Goal: Contribute content: Contribute content

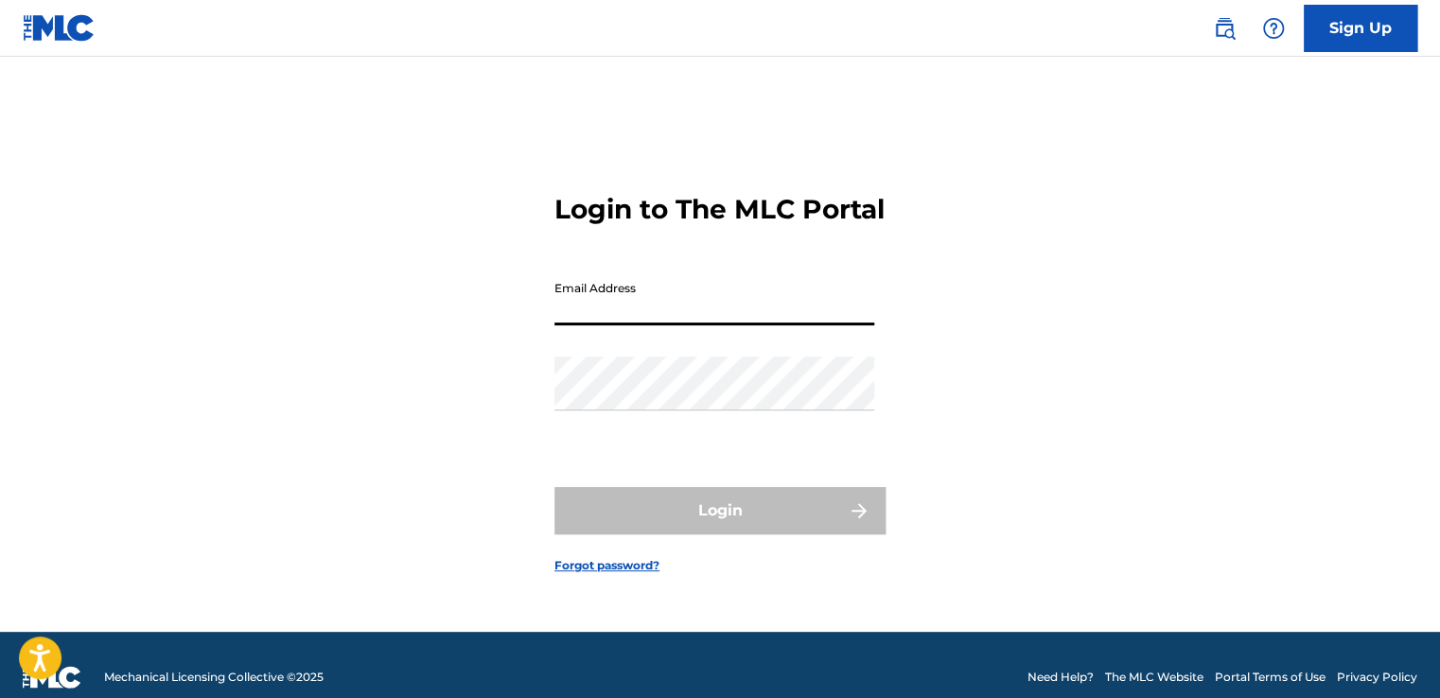
type input "[EMAIL_ADDRESS][DOMAIN_NAME]"
click at [594, 574] on link "Forgot password?" at bounding box center [606, 565] width 105 height 17
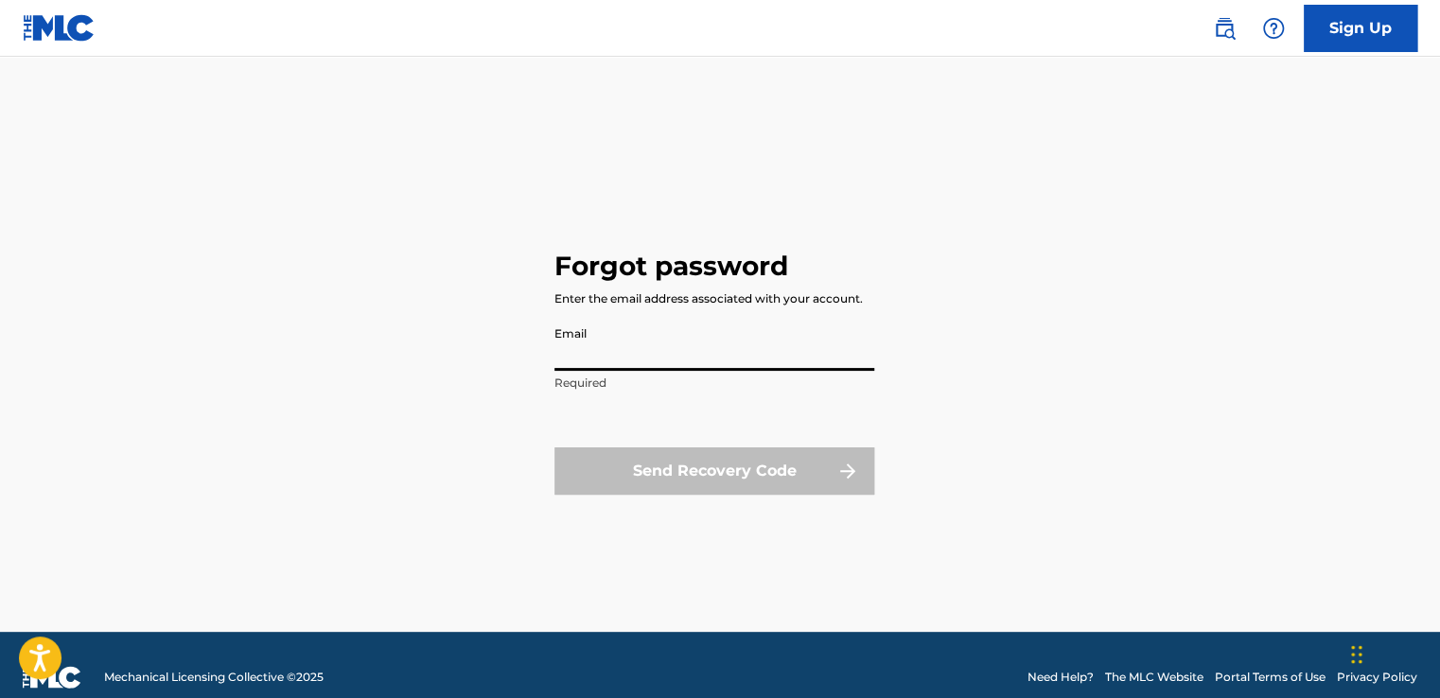
click at [631, 351] on input "Email" at bounding box center [714, 344] width 320 height 54
type input "[EMAIL_ADDRESS][DOMAIN_NAME]"
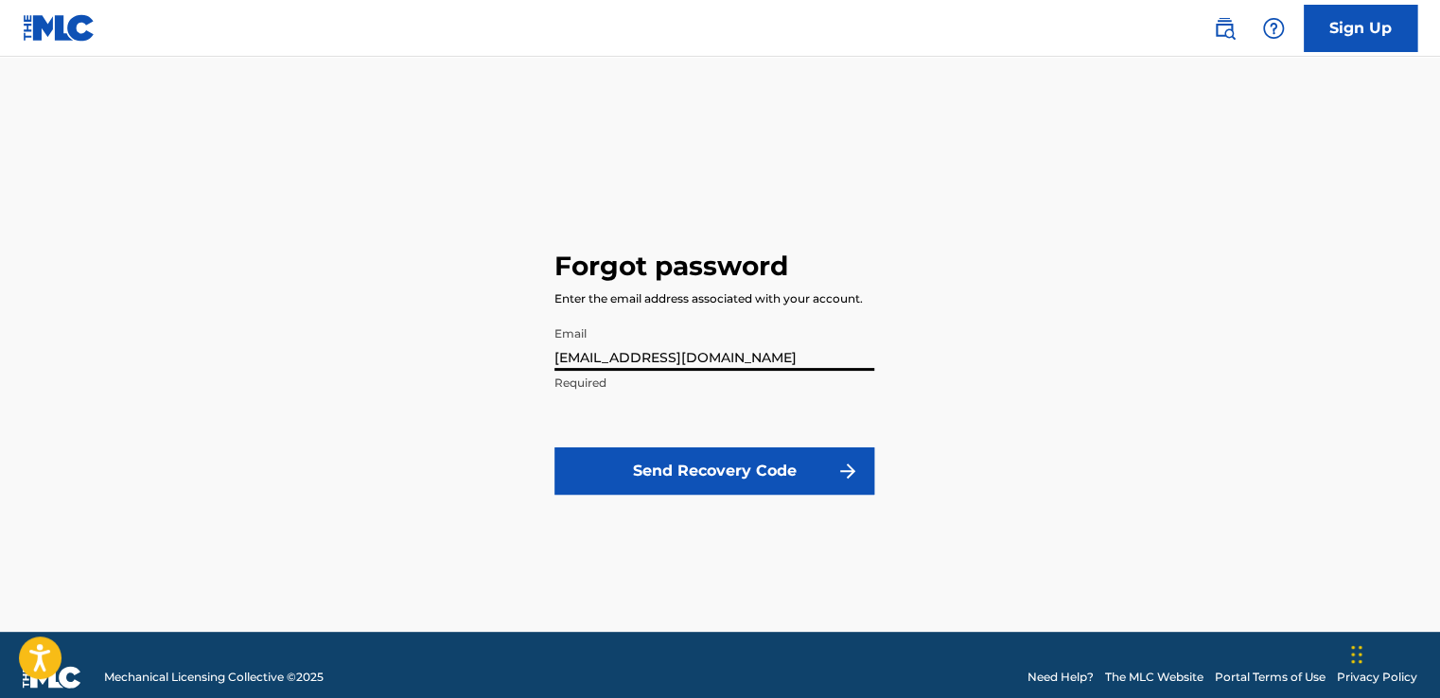
click at [576, 472] on button "Send Recovery Code" at bounding box center [714, 471] width 320 height 47
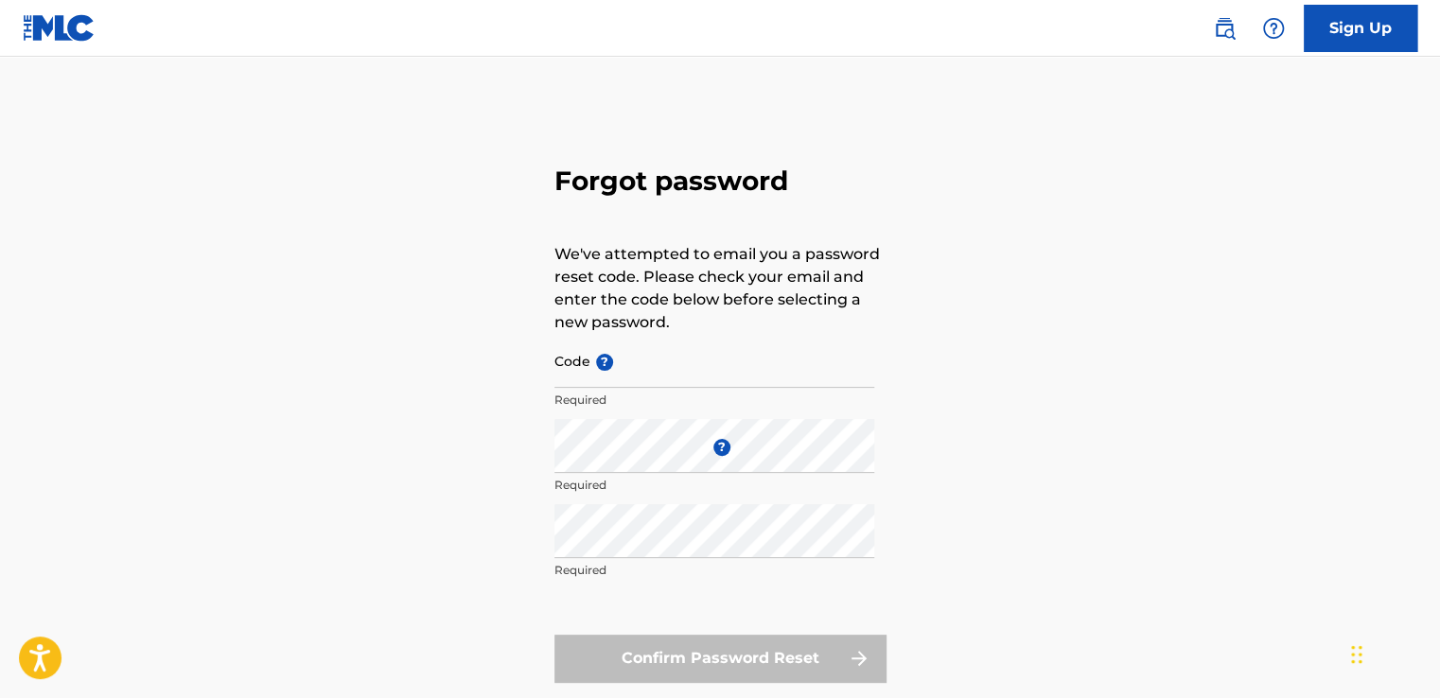
click at [627, 376] on input "Code ?" at bounding box center [714, 361] width 320 height 54
type input "FP_62dd644763f62cce156d165802d4"
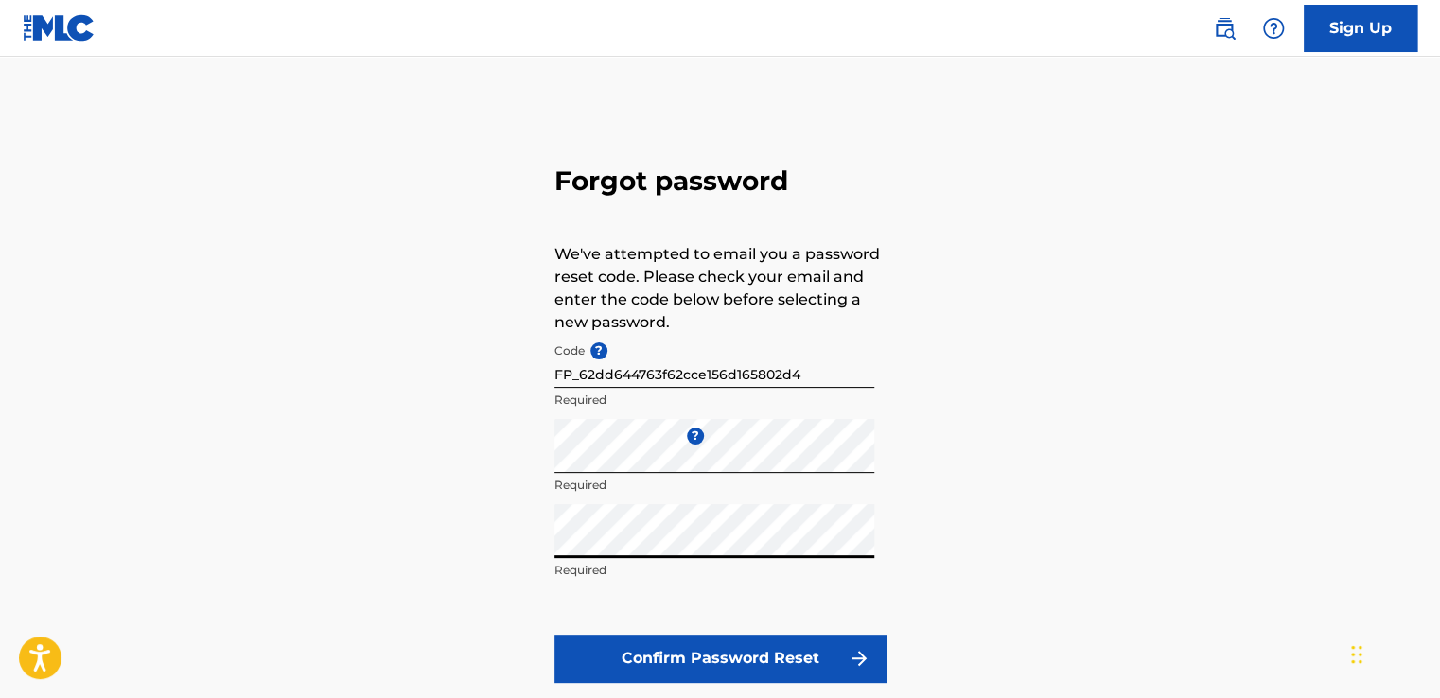
click at [833, 656] on button "Confirm Password Reset" at bounding box center [719, 658] width 331 height 47
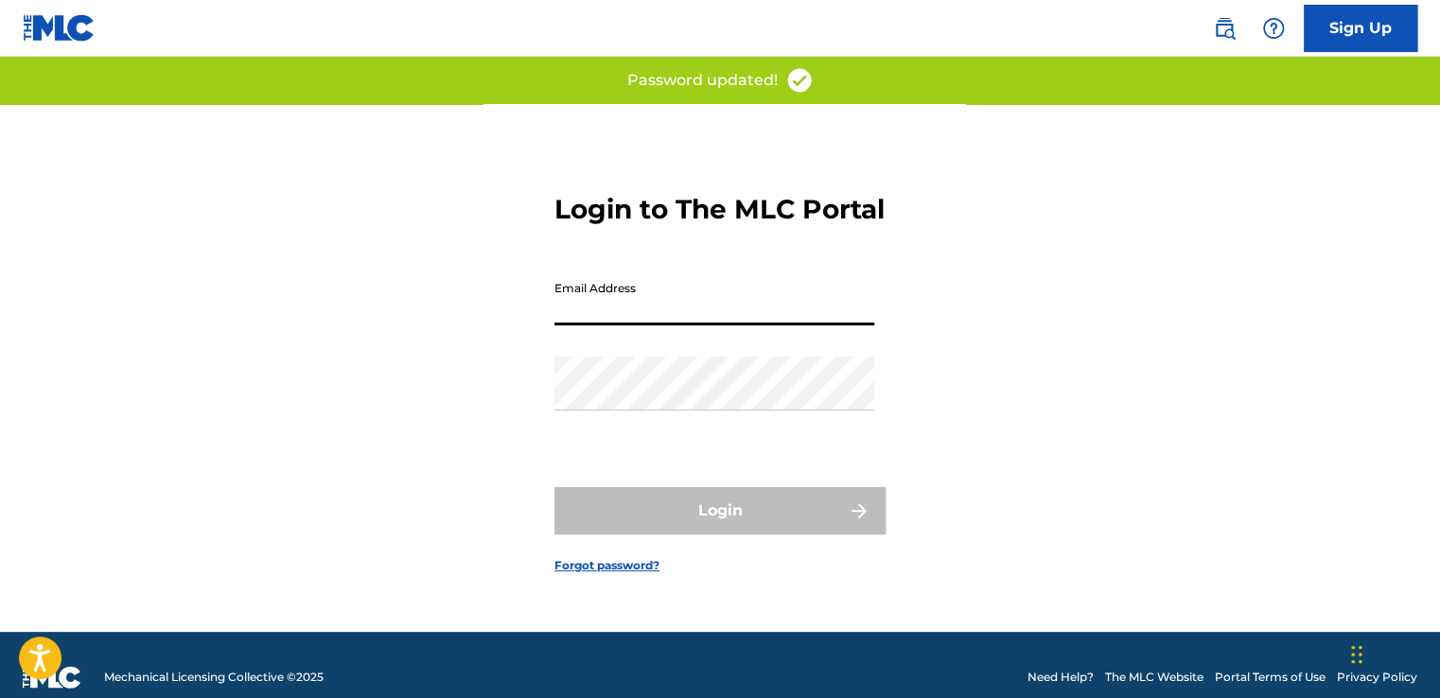
click at [695, 308] on input "Email Address" at bounding box center [714, 299] width 320 height 54
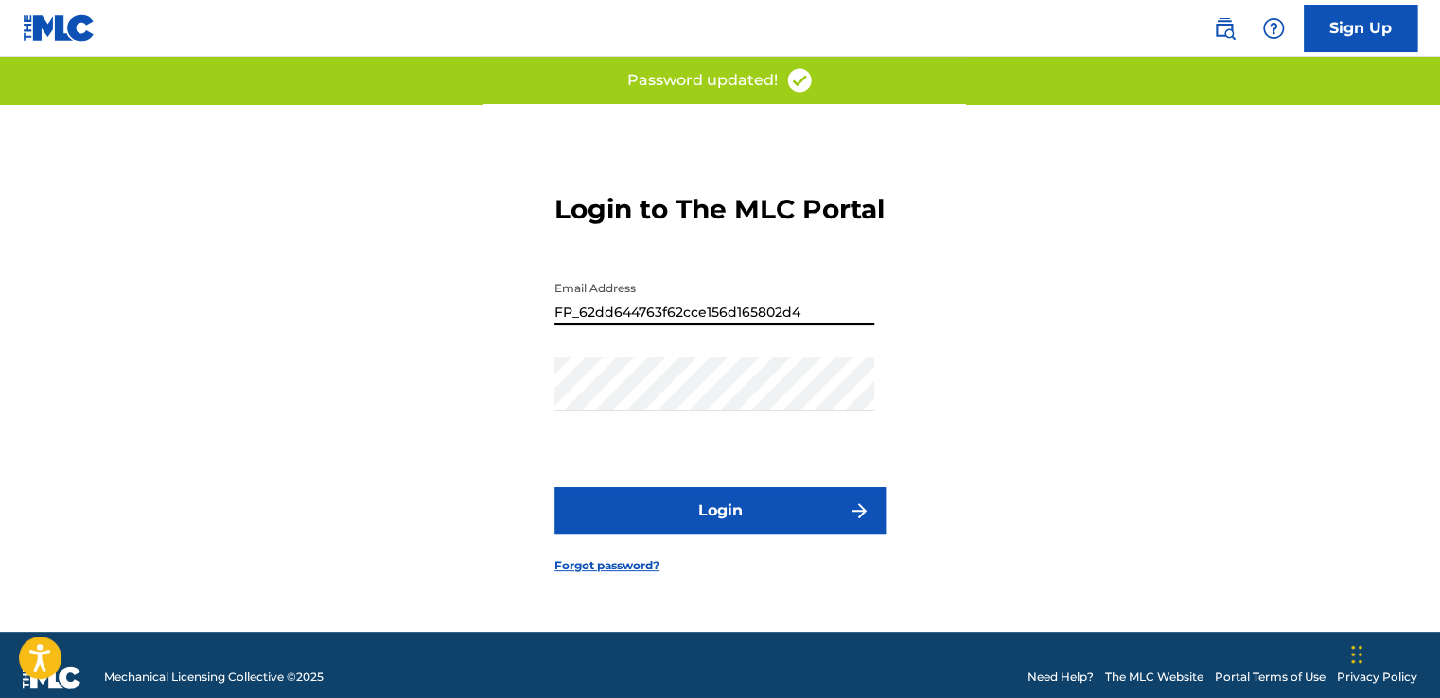
drag, startPoint x: 820, startPoint y: 326, endPoint x: 260, endPoint y: 297, distance: 560.9
click at [262, 297] on div "Login to The MLC Portal Email Address FP_62dd644763f62cce156d165802d4 Password …" at bounding box center [720, 368] width 1325 height 528
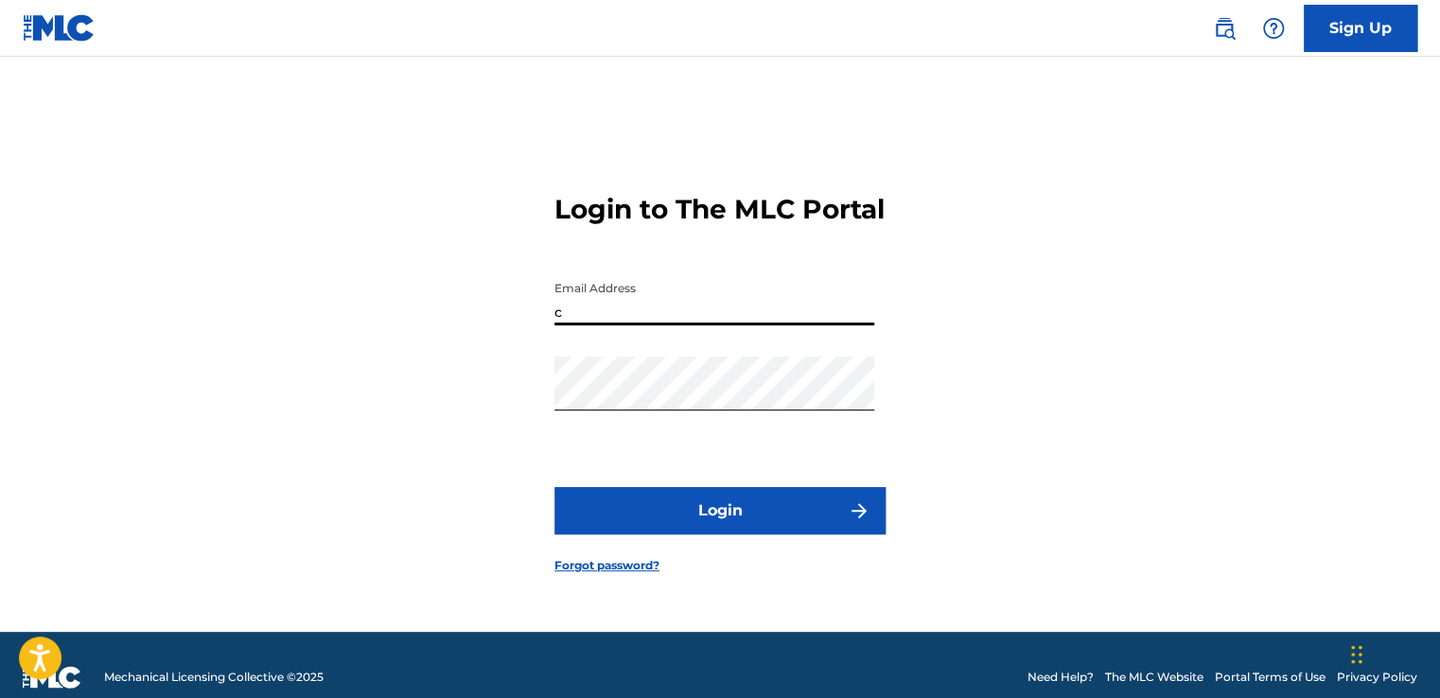
type input "[EMAIL_ADDRESS][DOMAIN_NAME]"
click at [659, 535] on button "Login" at bounding box center [719, 510] width 331 height 47
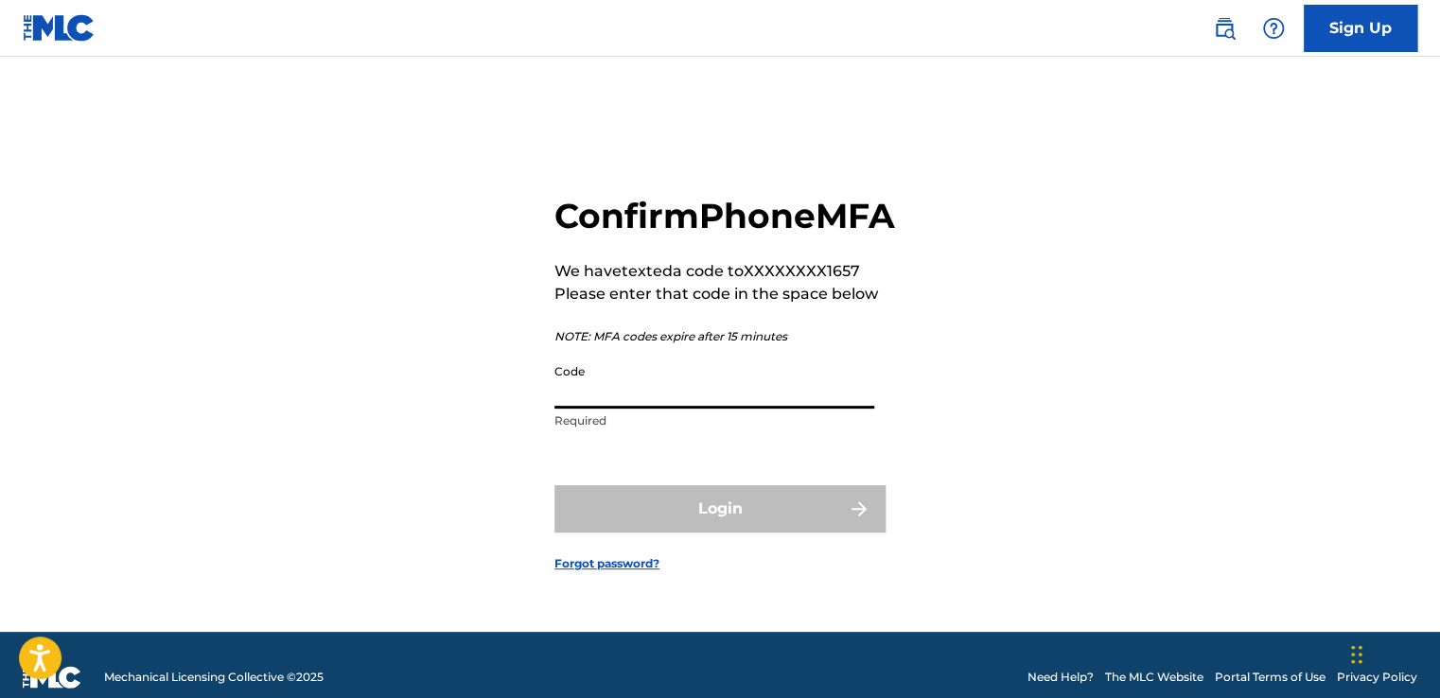
click at [643, 409] on input "Code" at bounding box center [714, 382] width 320 height 54
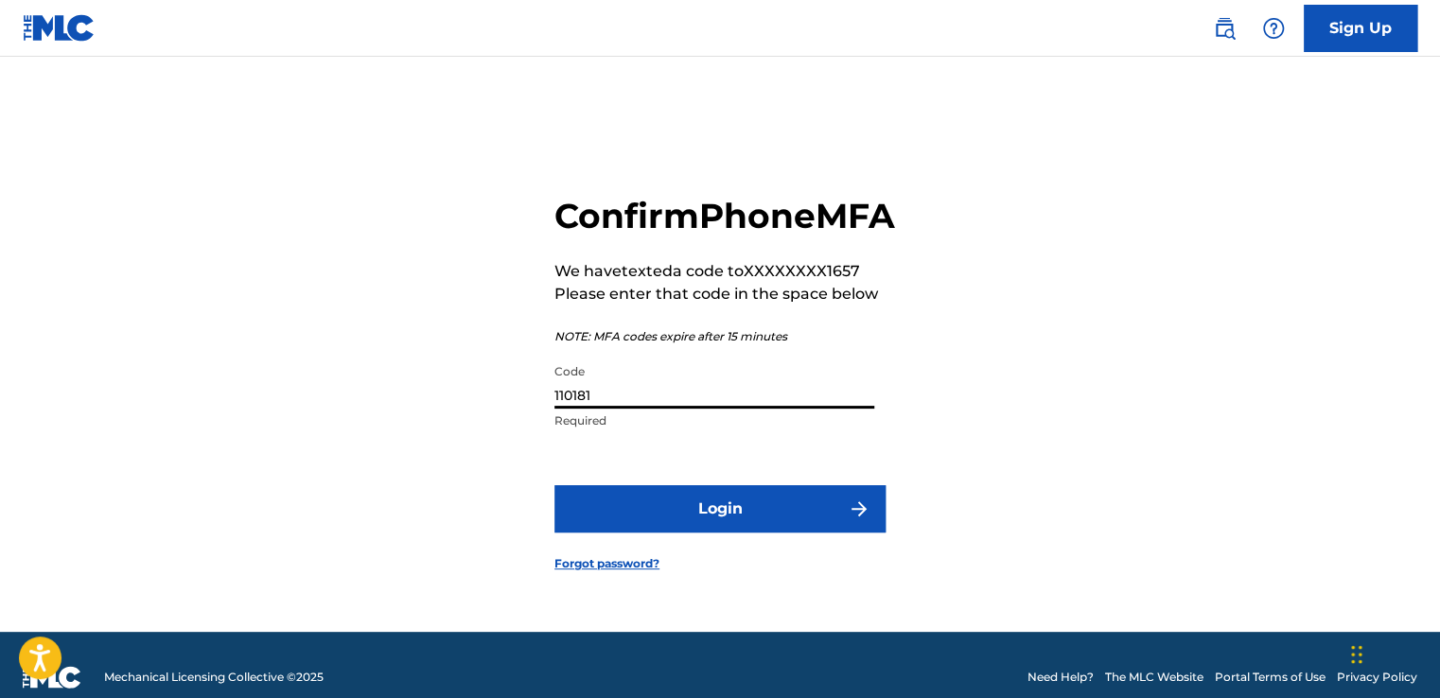
type input "110181"
click at [693, 533] on button "Login" at bounding box center [719, 508] width 331 height 47
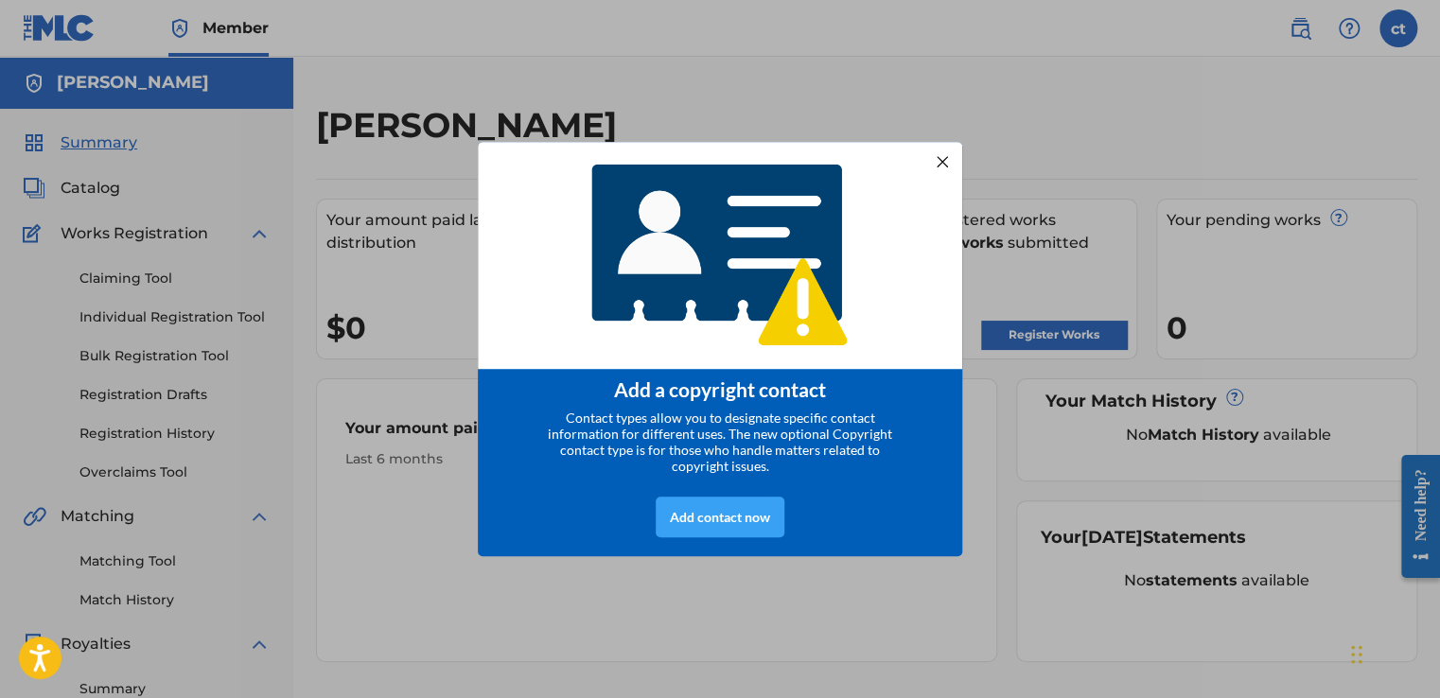
click at [723, 524] on div "Add contact now" at bounding box center [720, 517] width 129 height 41
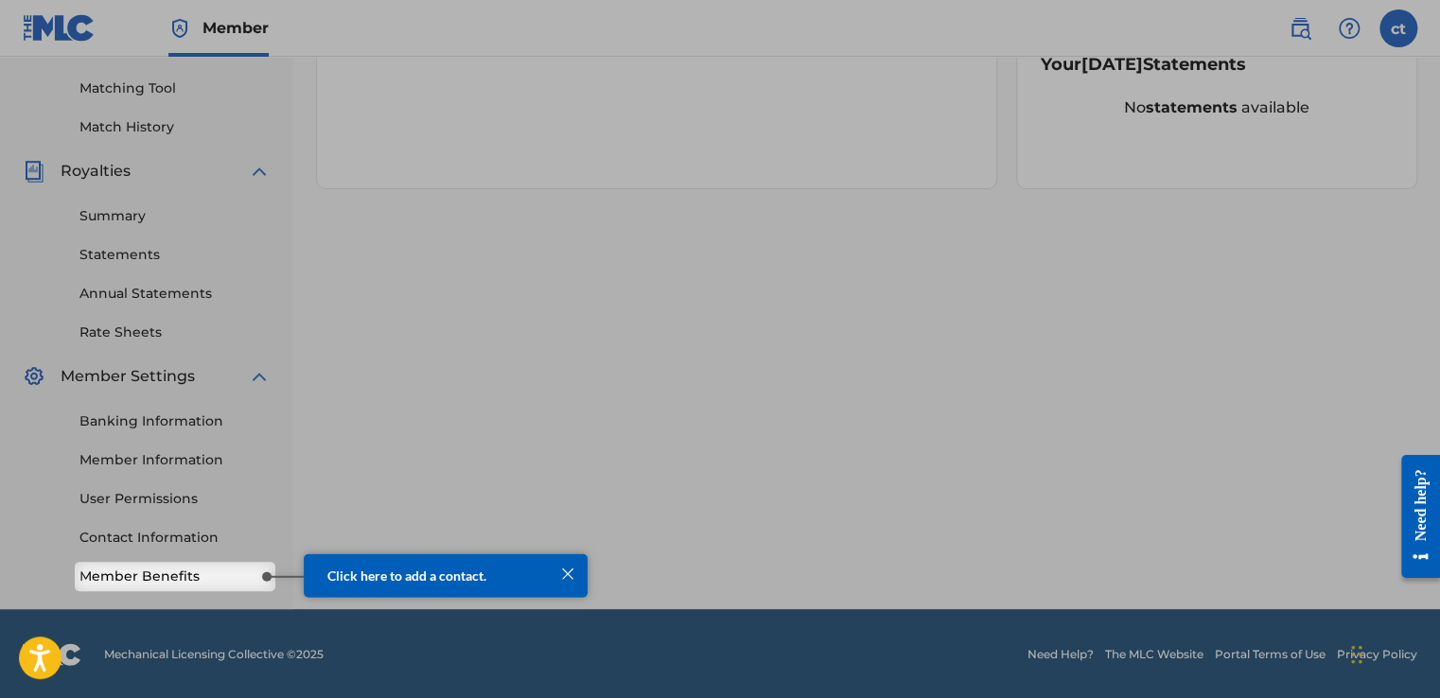
scroll to position [474, 0]
click at [568, 574] on div at bounding box center [567, 572] width 25 height 25
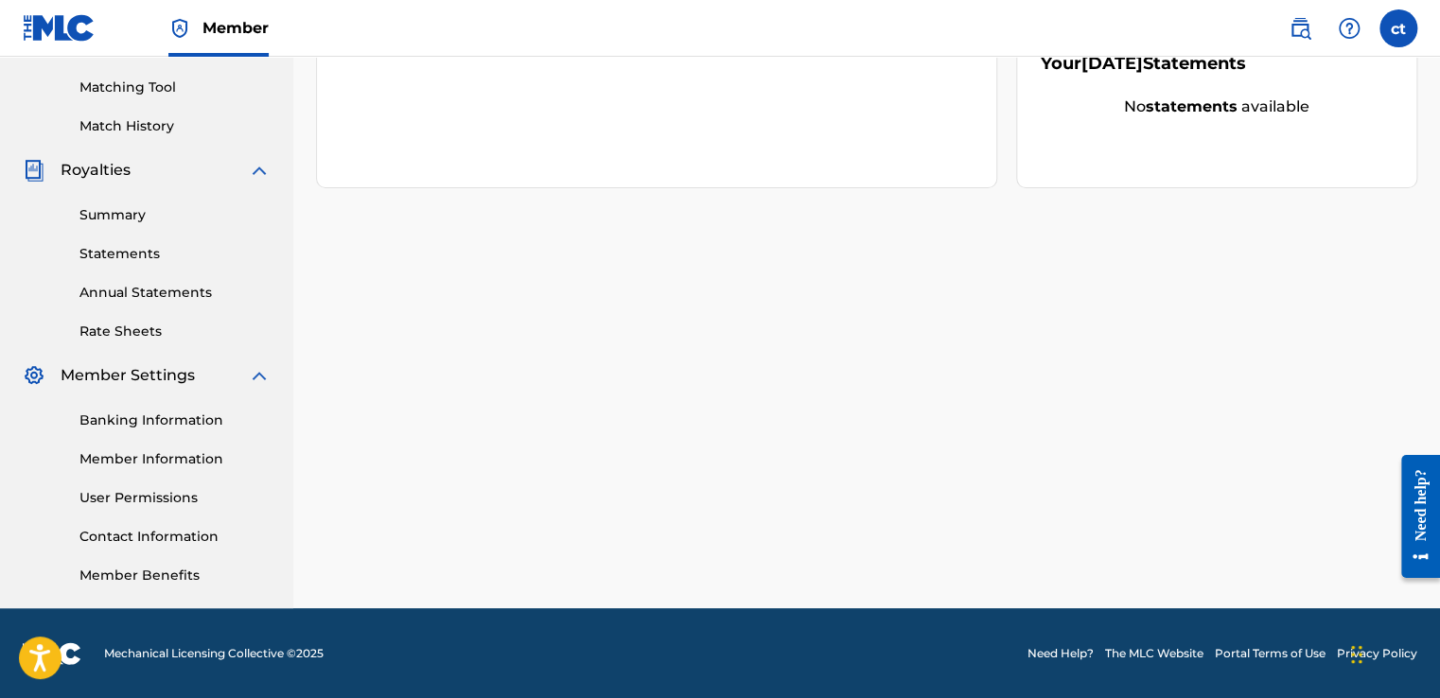
click at [177, 578] on link "Member Benefits" at bounding box center [174, 576] width 191 height 20
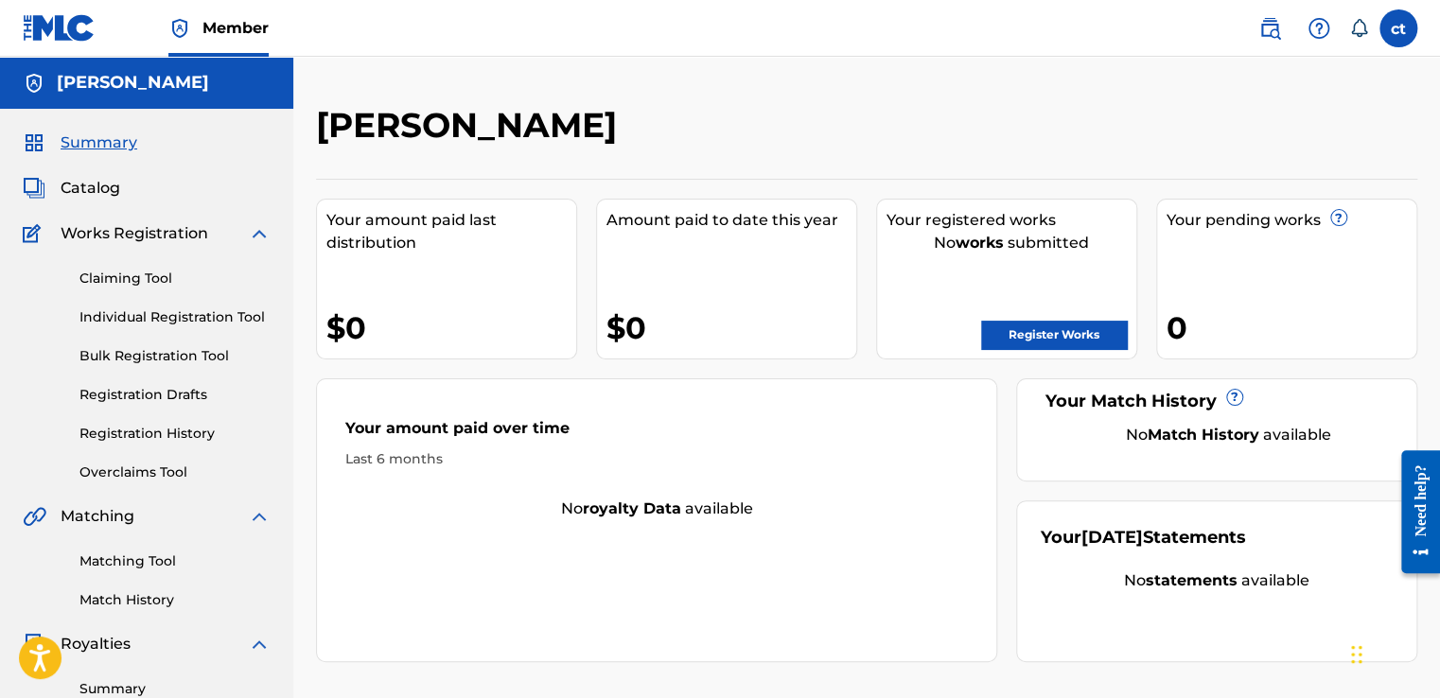
click at [142, 271] on link "Claiming Tool" at bounding box center [174, 279] width 191 height 20
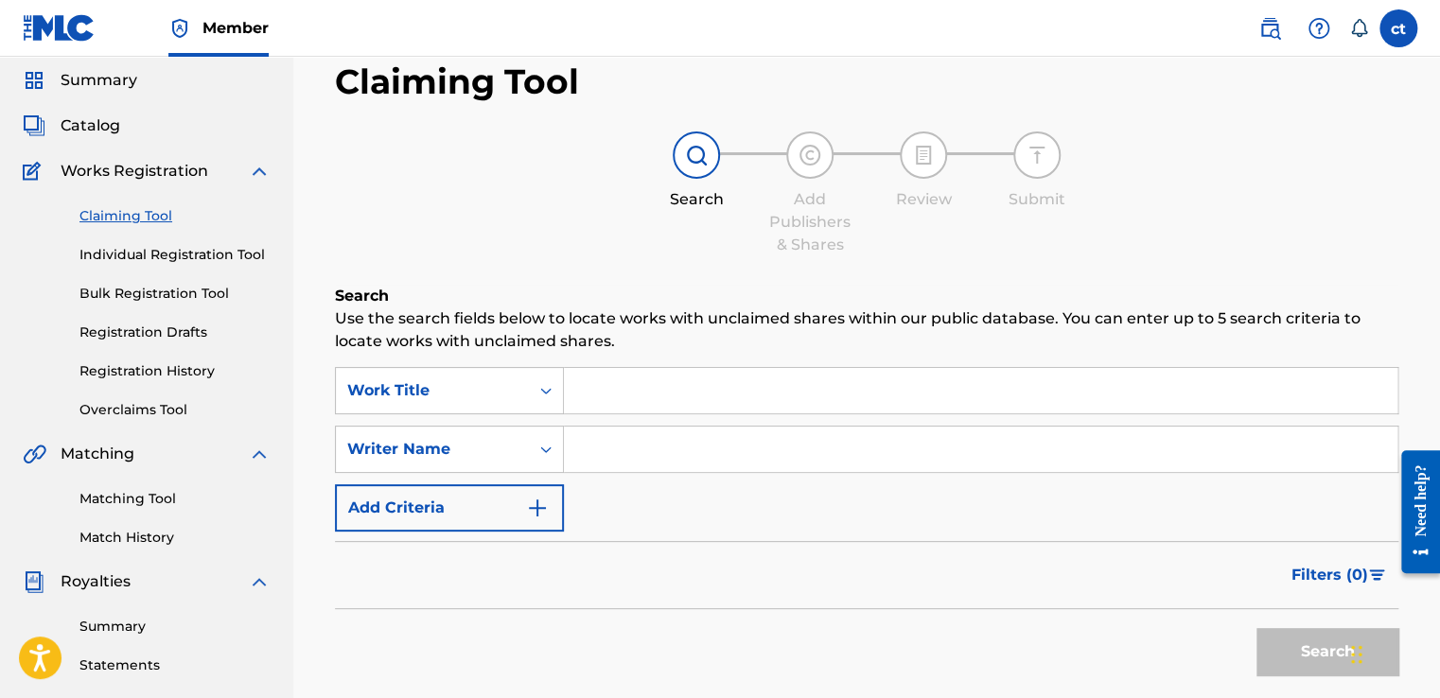
scroll to position [95, 0]
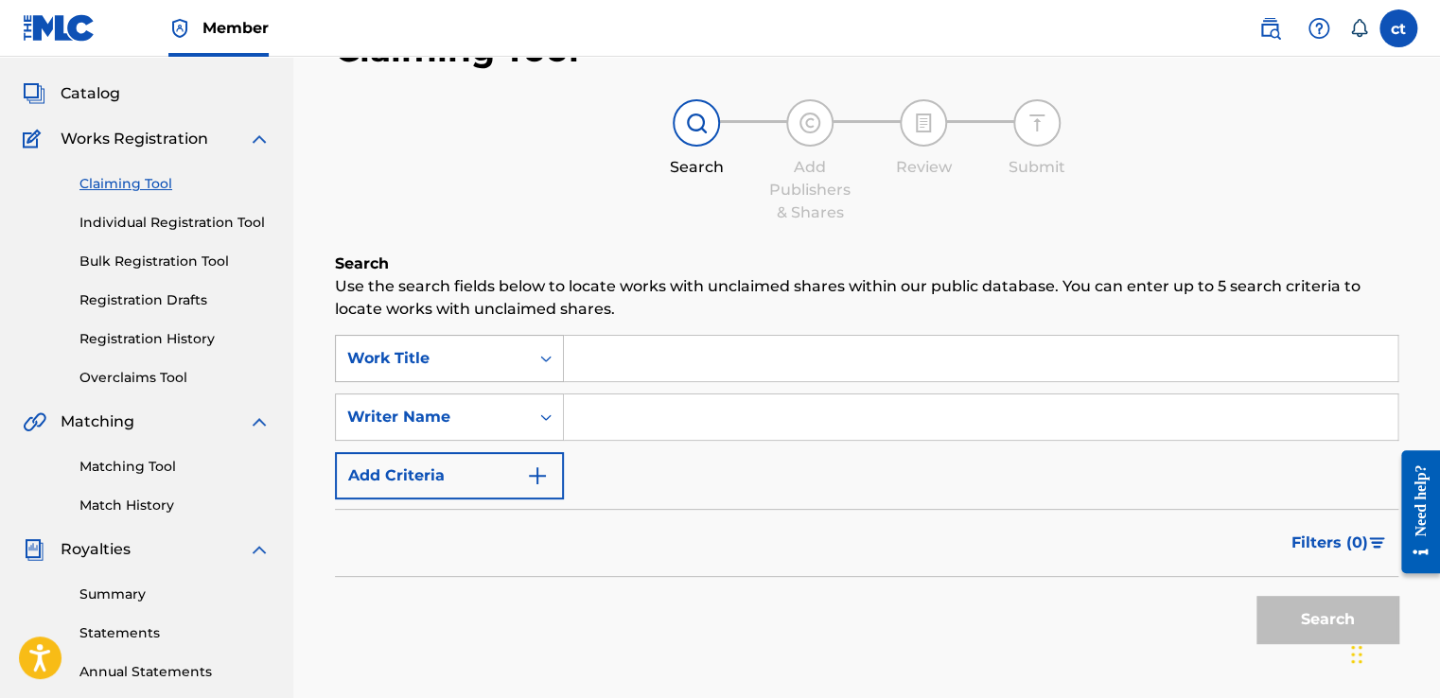
click at [497, 343] on div "Work Title" at bounding box center [432, 359] width 193 height 36
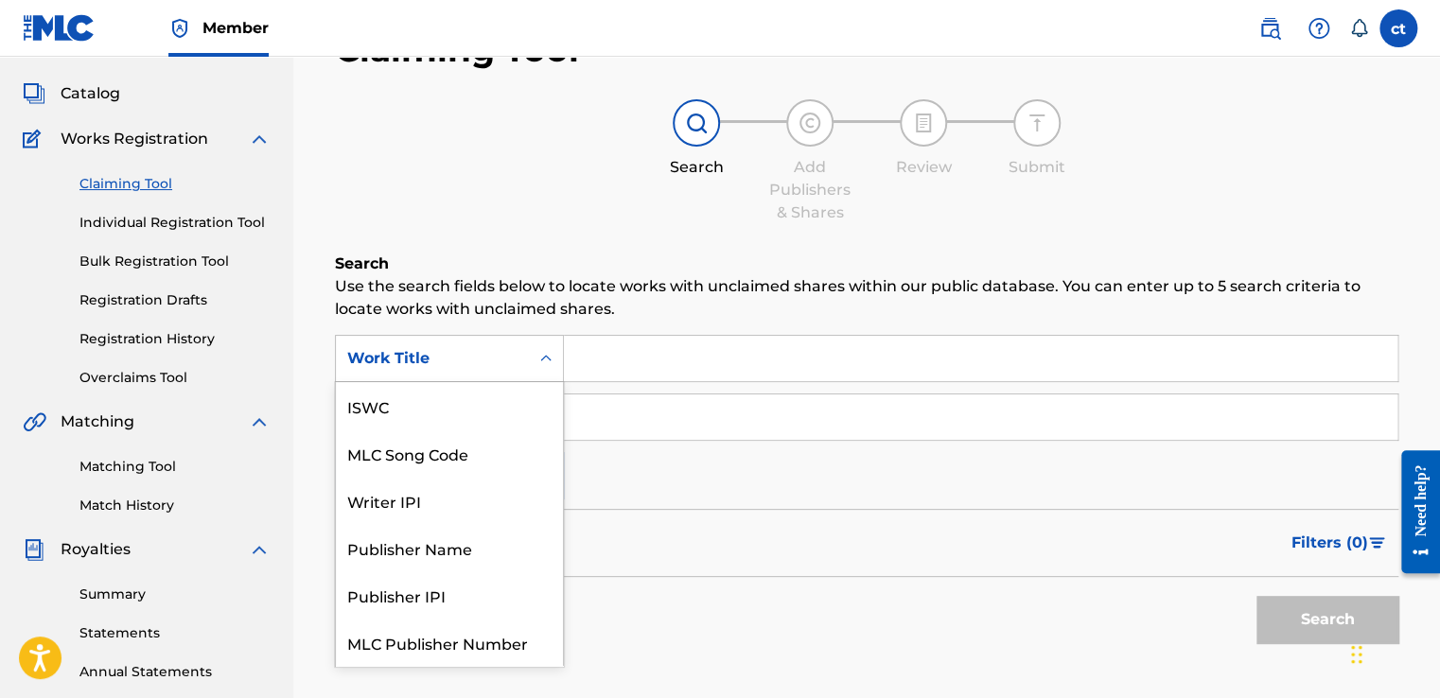
scroll to position [47, 0]
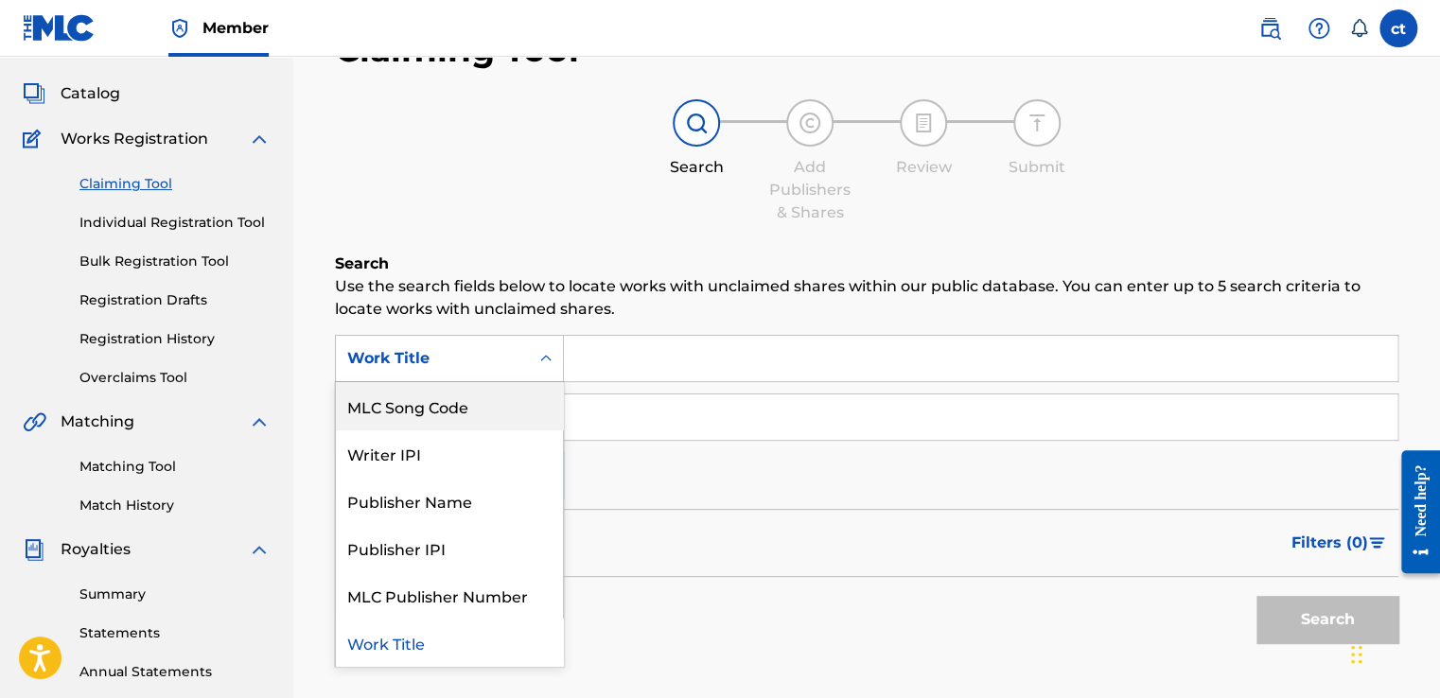
click at [493, 221] on div "Search Add Publishers & Shares Review Submit" at bounding box center [866, 161] width 1063 height 125
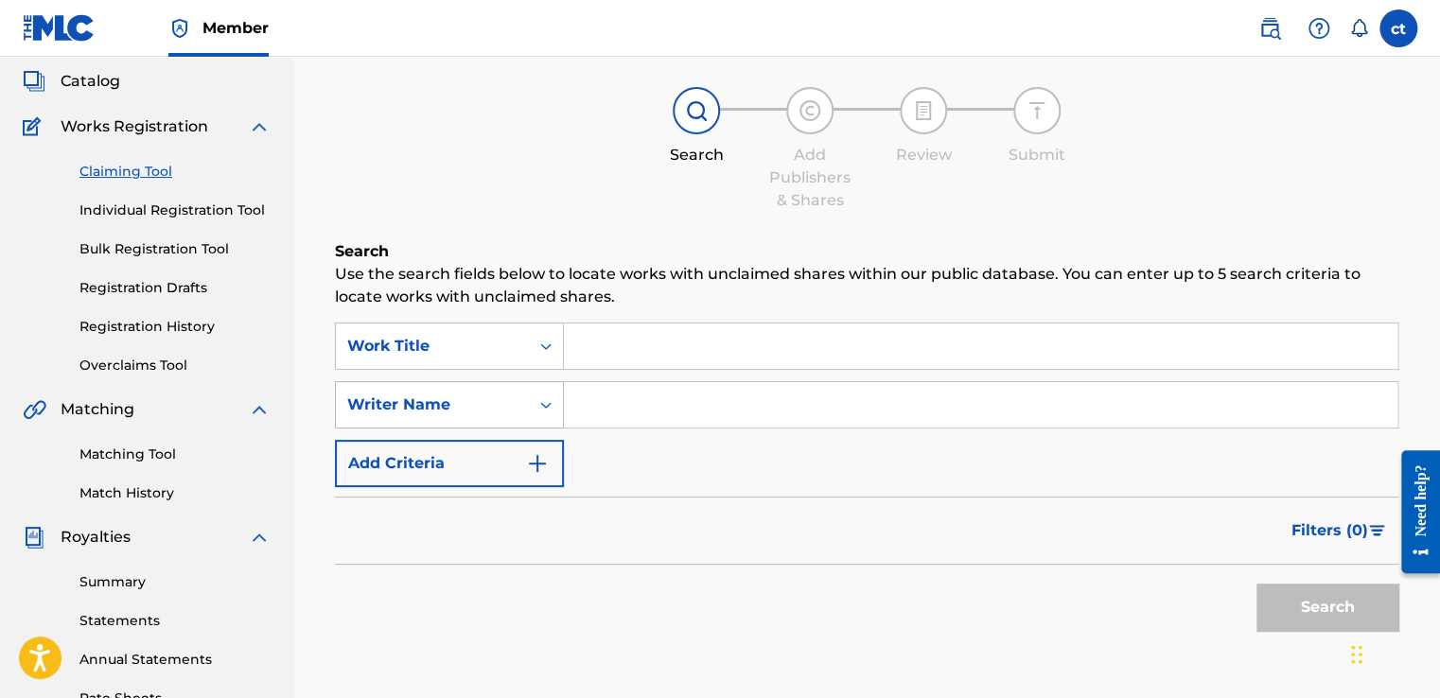
click at [534, 414] on div "Search Form" at bounding box center [546, 404] width 34 height 45
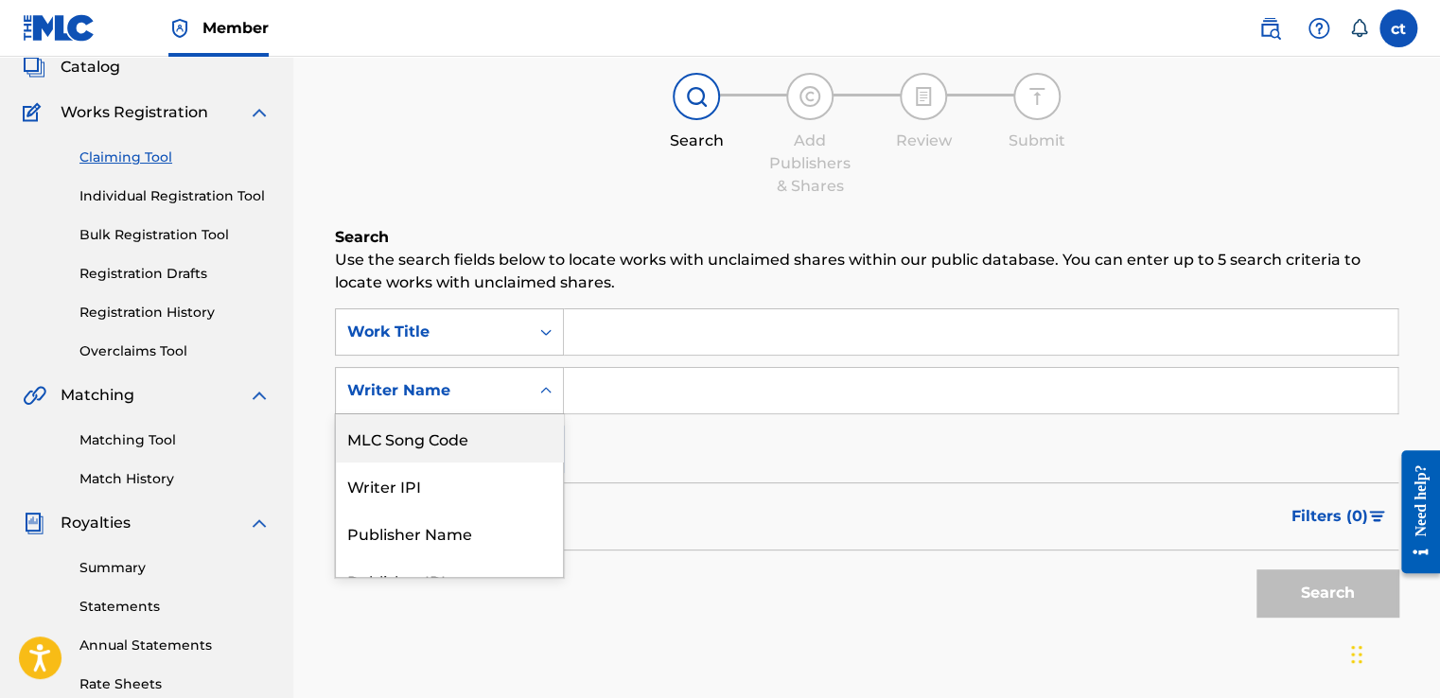
click at [618, 390] on input "Search Form" at bounding box center [981, 390] width 834 height 45
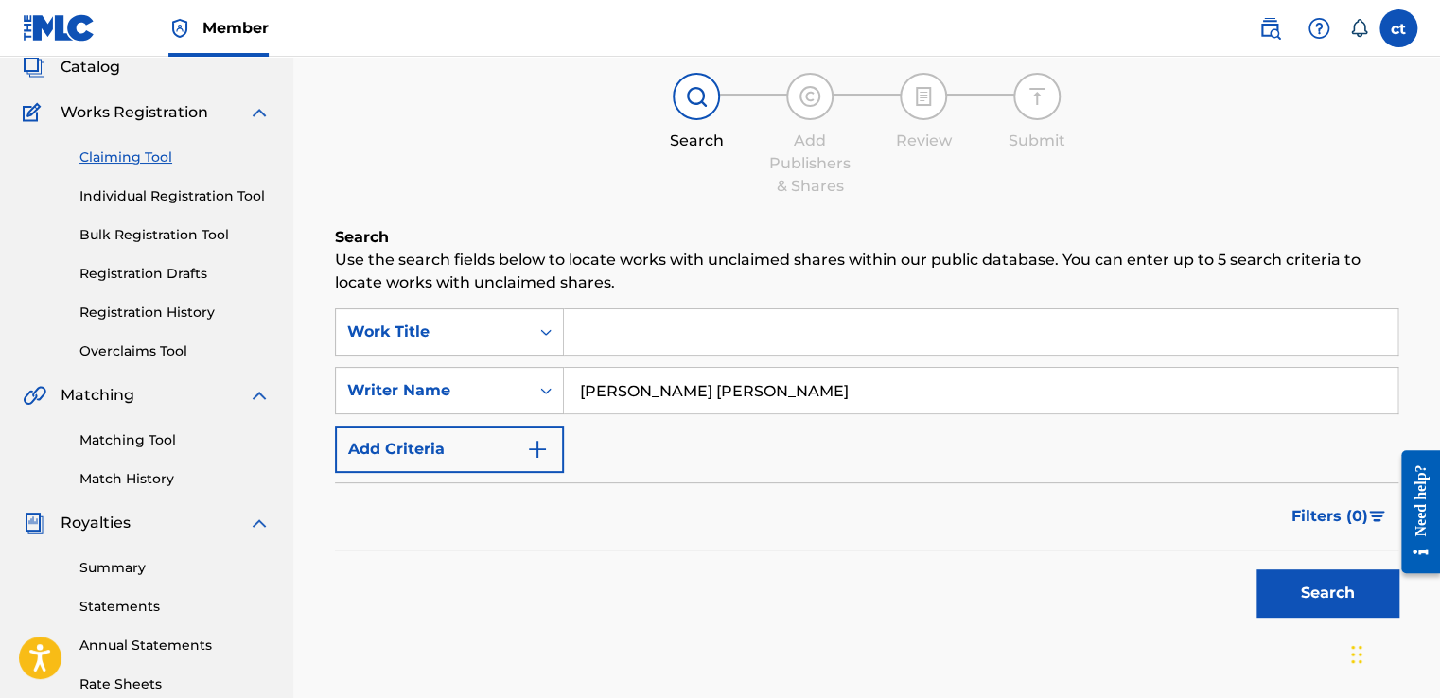
click at [1296, 595] on button "Search" at bounding box center [1328, 593] width 142 height 47
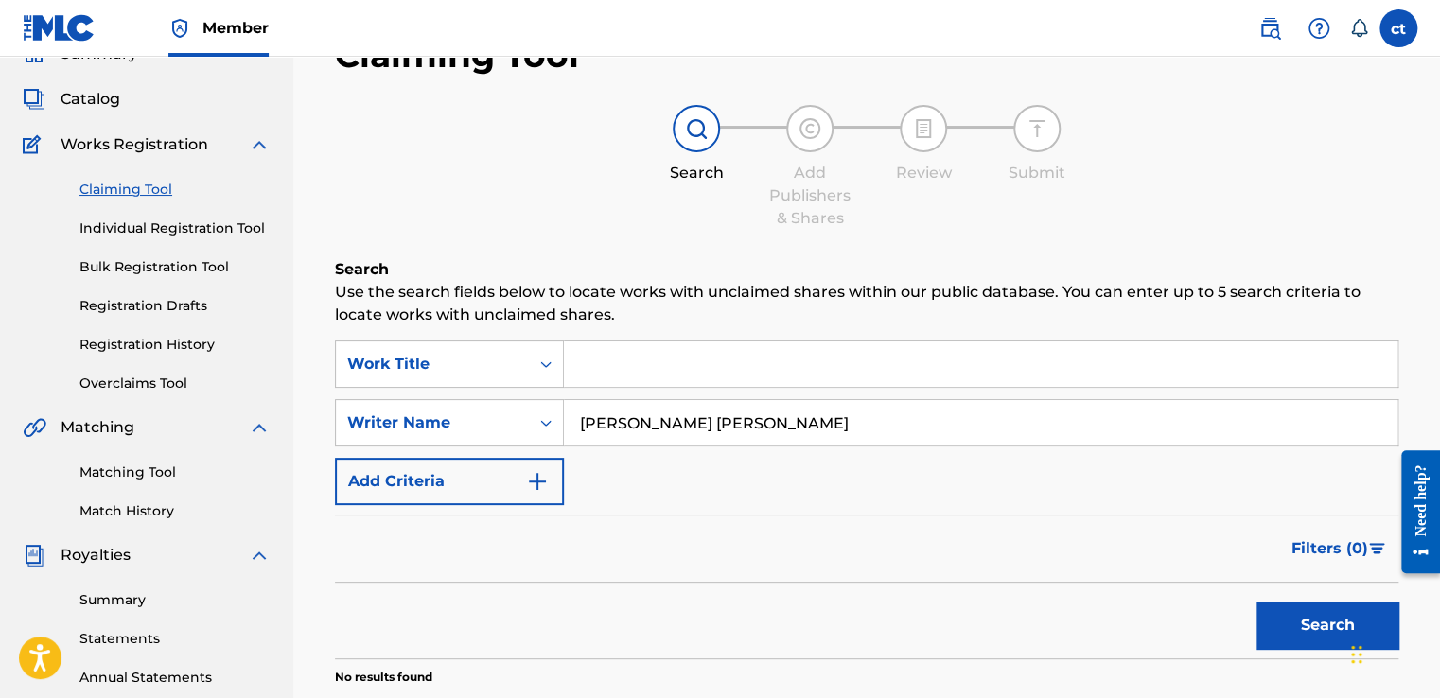
scroll to position [121, 0]
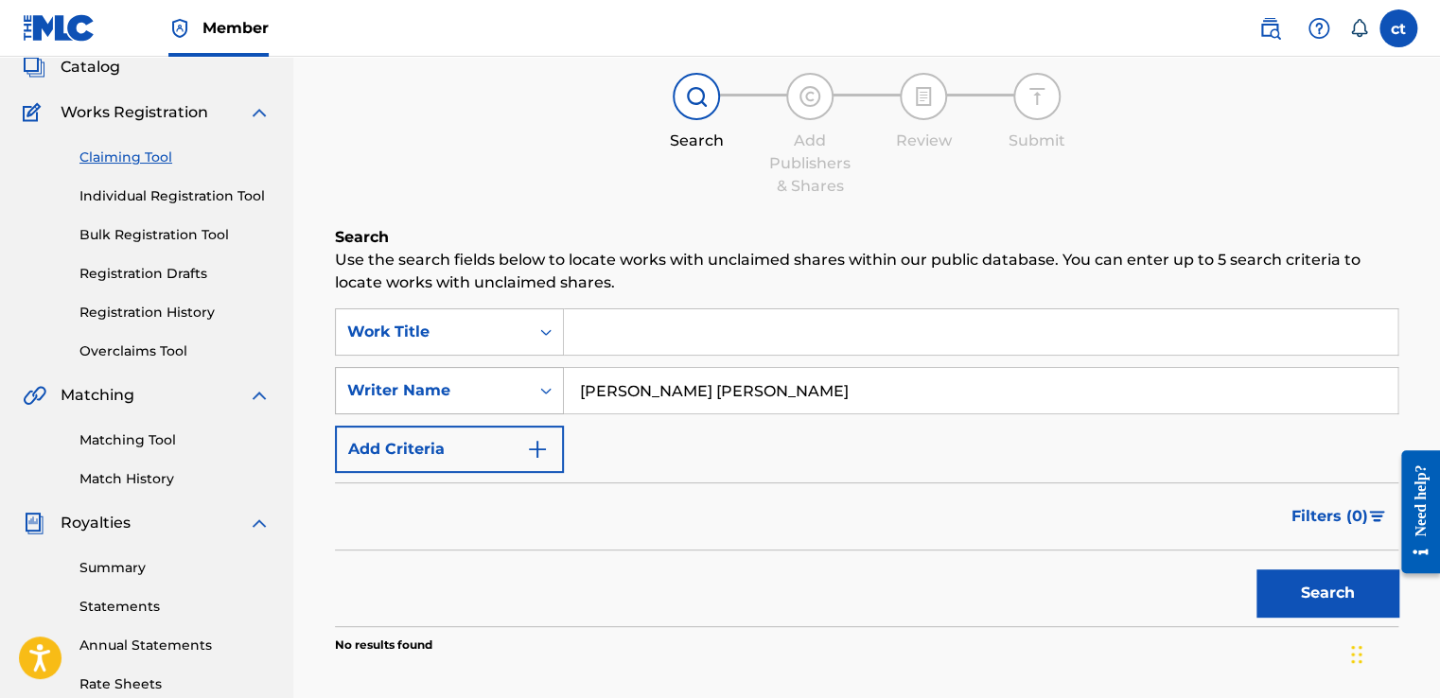
drag, startPoint x: 872, startPoint y: 388, endPoint x: 378, endPoint y: 388, distance: 493.9
click at [378, 388] on div "SearchWithCriteria11e036a3-bb4e-4d7a-9d42-275cf777c30b Writer Name [PERSON_NAME…" at bounding box center [866, 390] width 1063 height 47
type input "[PERSON_NAME]"
click at [1257, 570] on button "Search" at bounding box center [1328, 593] width 142 height 47
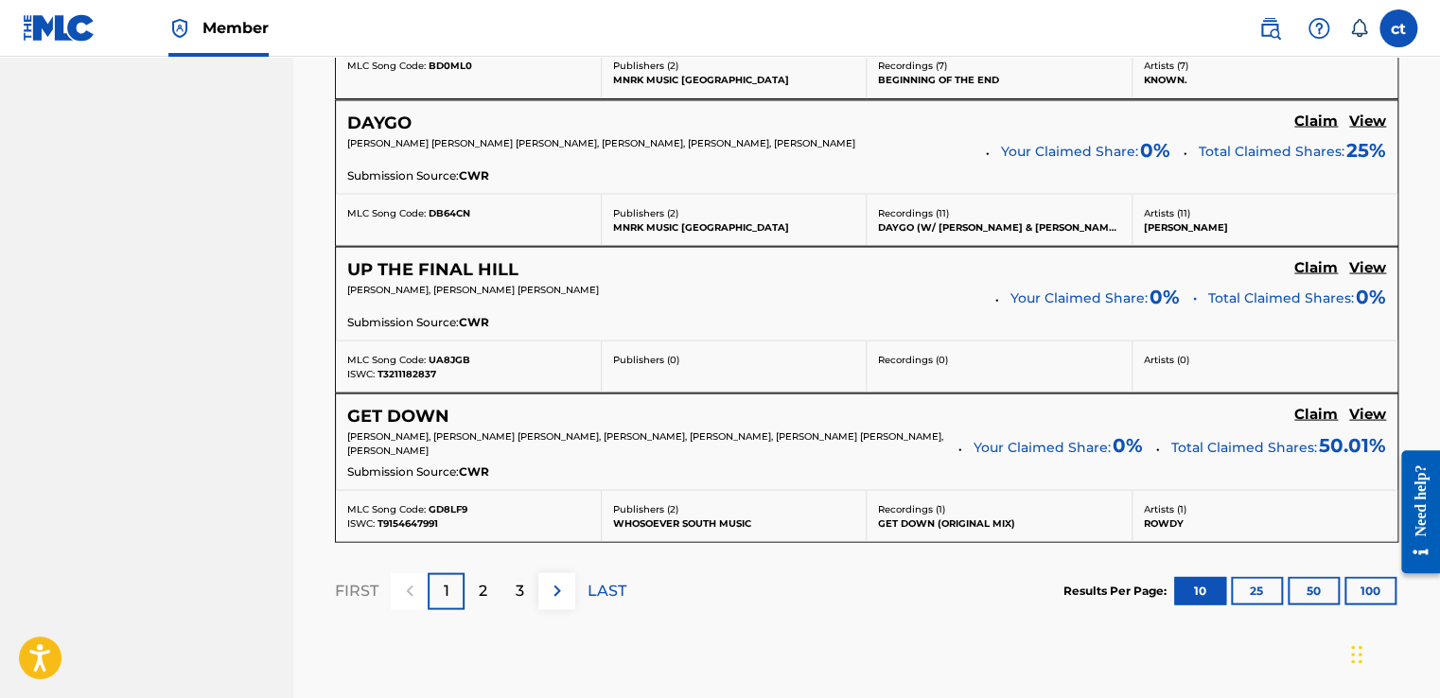
scroll to position [1730, 0]
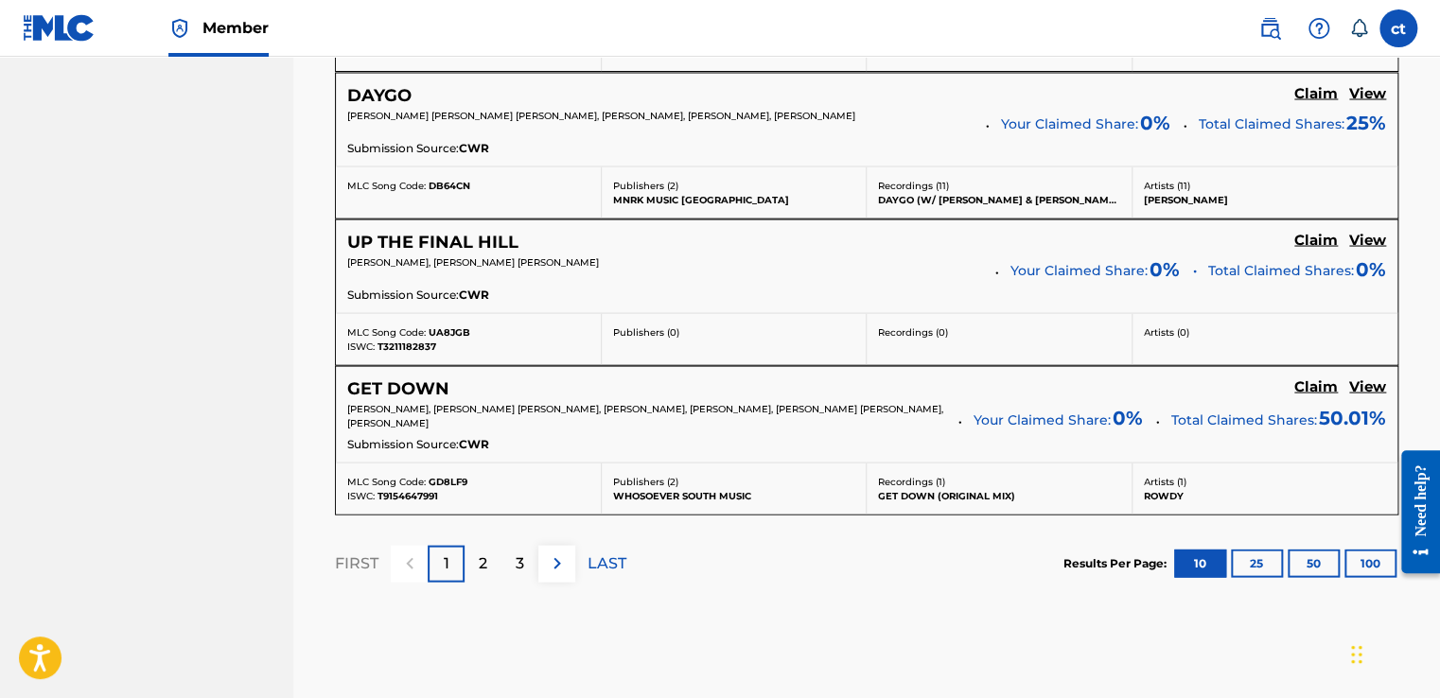
click at [1355, 557] on button "100" at bounding box center [1370, 563] width 52 height 28
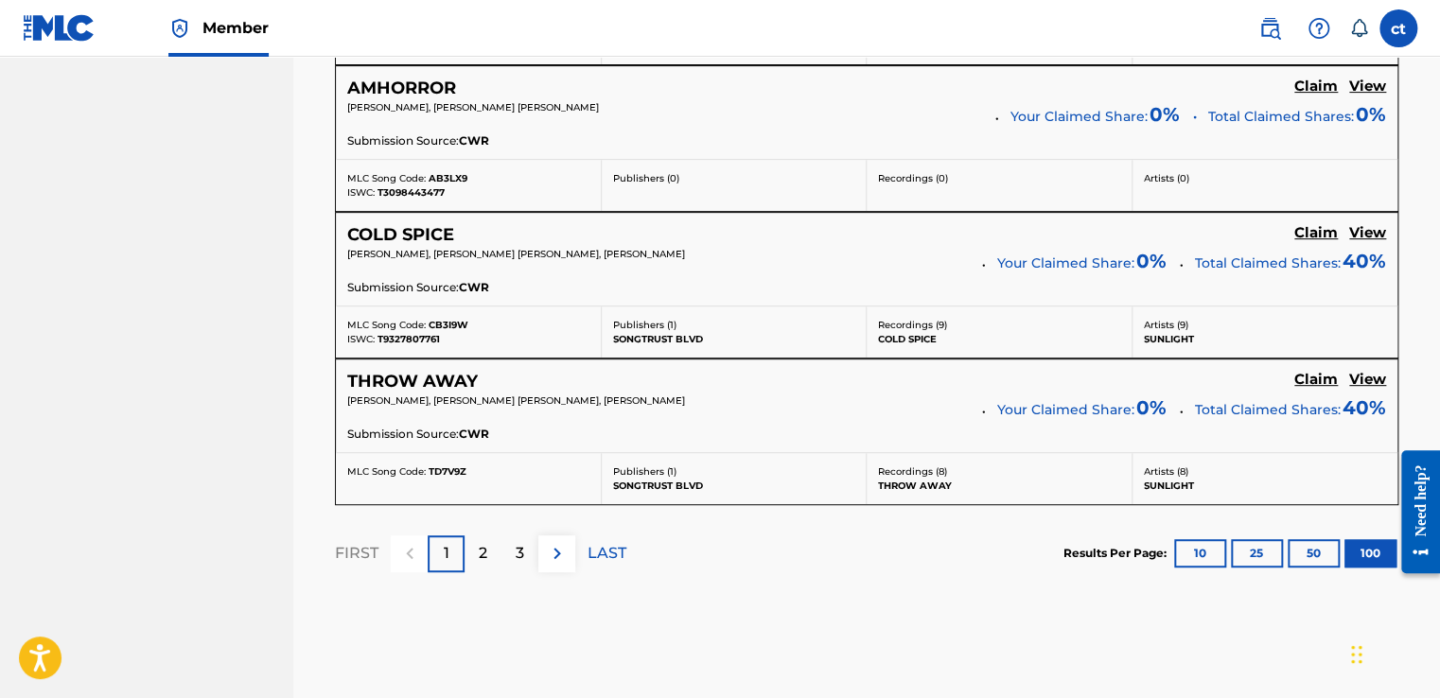
scroll to position [14737, 0]
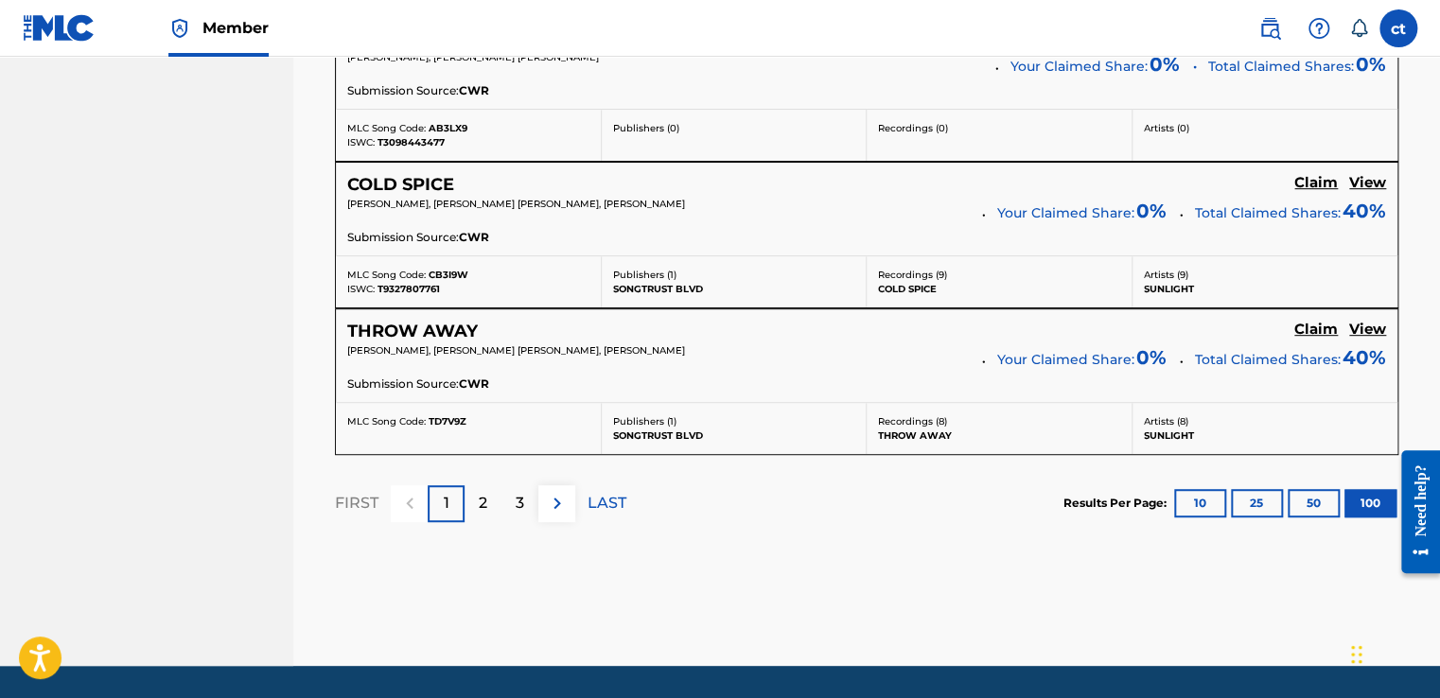
click at [482, 492] on p "2" at bounding box center [483, 503] width 9 height 23
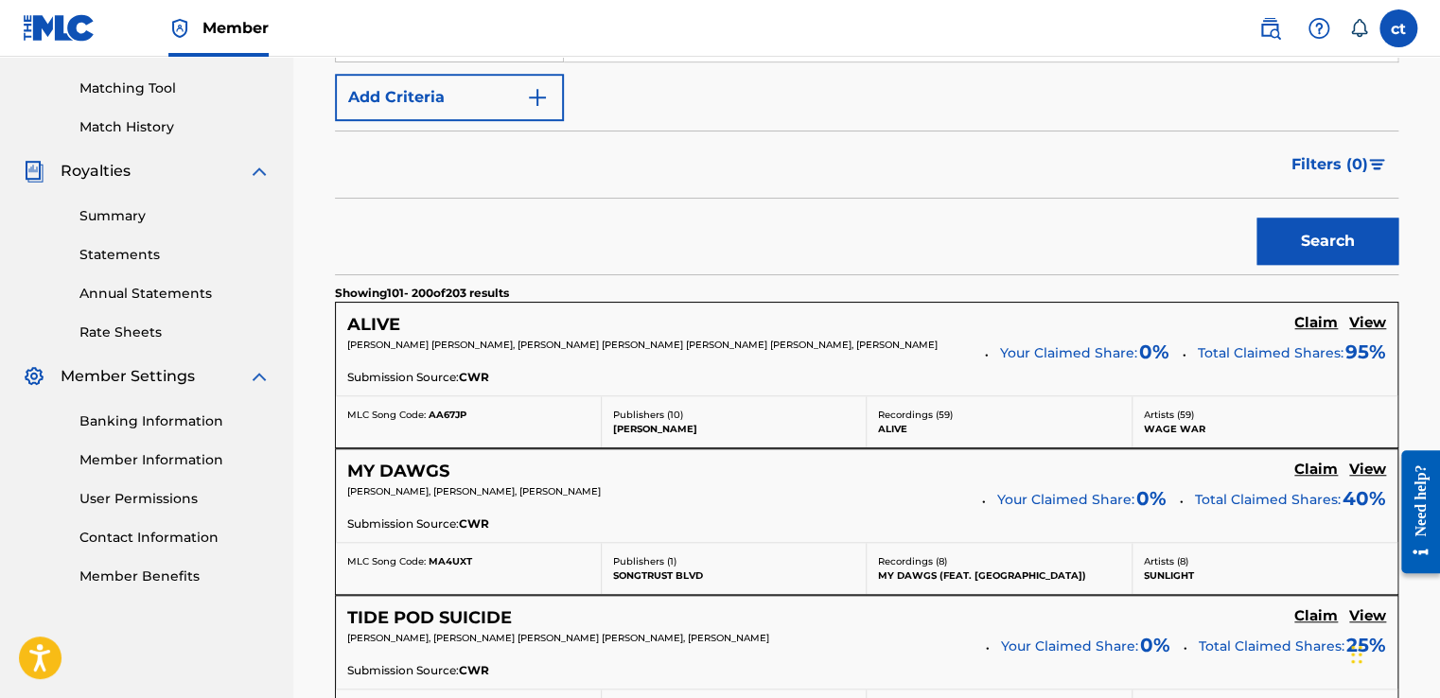
scroll to position [0, 0]
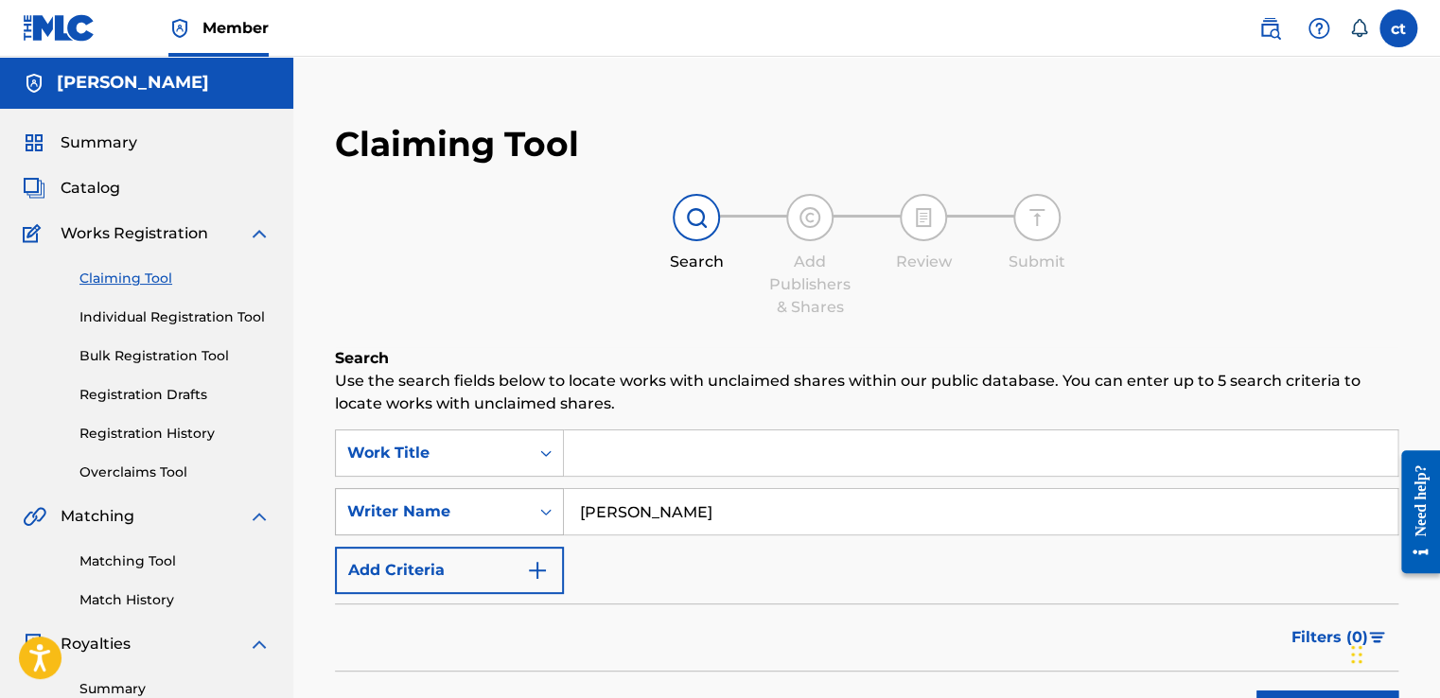
drag, startPoint x: 726, startPoint y: 520, endPoint x: 526, endPoint y: 527, distance: 199.8
click at [530, 529] on div "SearchWithCriteria11e036a3-bb4e-4d7a-9d42-275cf777c30b Writer Name [PERSON_NAME]" at bounding box center [866, 511] width 1063 height 47
type input "[PERSON_NAME]"
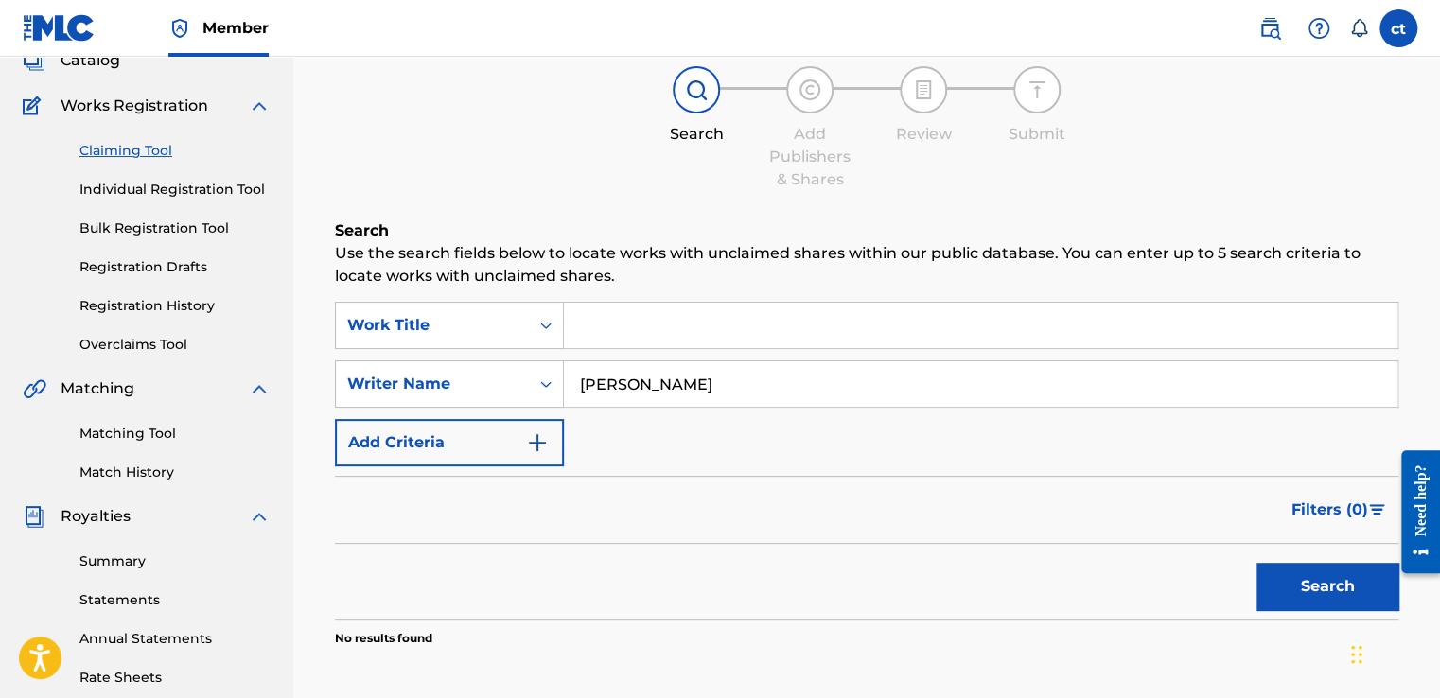
scroll to position [95, 0]
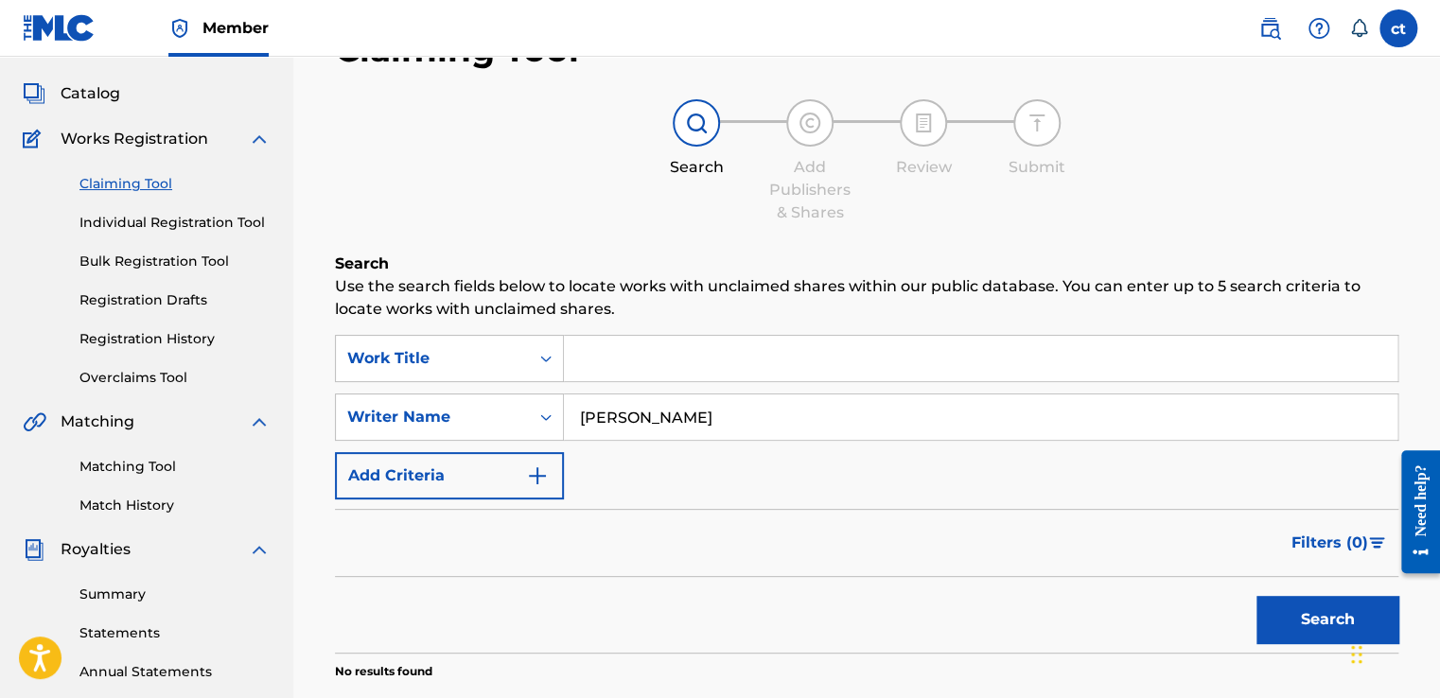
click at [225, 222] on link "Individual Registration Tool" at bounding box center [174, 223] width 191 height 20
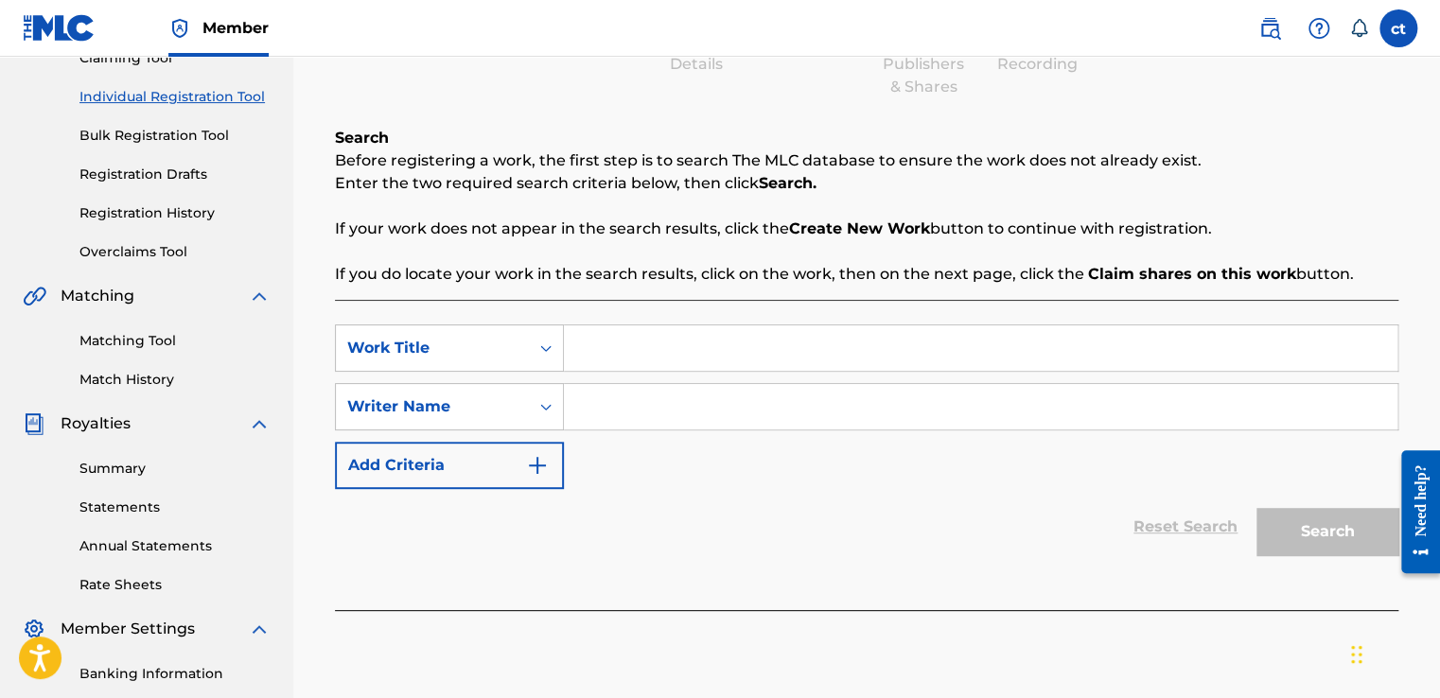
scroll to position [189, 0]
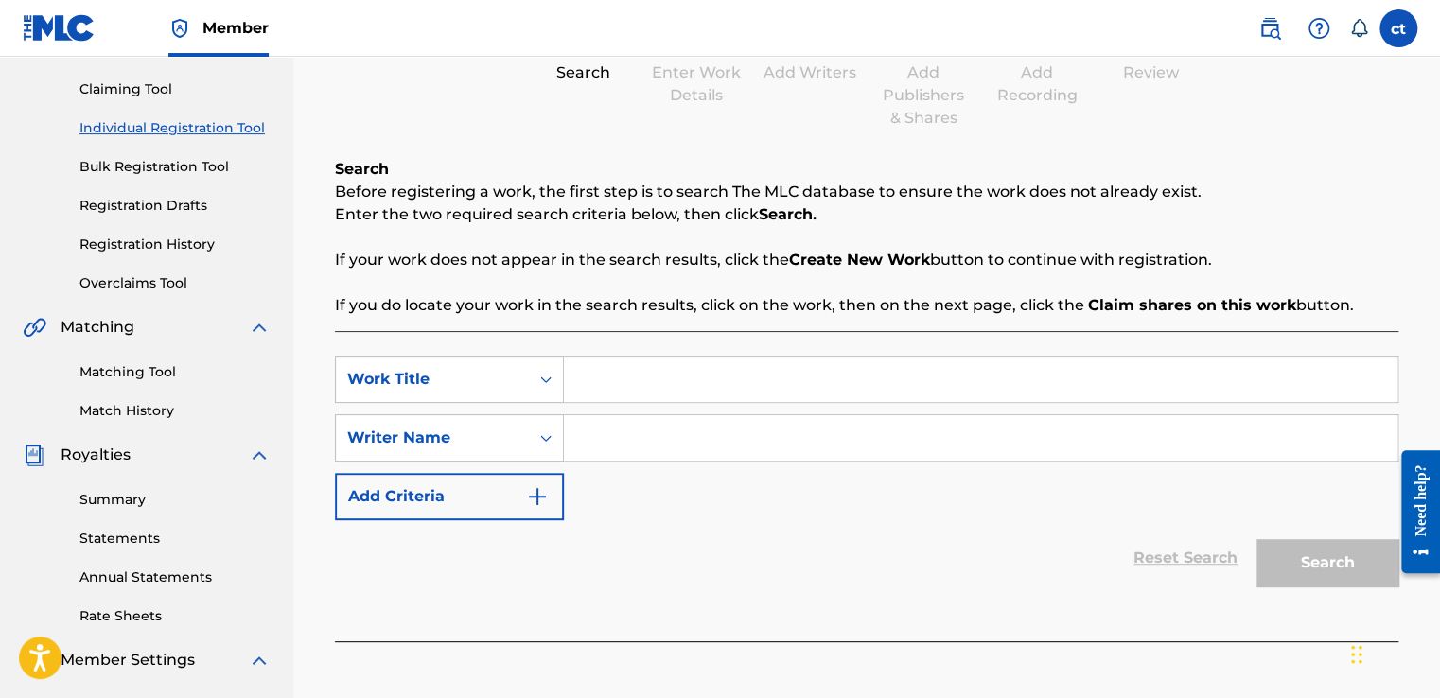
click at [167, 168] on link "Bulk Registration Tool" at bounding box center [174, 167] width 191 height 20
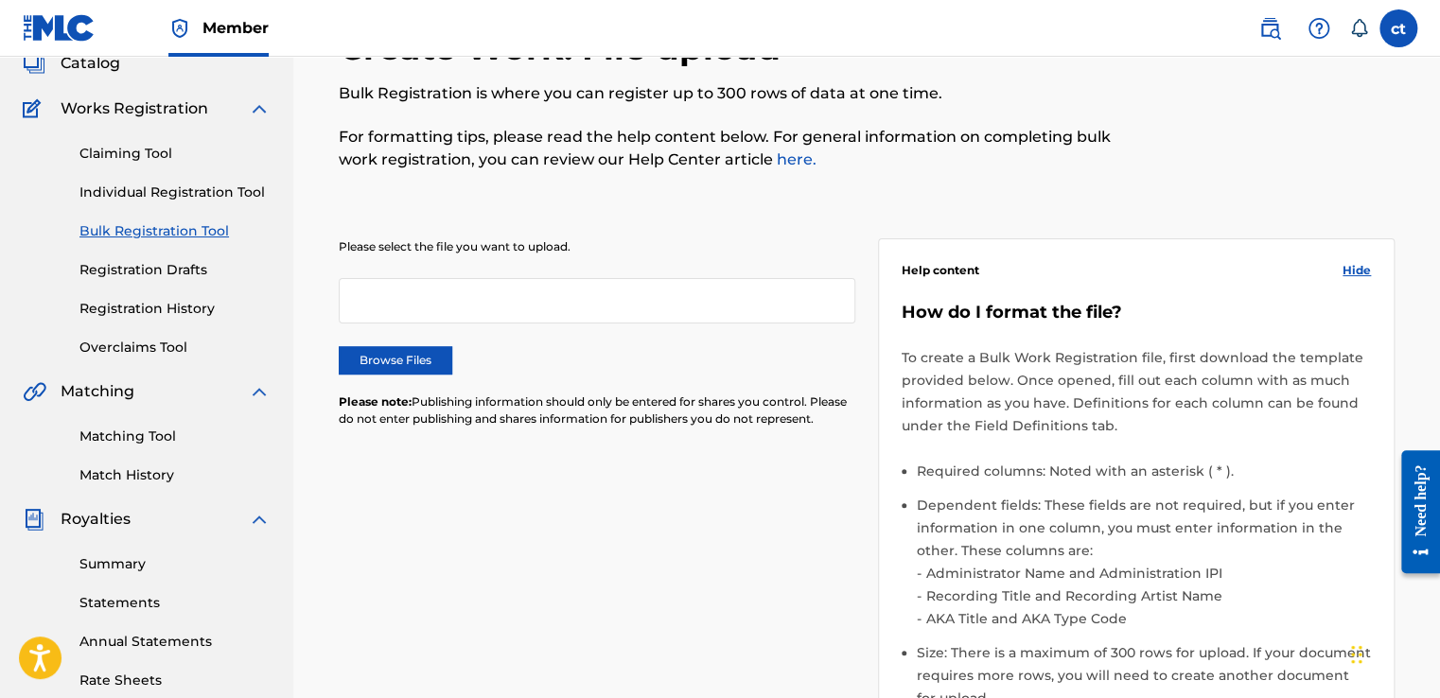
scroll to position [95, 0]
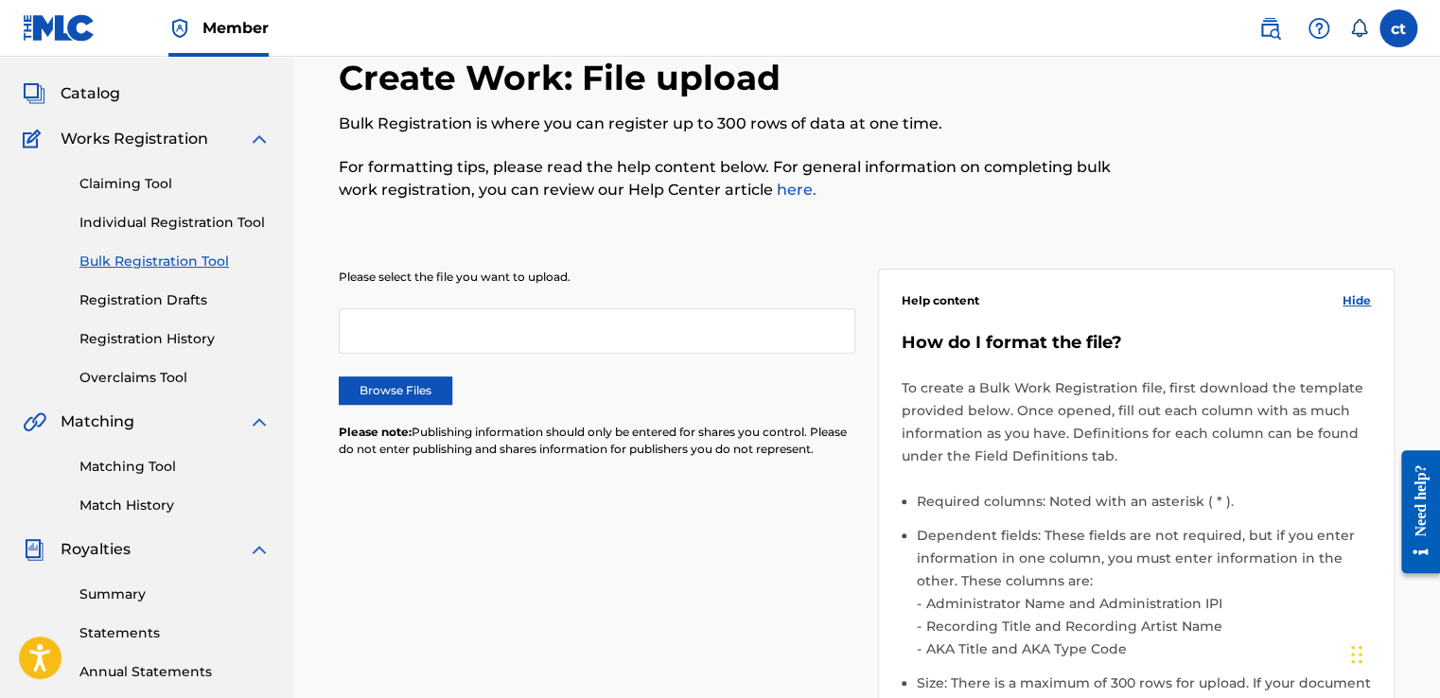
click at [162, 221] on link "Individual Registration Tool" at bounding box center [174, 223] width 191 height 20
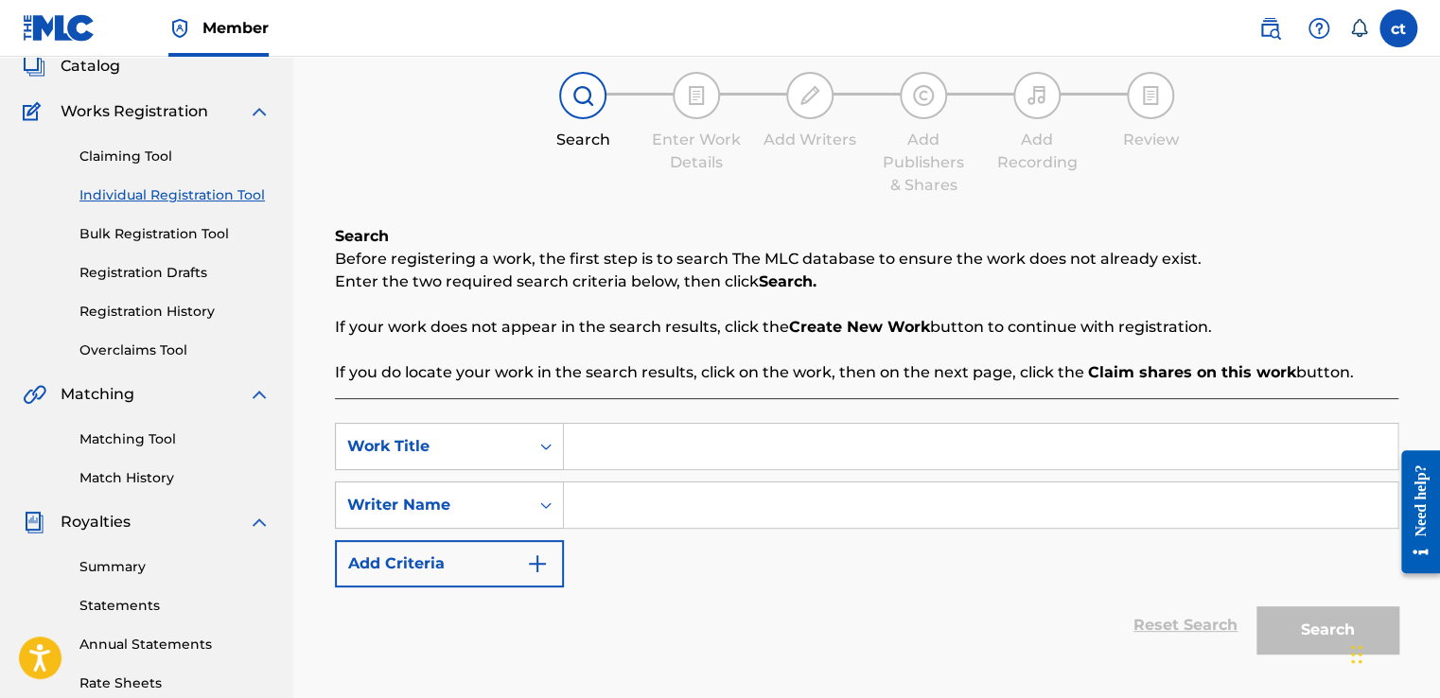
scroll to position [96, 0]
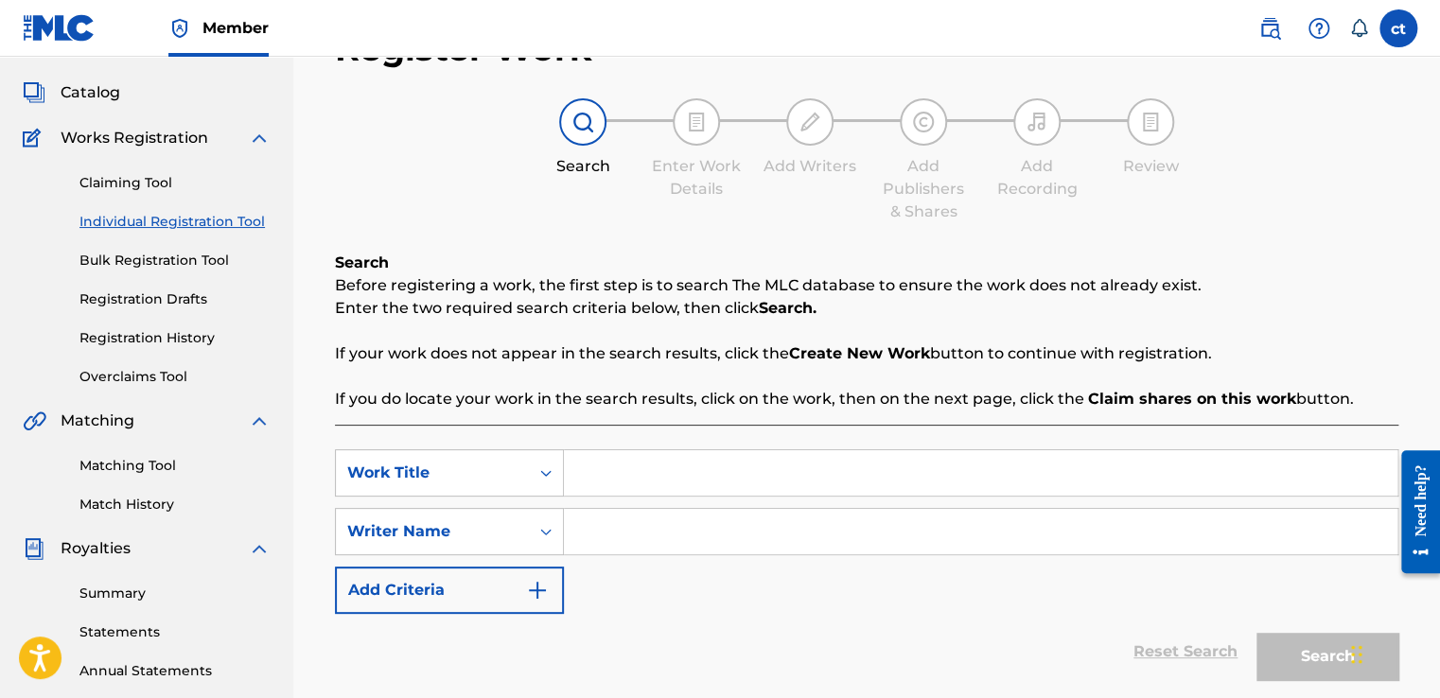
click at [723, 476] on input "Search Form" at bounding box center [981, 472] width 834 height 45
type input "i95"
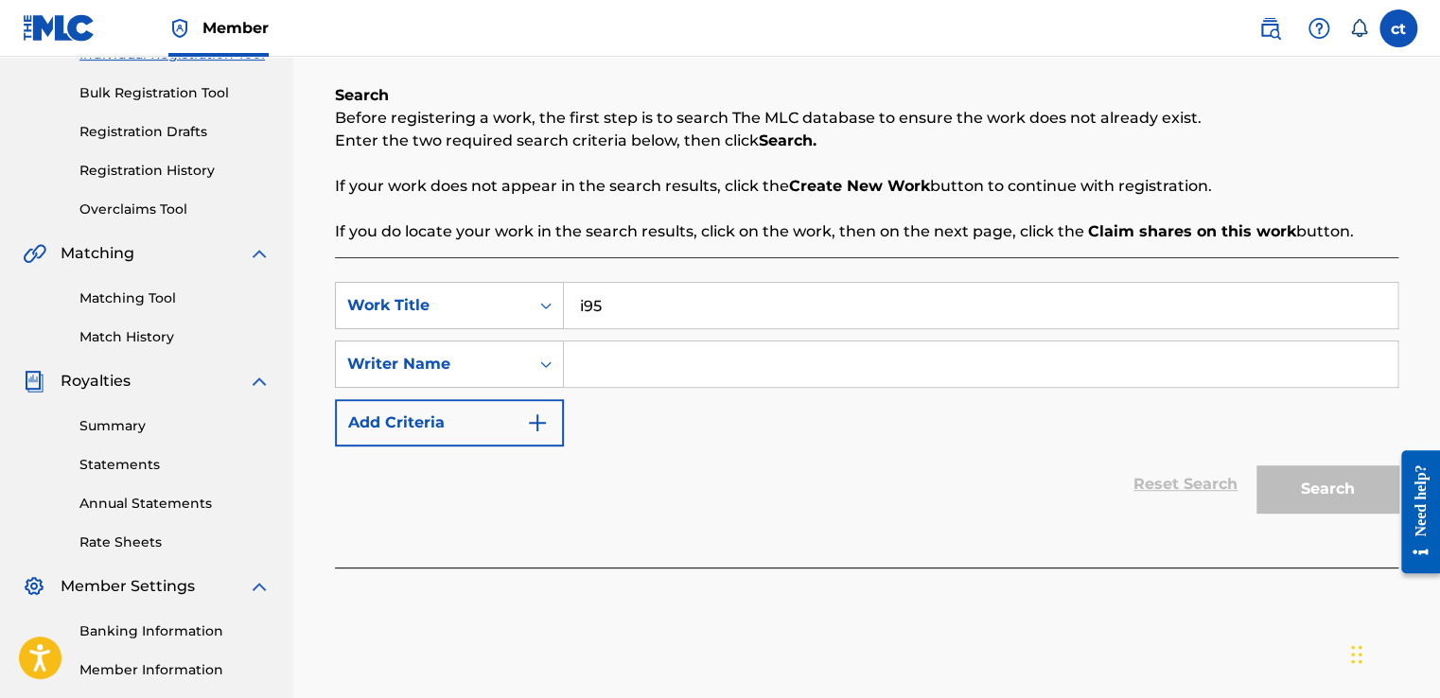
scroll to position [285, 0]
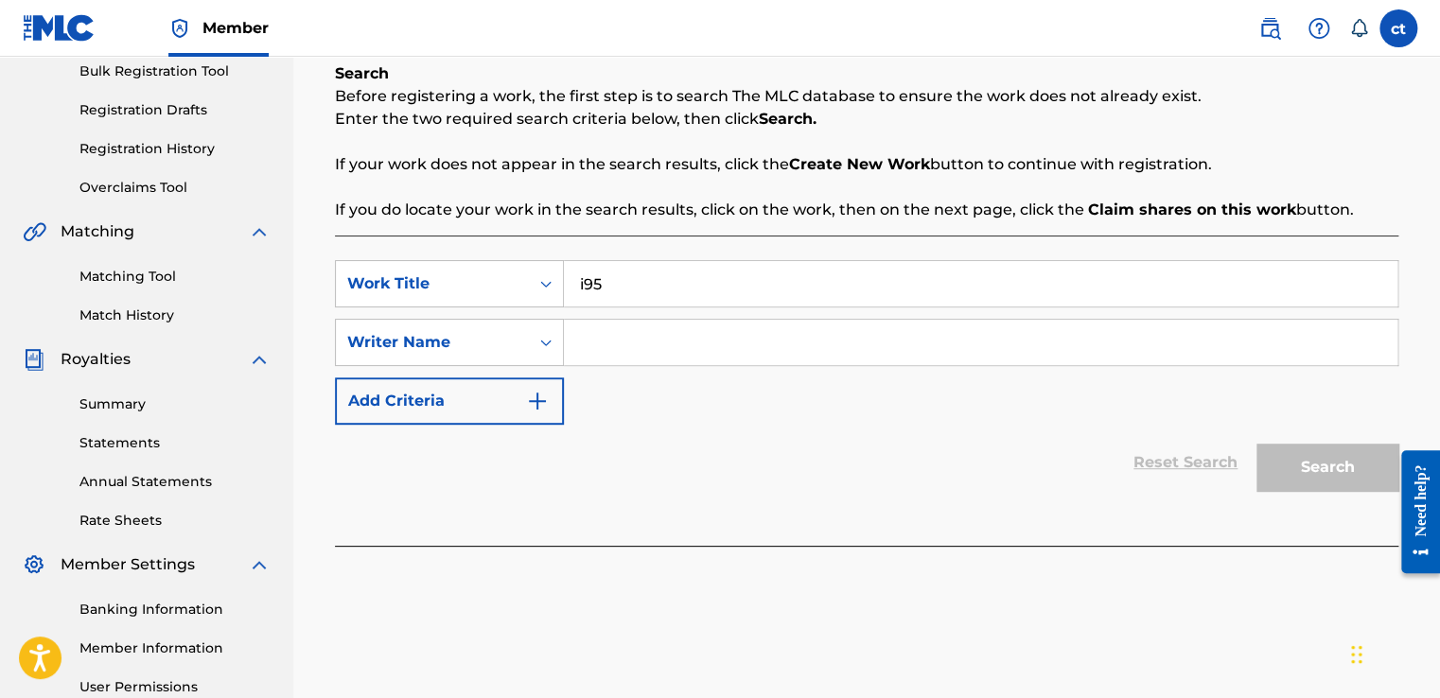
click at [841, 435] on div "Reset Search Search" at bounding box center [866, 463] width 1063 height 76
click at [1318, 459] on div "Search" at bounding box center [1322, 463] width 151 height 76
click at [723, 343] on input "Search Form" at bounding box center [981, 342] width 834 height 45
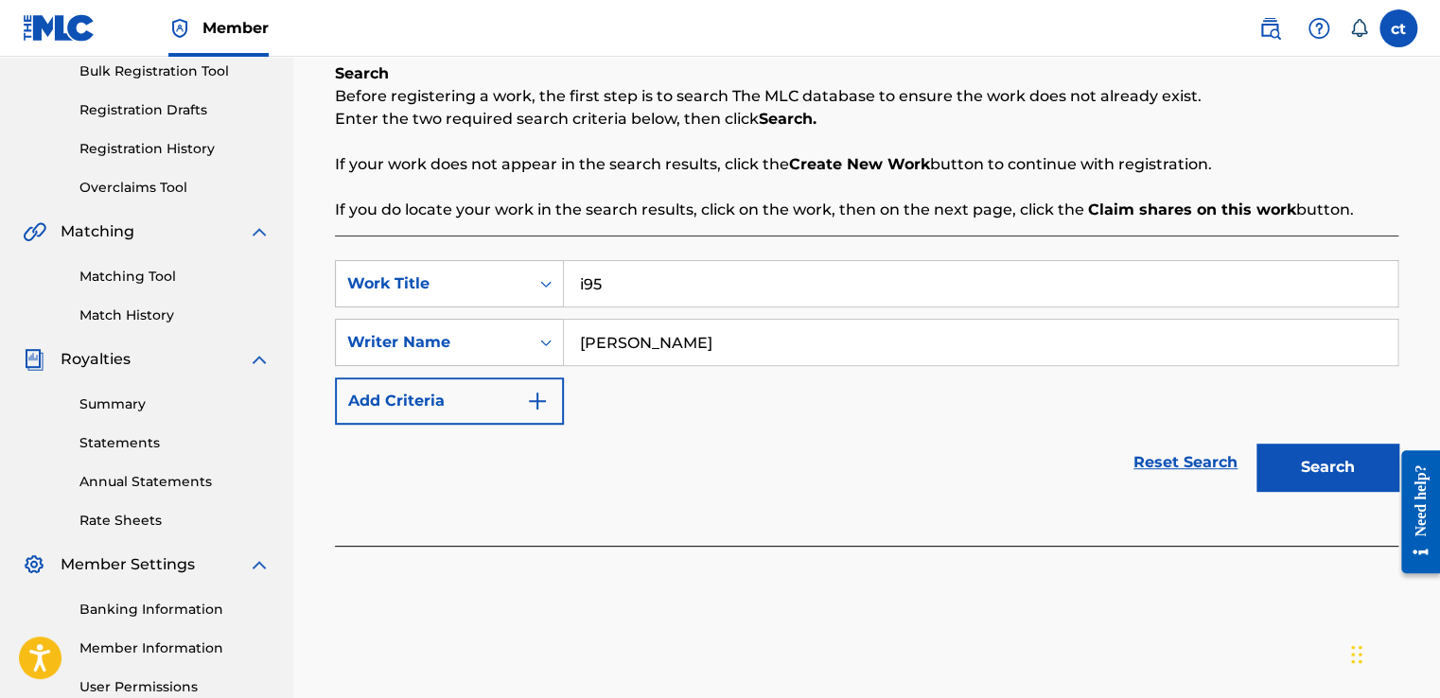
type input "[PERSON_NAME]"
click at [1313, 480] on button "Search" at bounding box center [1328, 467] width 142 height 47
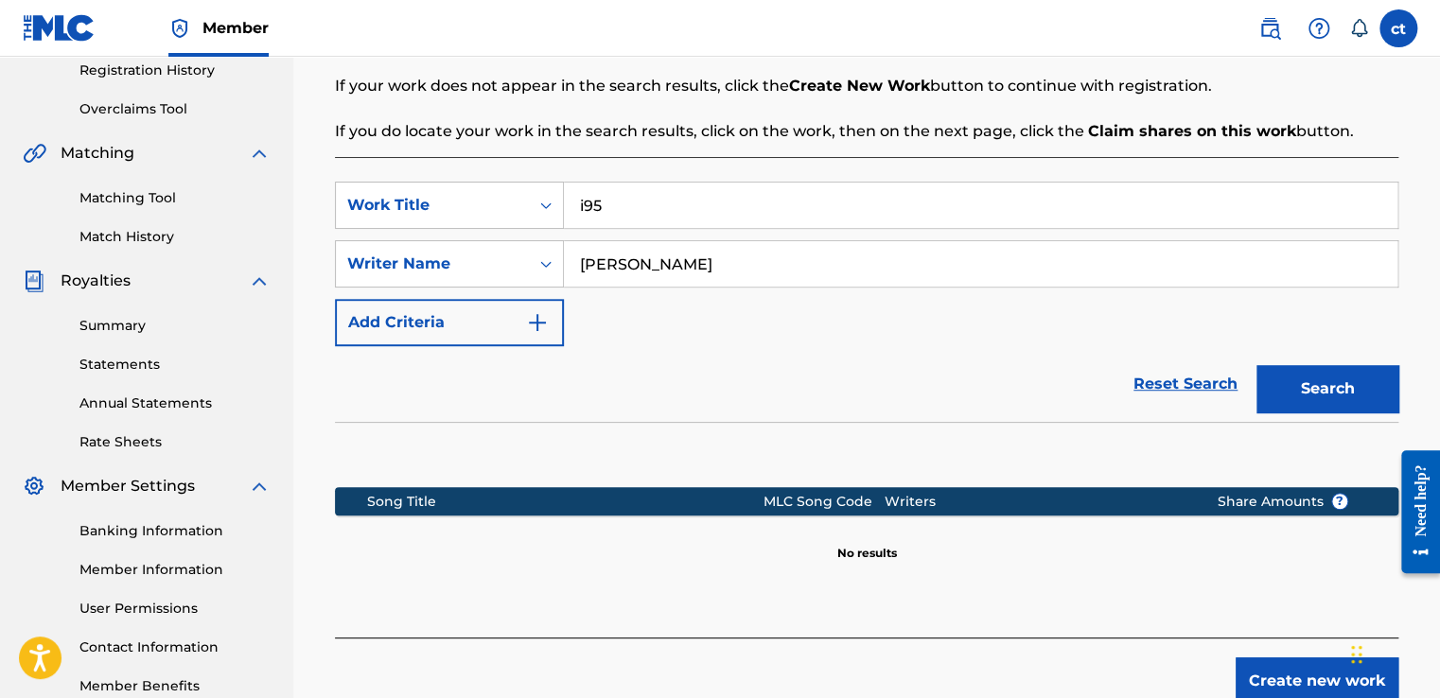
scroll to position [479, 0]
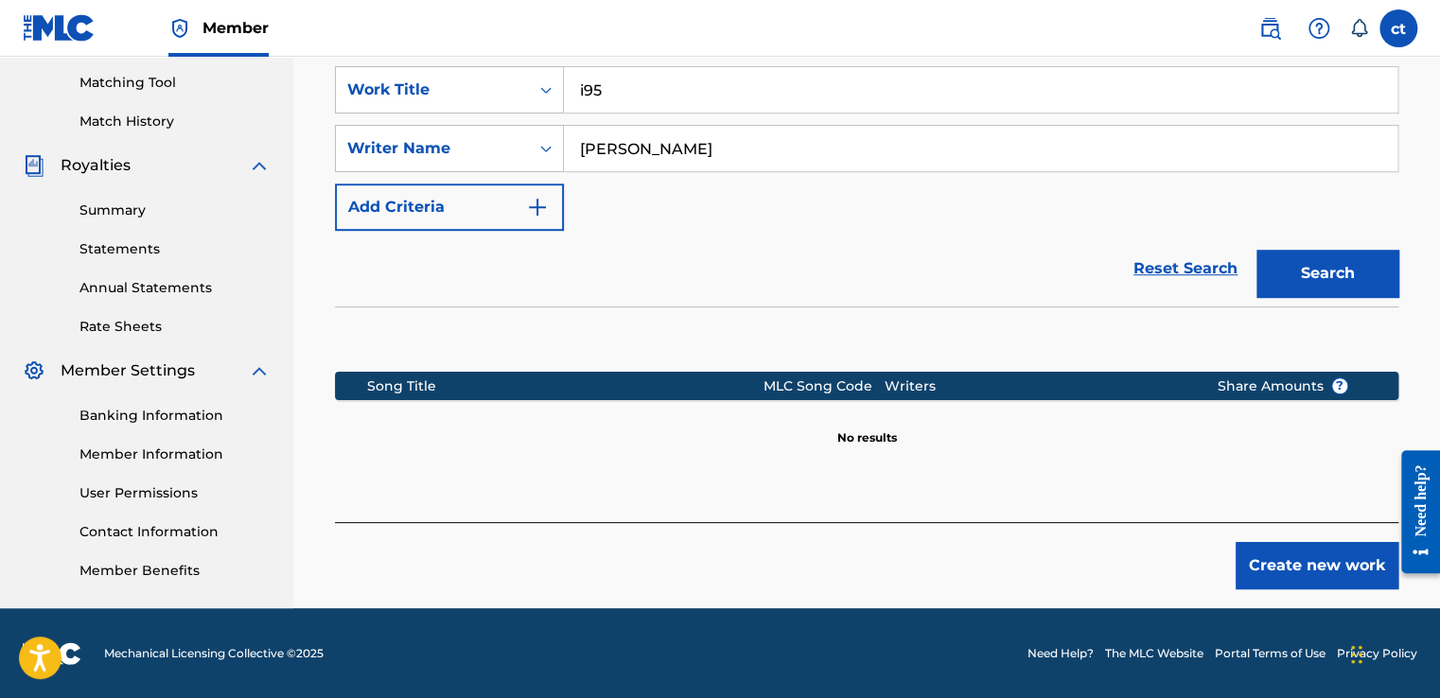
click at [1366, 570] on button "Create new work" at bounding box center [1317, 565] width 163 height 47
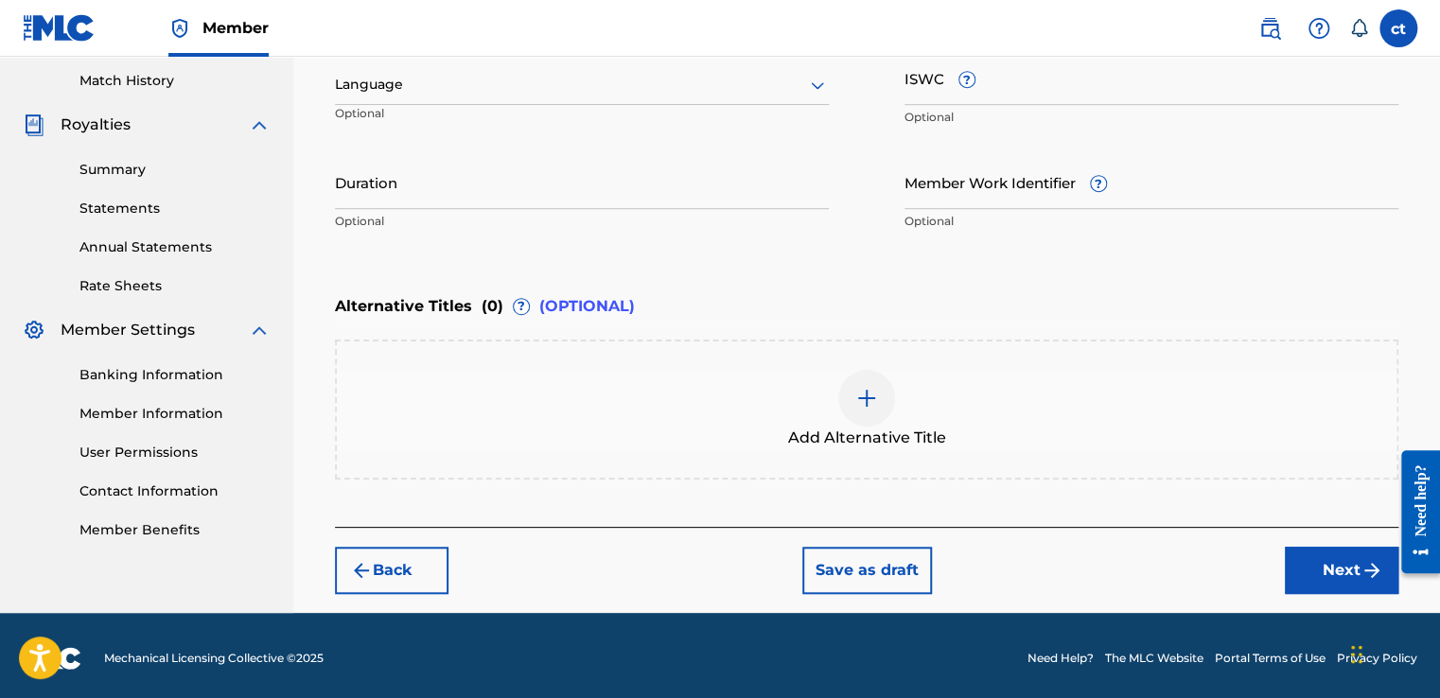
scroll to position [522, 0]
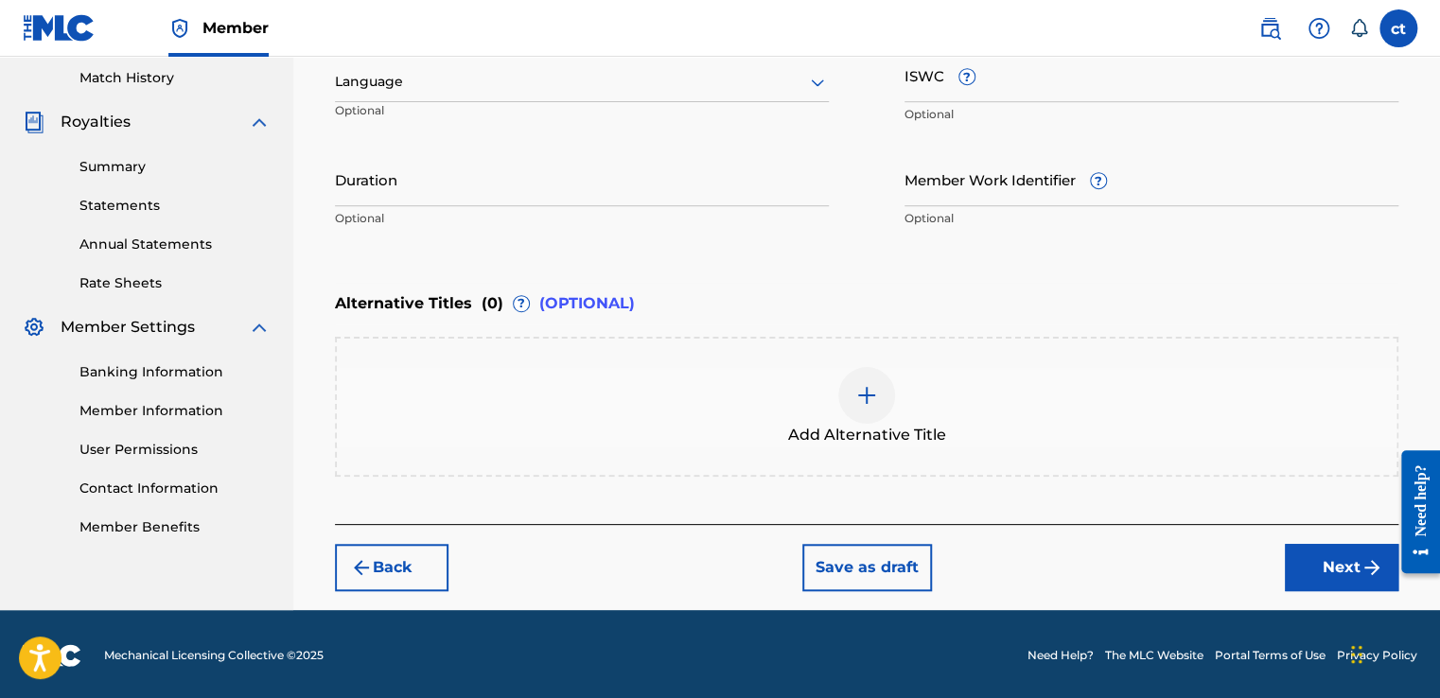
click at [1308, 566] on button "Next" at bounding box center [1342, 567] width 114 height 47
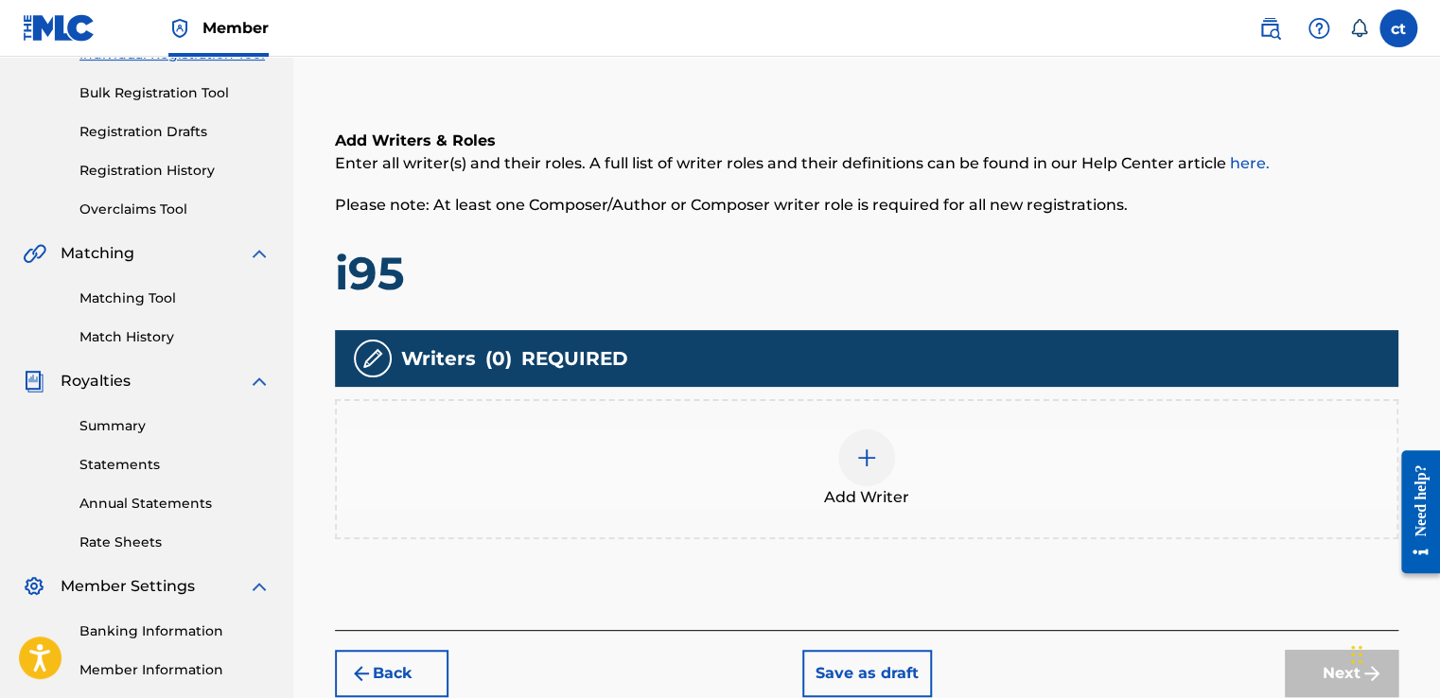
scroll to position [274, 0]
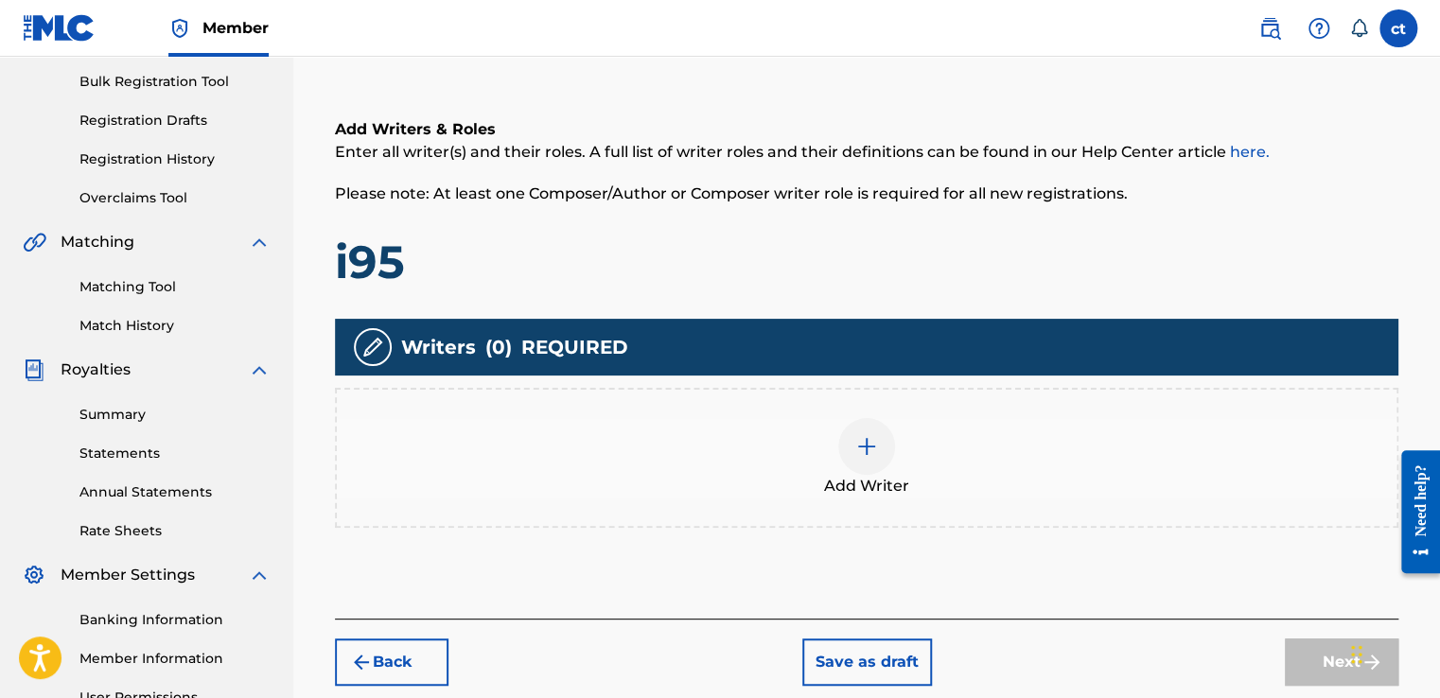
click at [916, 451] on div "Add Writer" at bounding box center [867, 457] width 1060 height 79
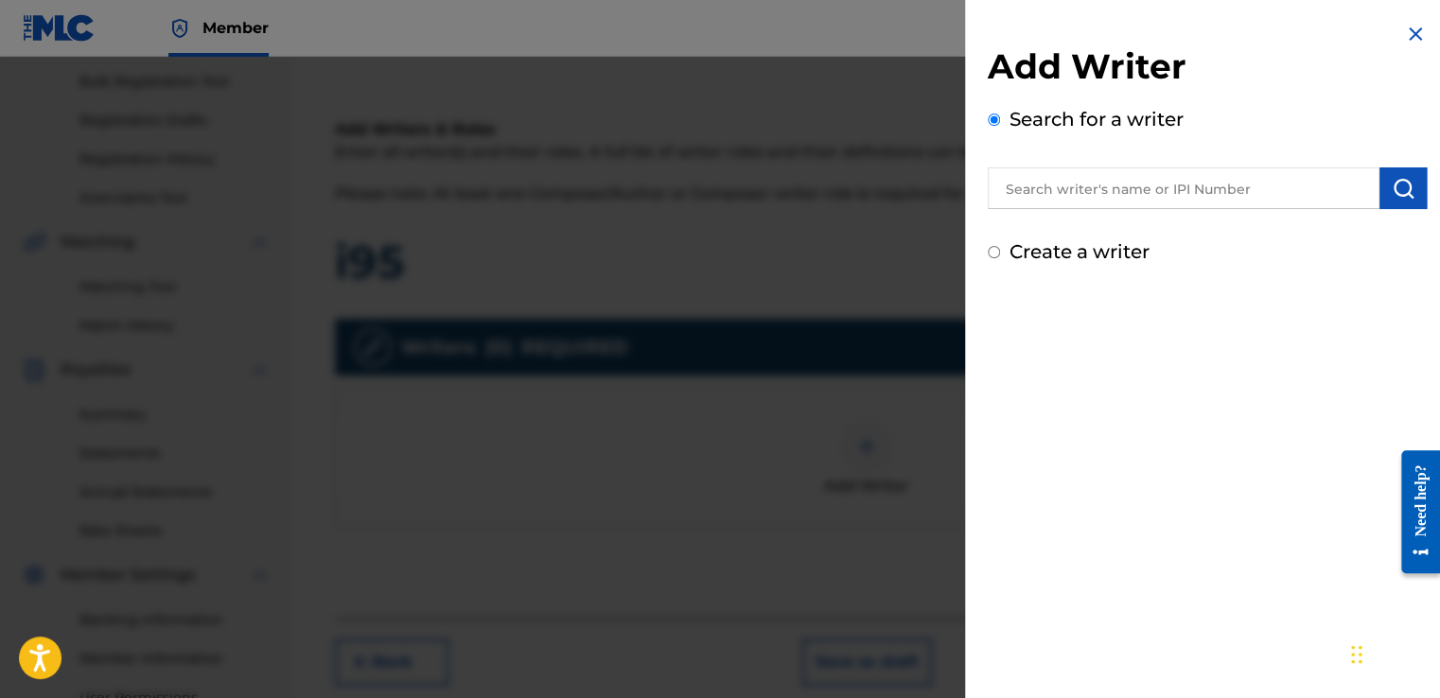
click at [995, 249] on input "Create a writer" at bounding box center [994, 252] width 12 height 12
radio input "false"
radio input "true"
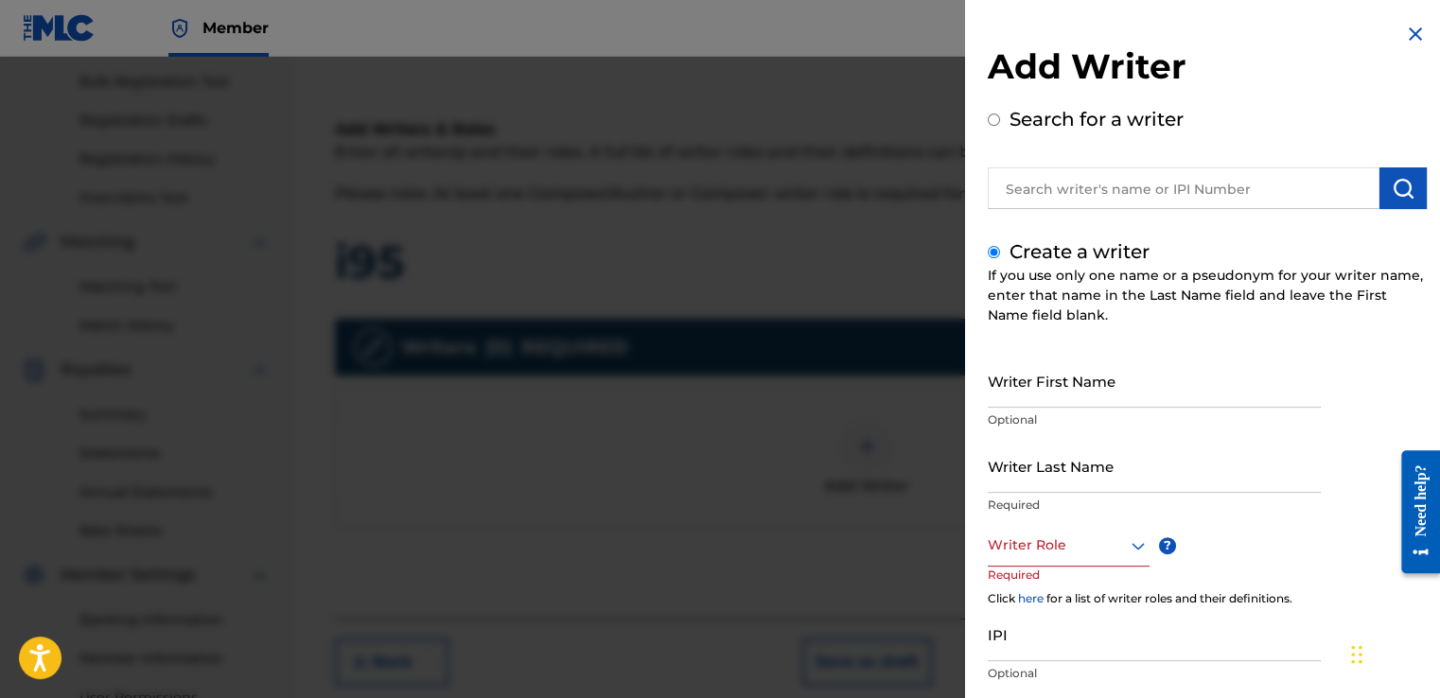
click at [995, 119] on input "Search for a writer" at bounding box center [994, 120] width 12 height 12
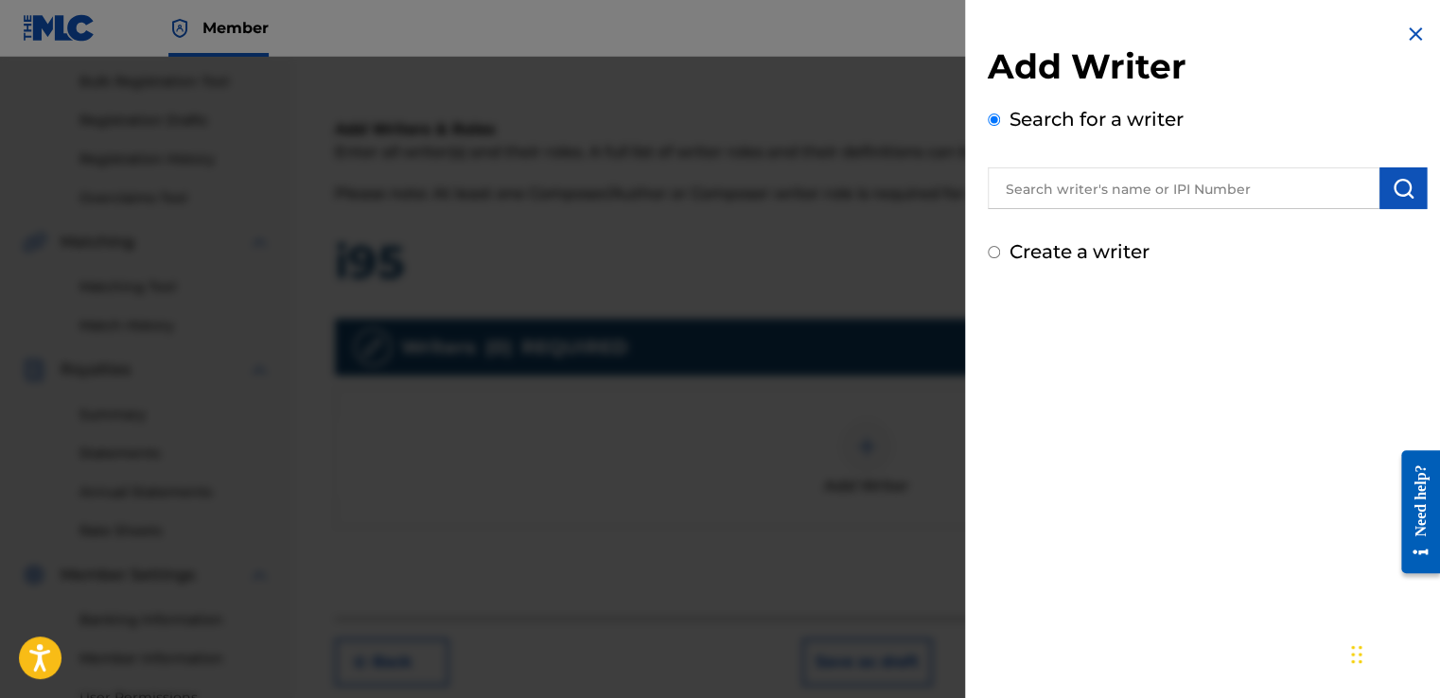
click at [994, 251] on input "Create a writer" at bounding box center [994, 252] width 12 height 12
radio input "false"
radio input "true"
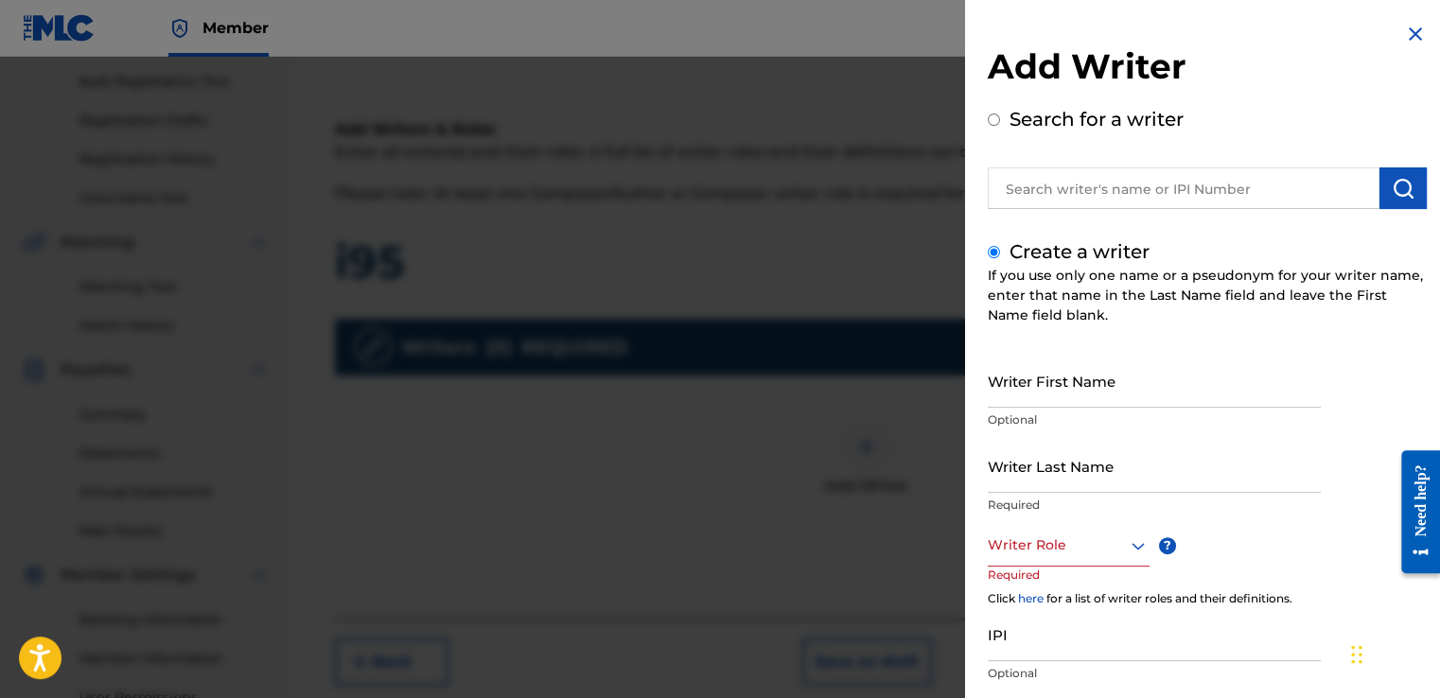
click at [1065, 395] on input "Writer First Name" at bounding box center [1154, 381] width 333 height 54
type input "[PERSON_NAME]"
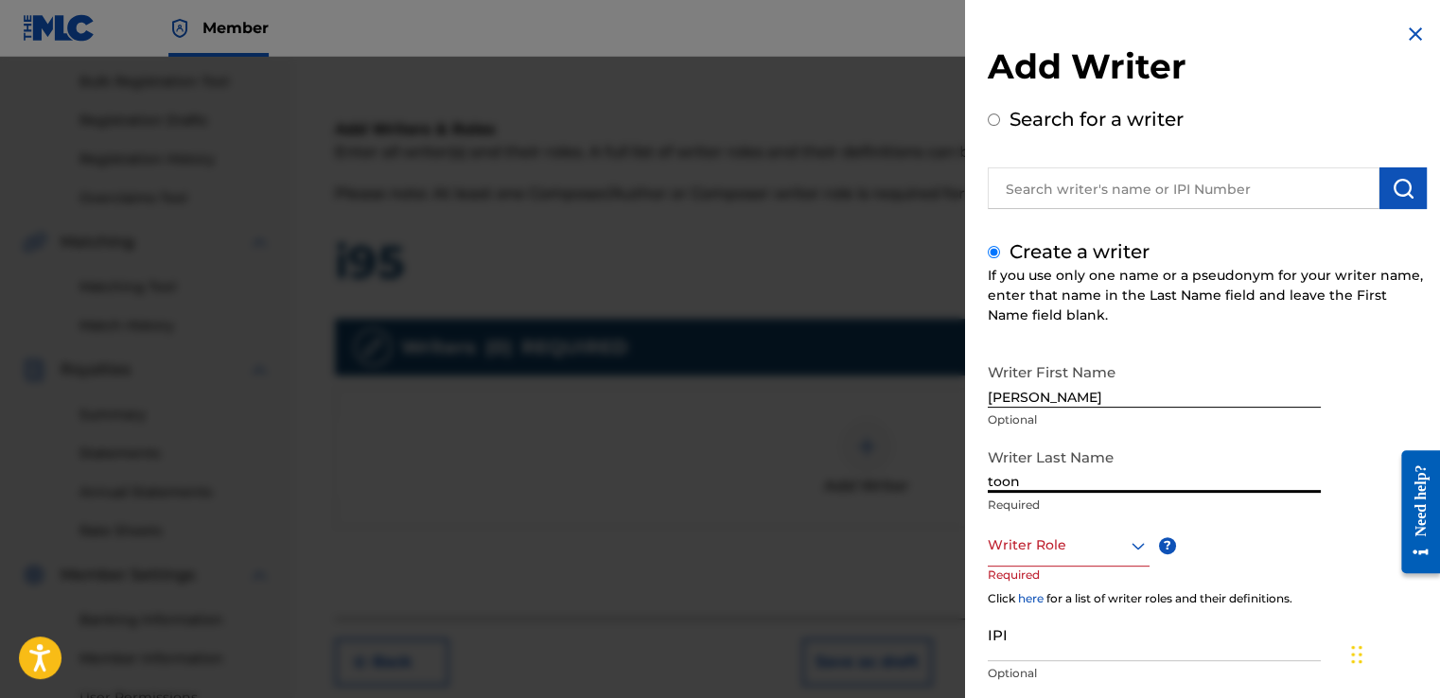
type input "toon"
click at [1046, 543] on div at bounding box center [1069, 546] width 162 height 24
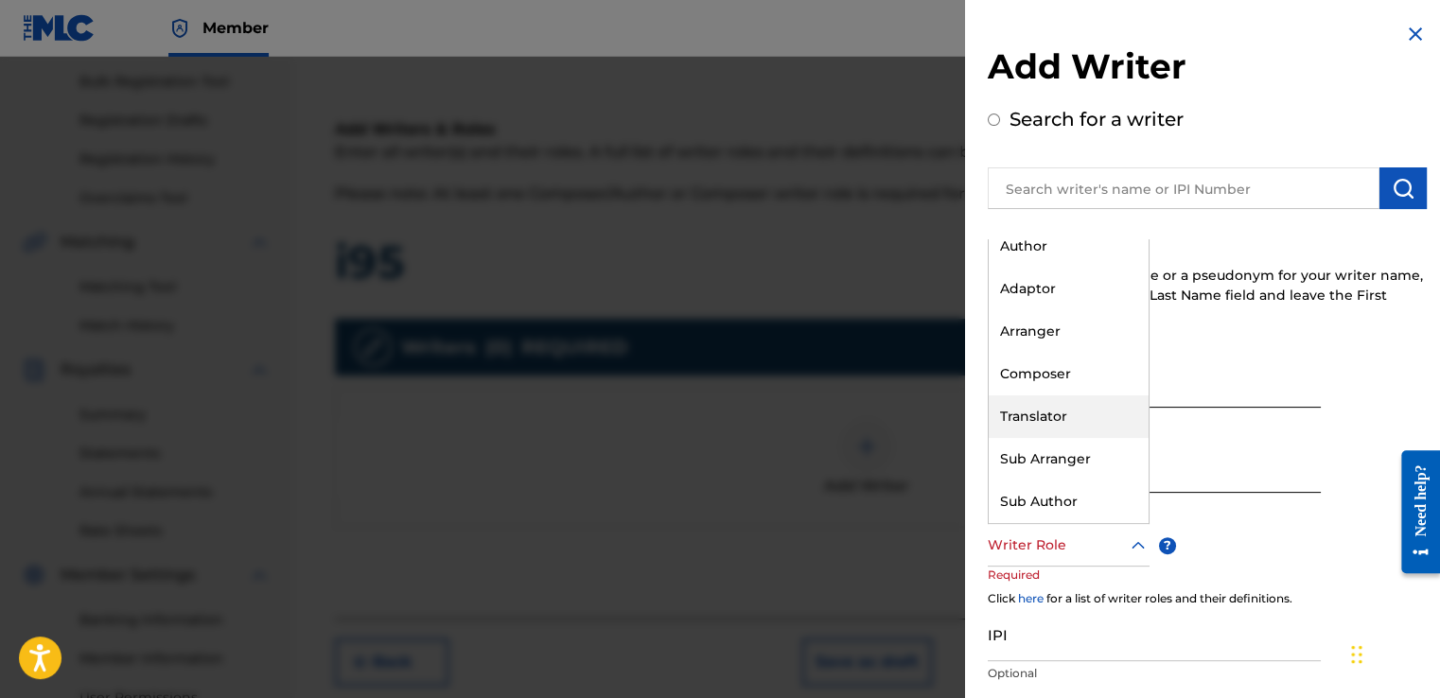
scroll to position [0, 0]
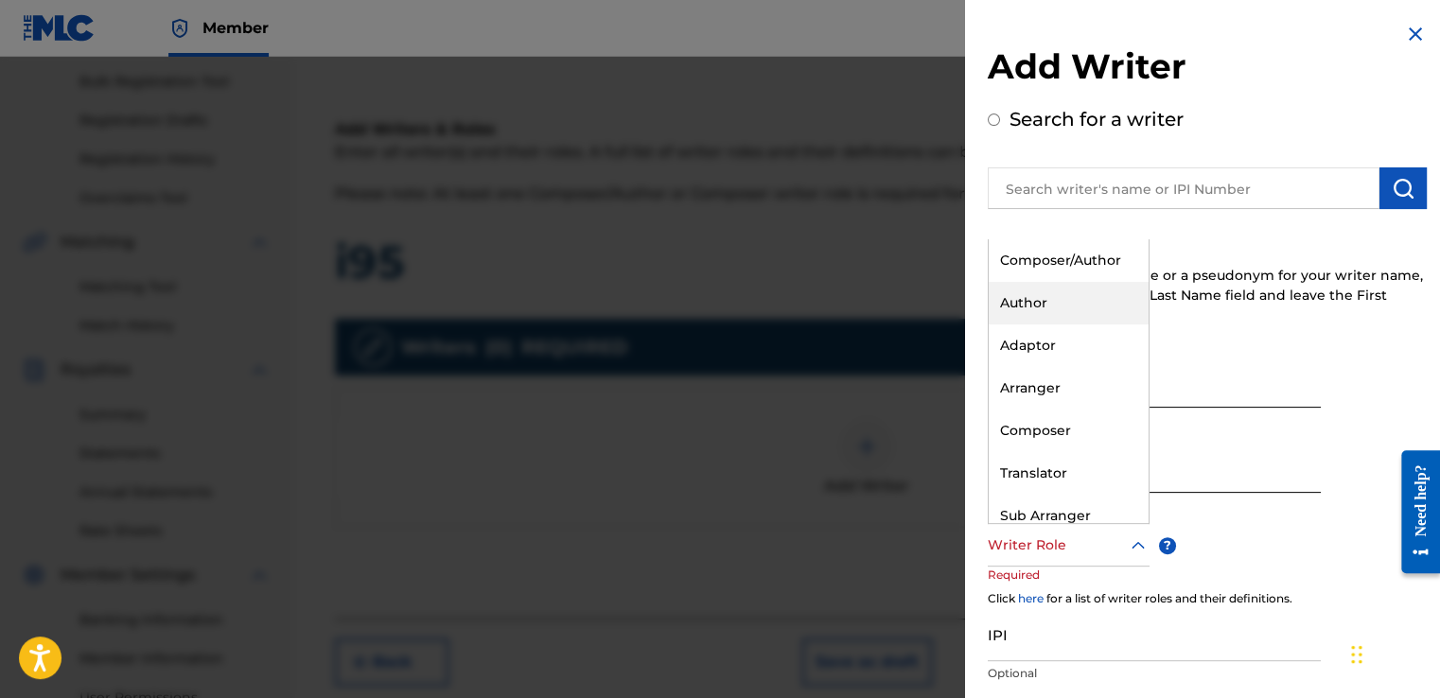
click at [1056, 300] on div "Author" at bounding box center [1069, 303] width 160 height 43
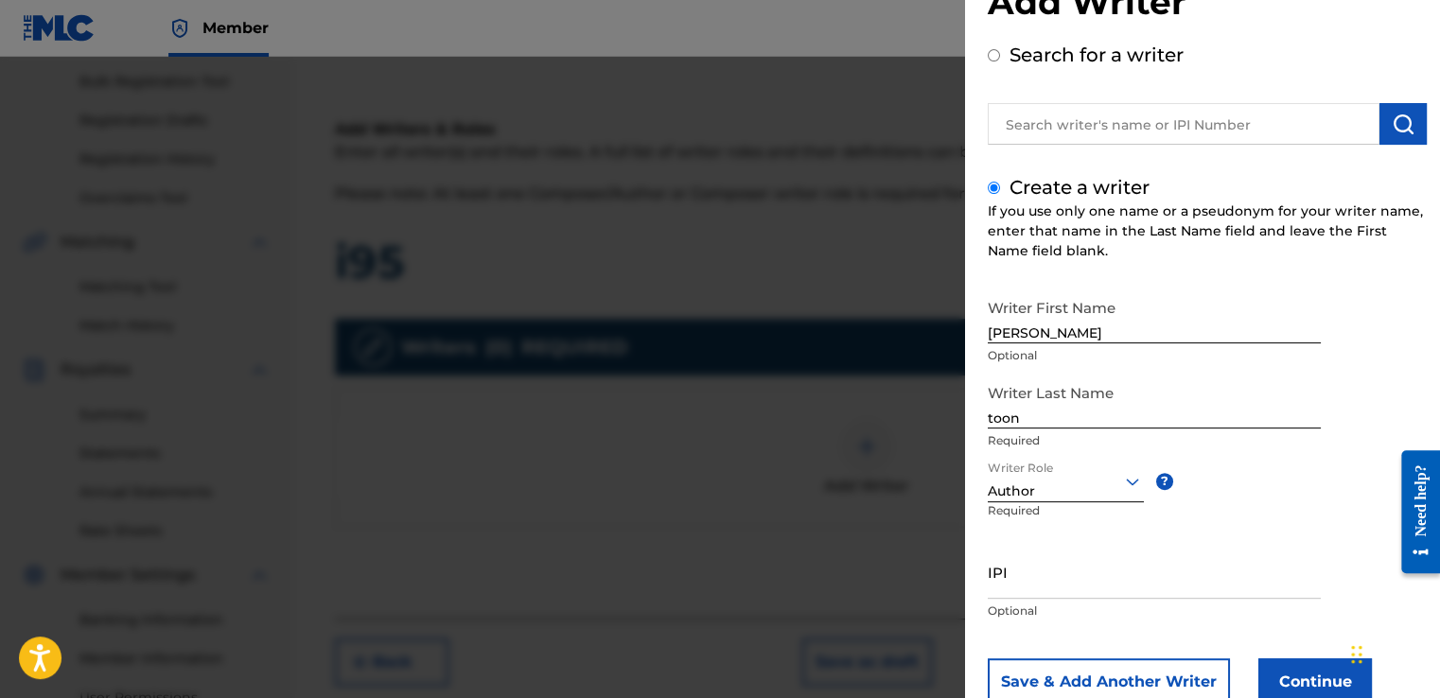
scroll to position [122, 0]
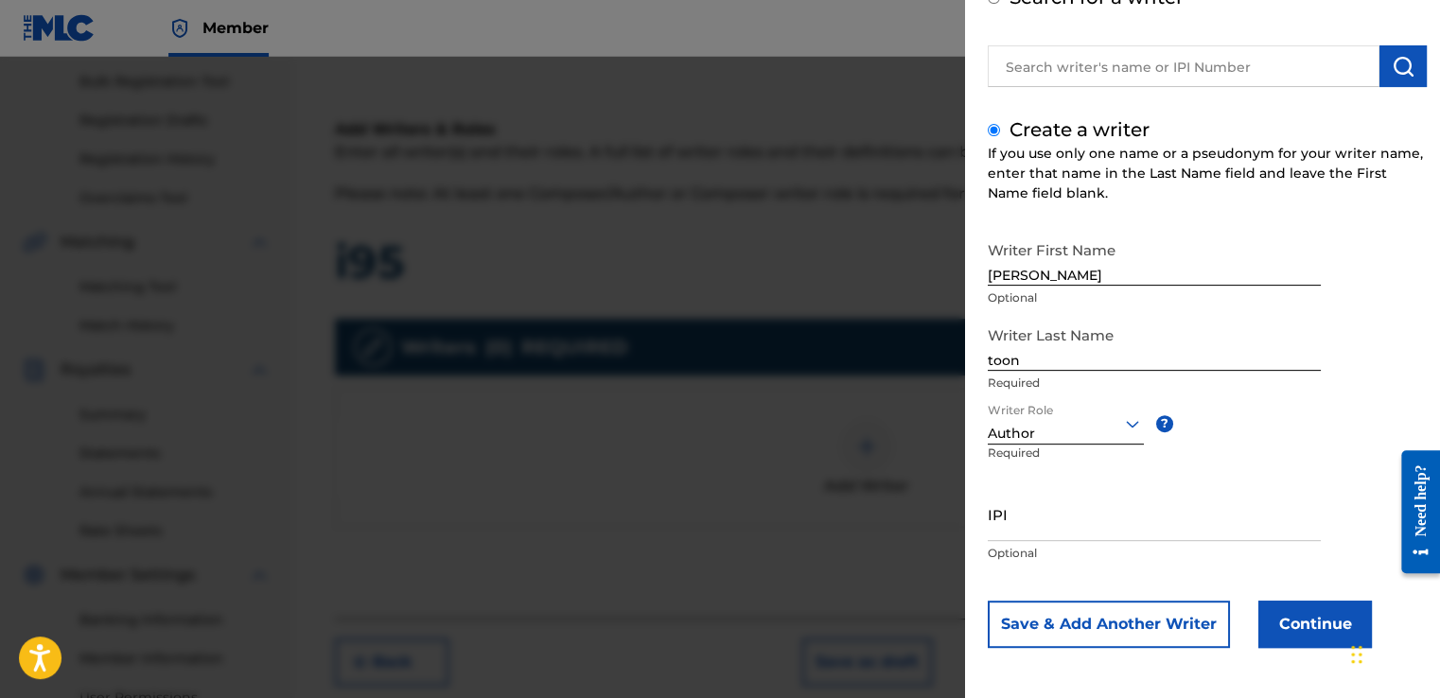
click at [1306, 626] on button "Continue" at bounding box center [1315, 624] width 114 height 47
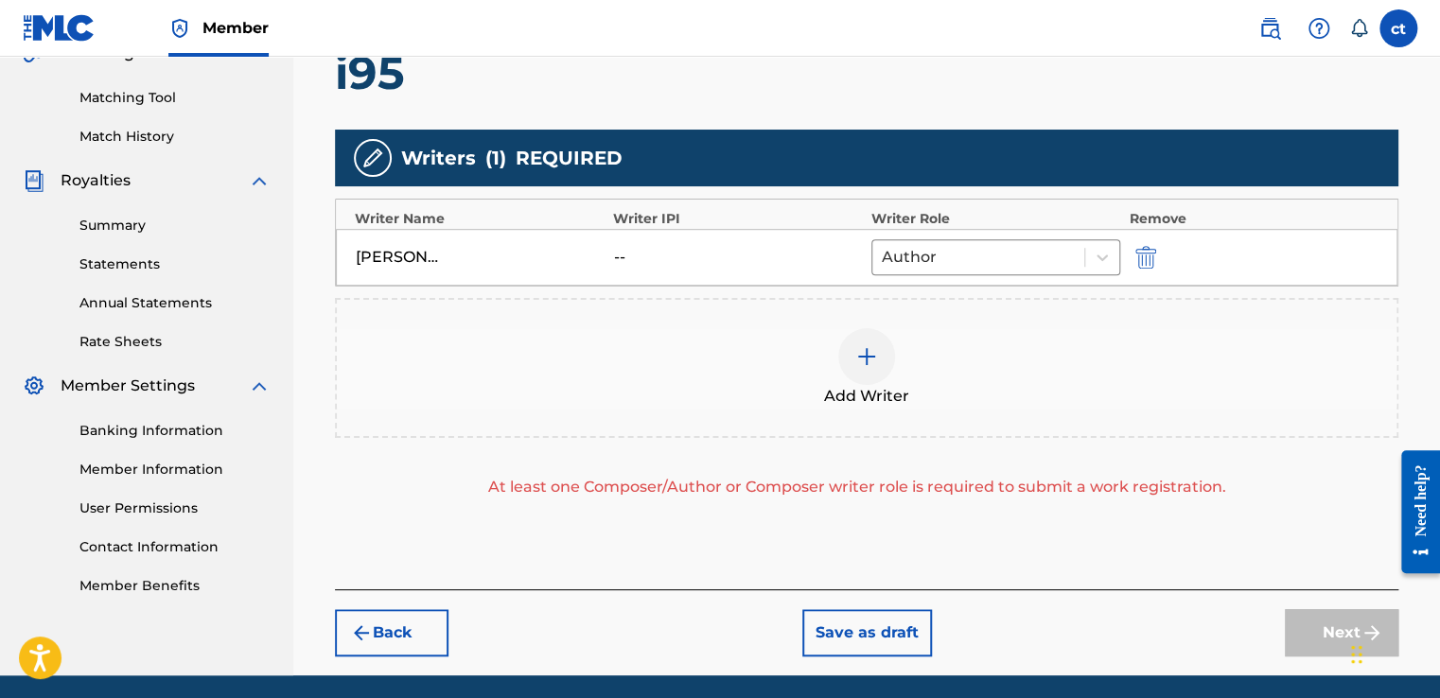
scroll to position [530, 0]
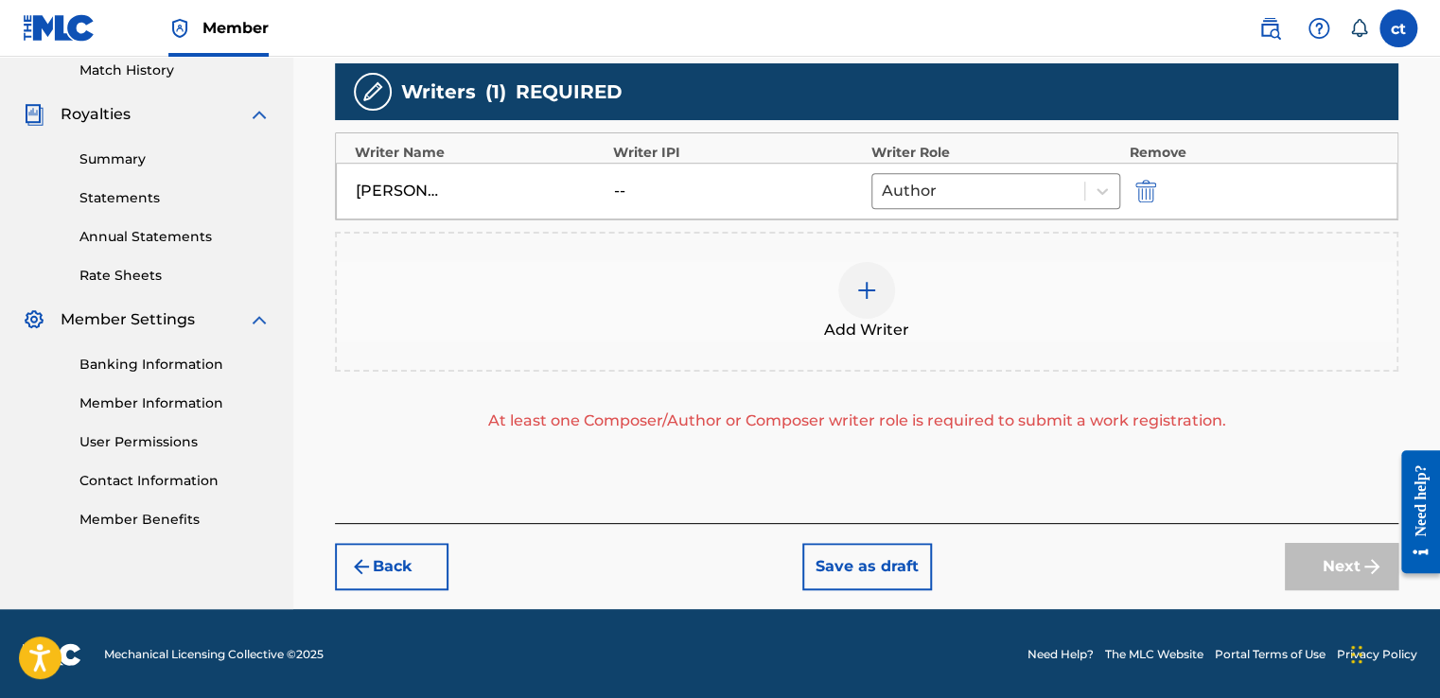
click at [806, 486] on div "Add Writers & Roles Enter all writer(s) and their roles. A full list of writer …" at bounding box center [866, 170] width 1063 height 706
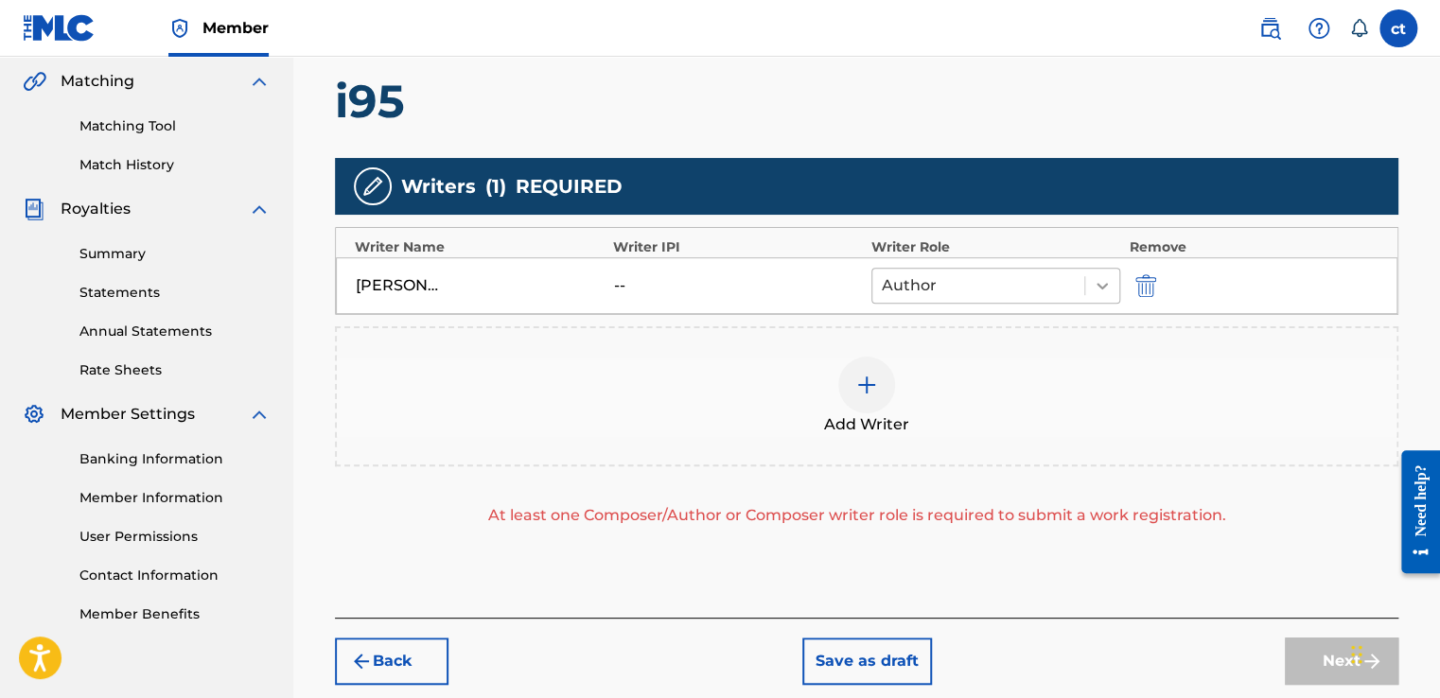
click at [1105, 286] on icon at bounding box center [1102, 285] width 19 height 19
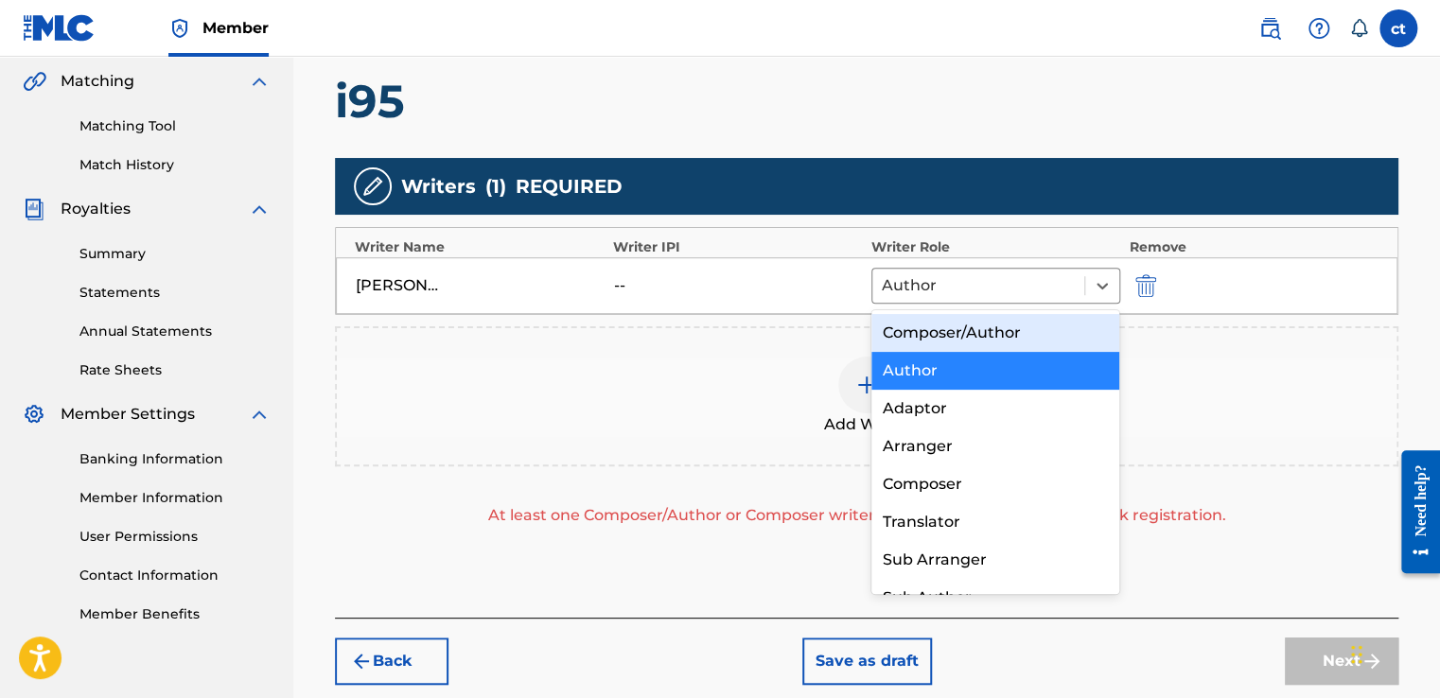
click at [996, 336] on div "Composer/Author" at bounding box center [995, 333] width 249 height 38
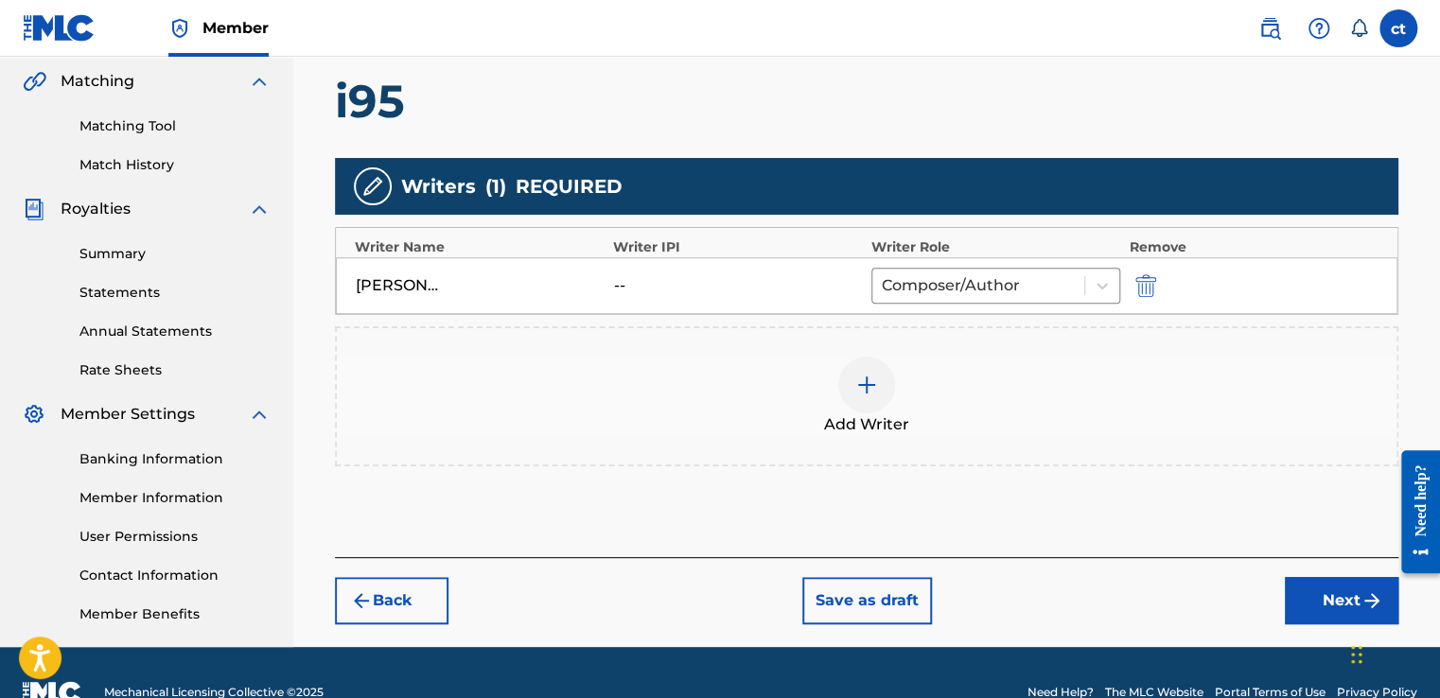
click at [1352, 600] on button "Next" at bounding box center [1342, 600] width 114 height 47
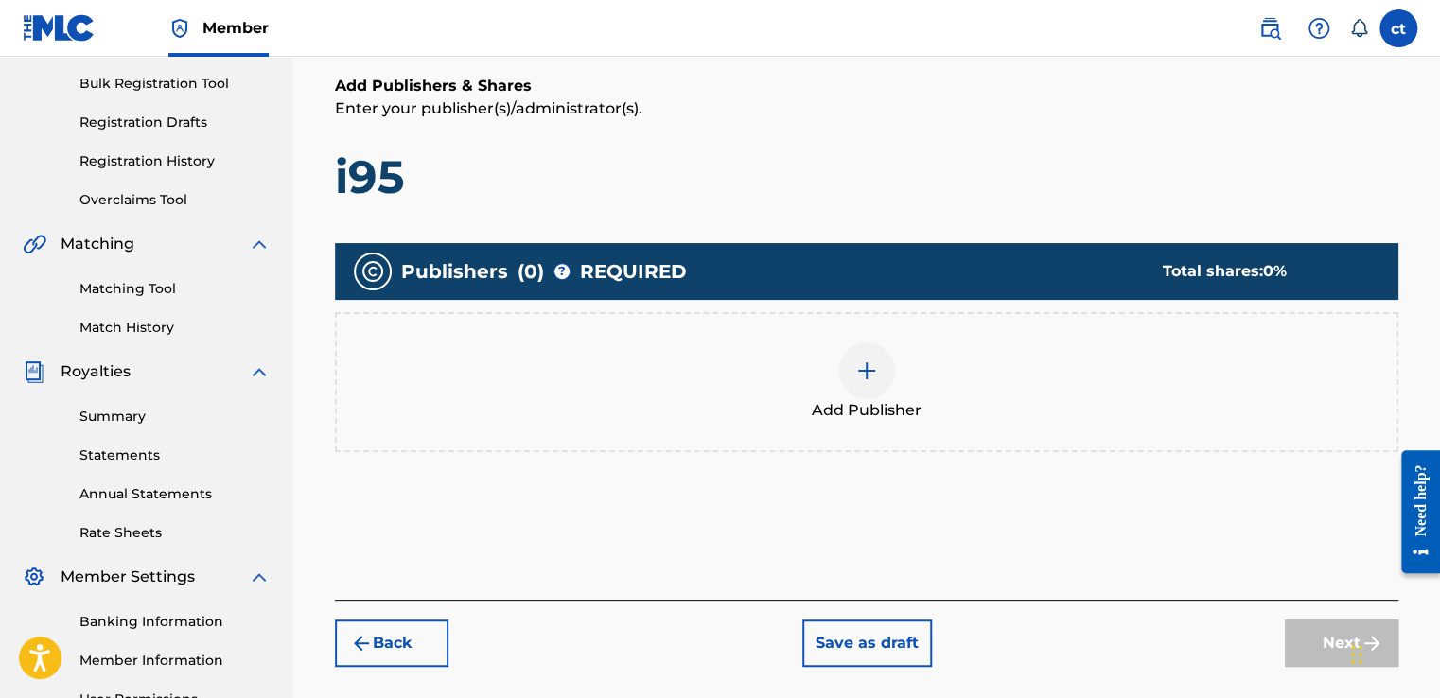
scroll to position [274, 0]
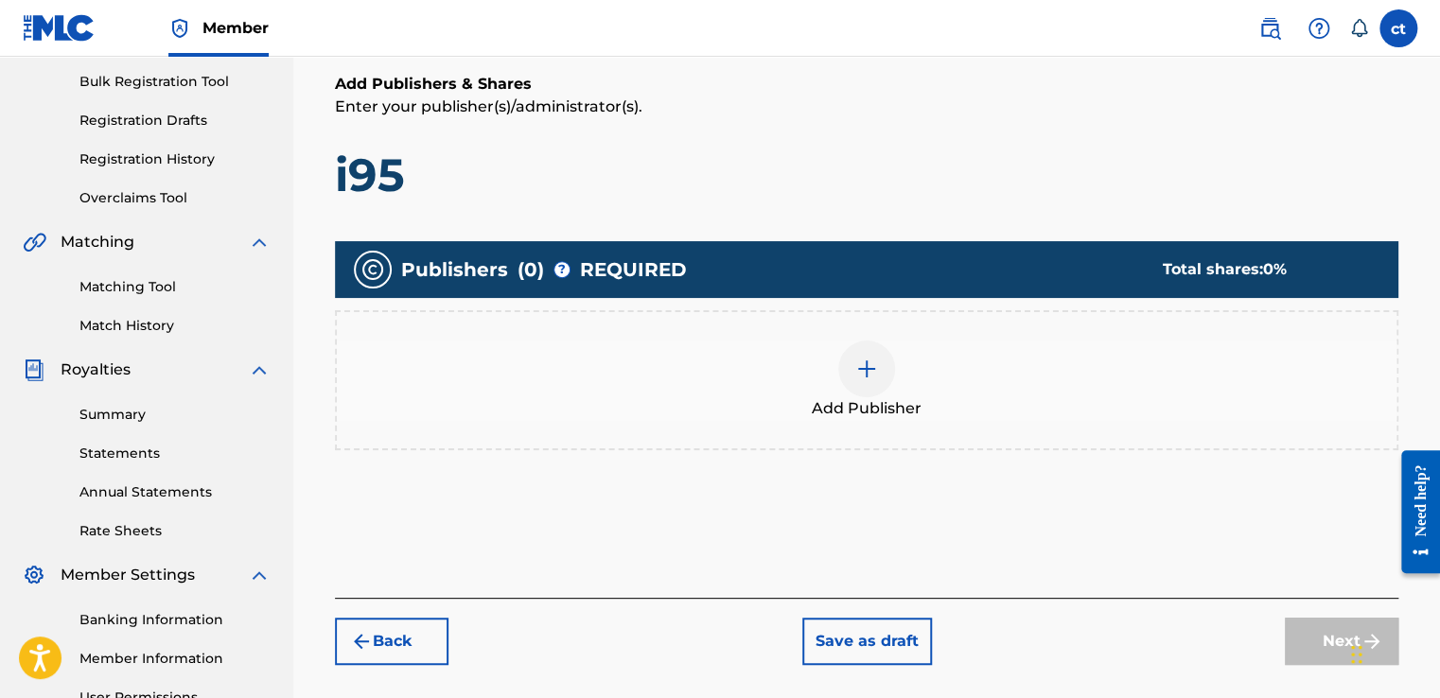
click at [874, 397] on span "Add Publisher" at bounding box center [867, 408] width 110 height 23
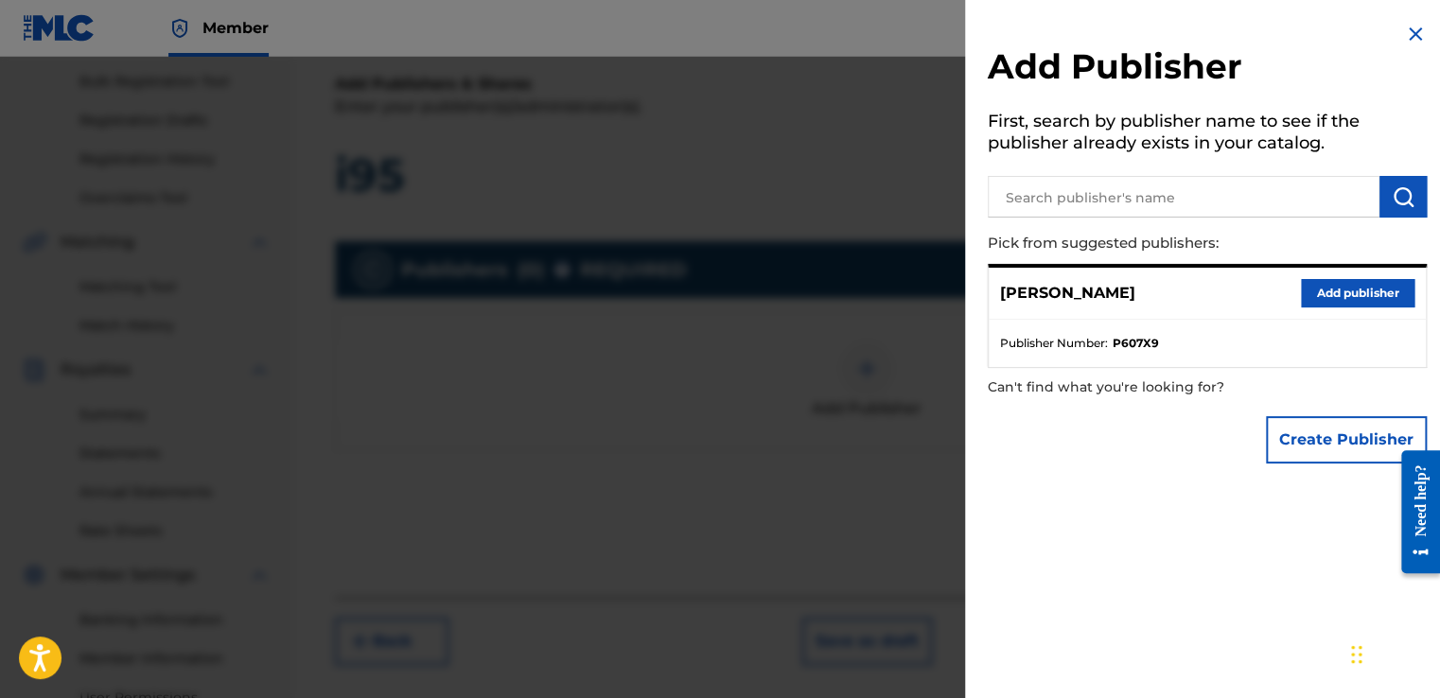
click at [1351, 291] on button "Add publisher" at bounding box center [1358, 293] width 114 height 28
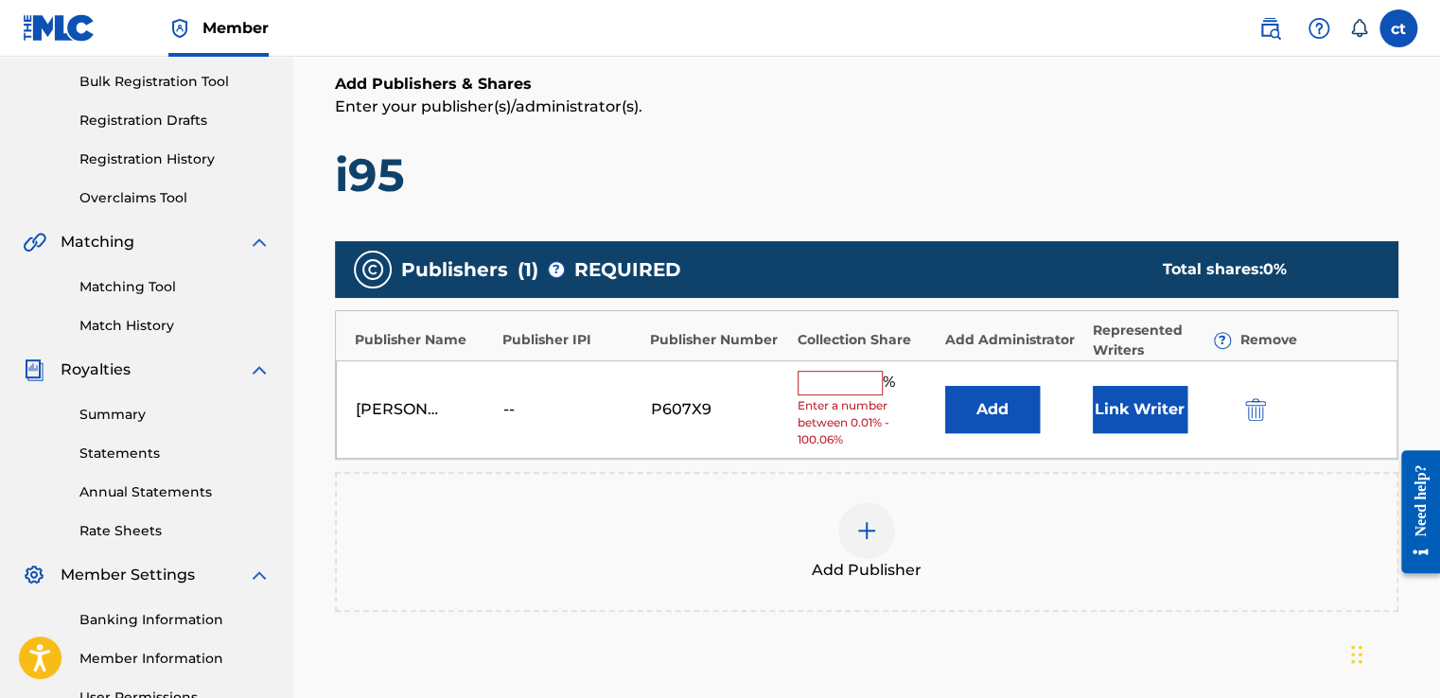
click at [865, 377] on input "text" at bounding box center [840, 383] width 85 height 25
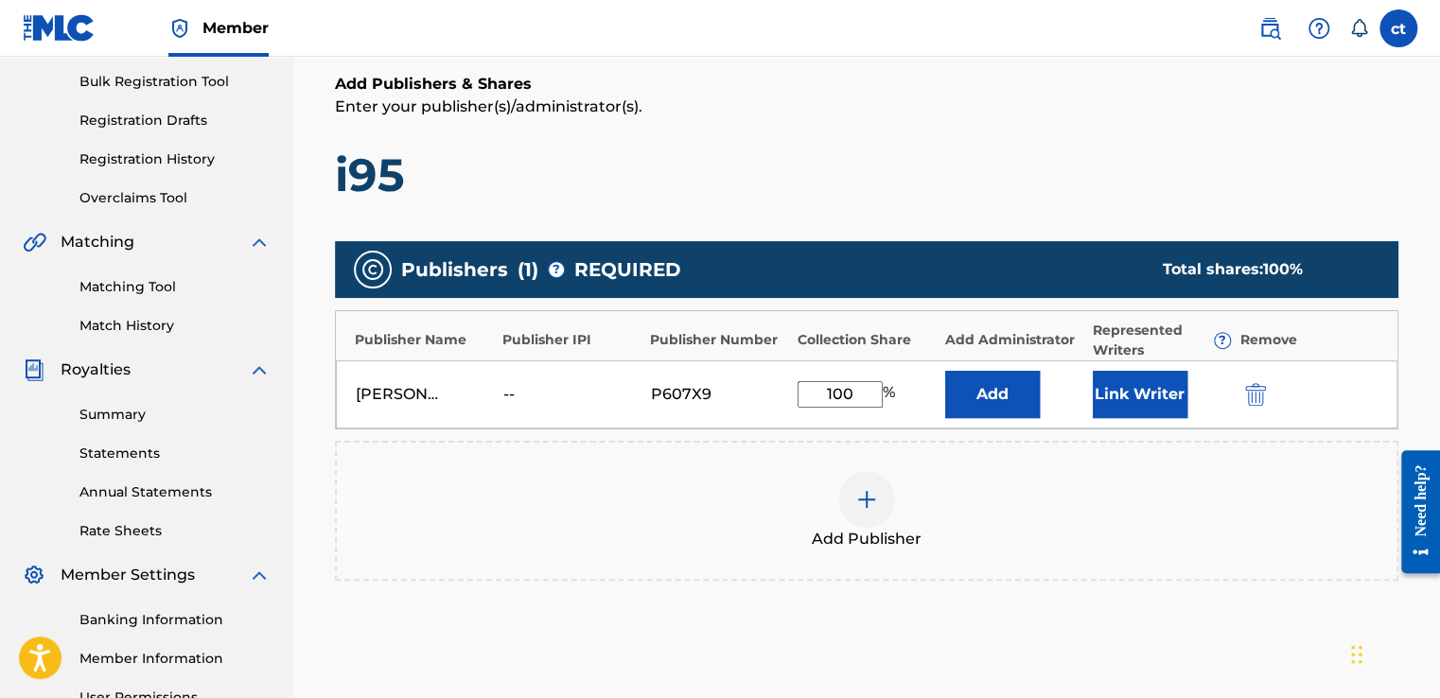
type input "100"
click at [855, 202] on h1 "i95" at bounding box center [866, 175] width 1063 height 57
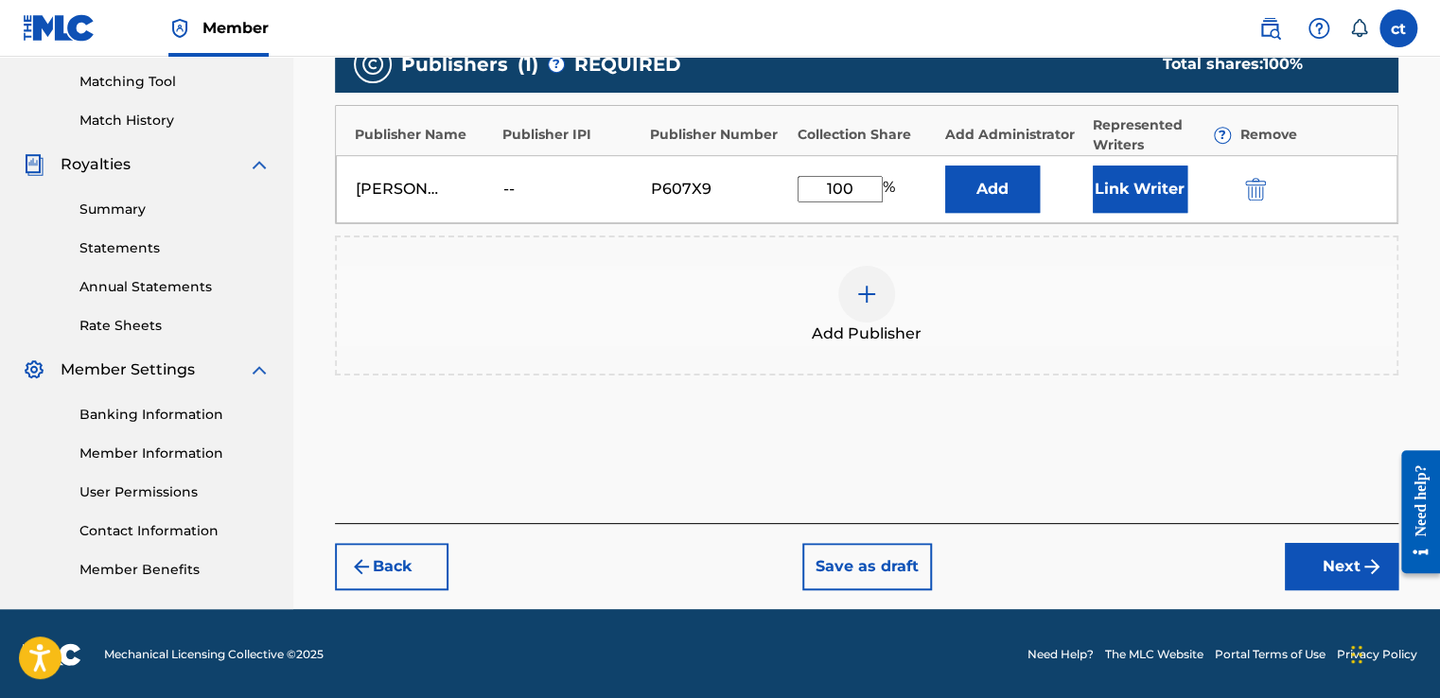
click at [1317, 560] on button "Next" at bounding box center [1342, 566] width 114 height 47
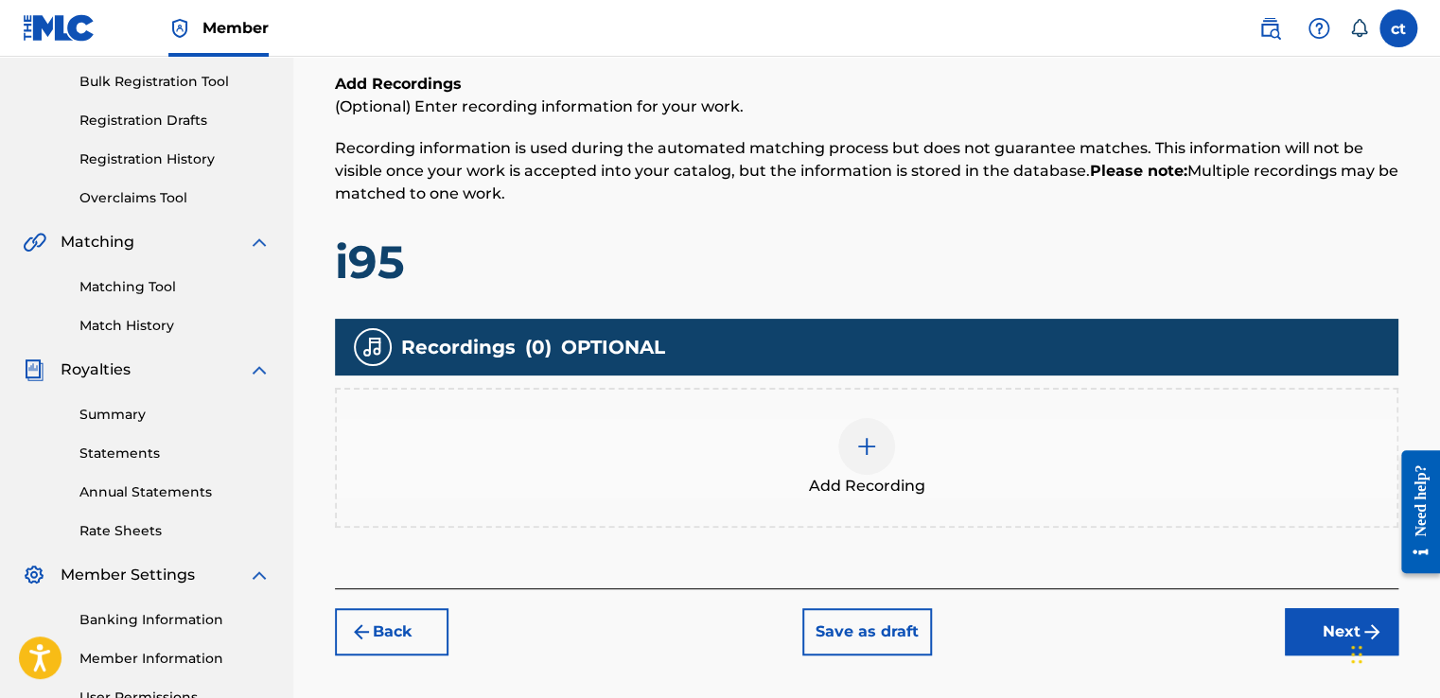
click at [1302, 626] on button "Next" at bounding box center [1342, 631] width 114 height 47
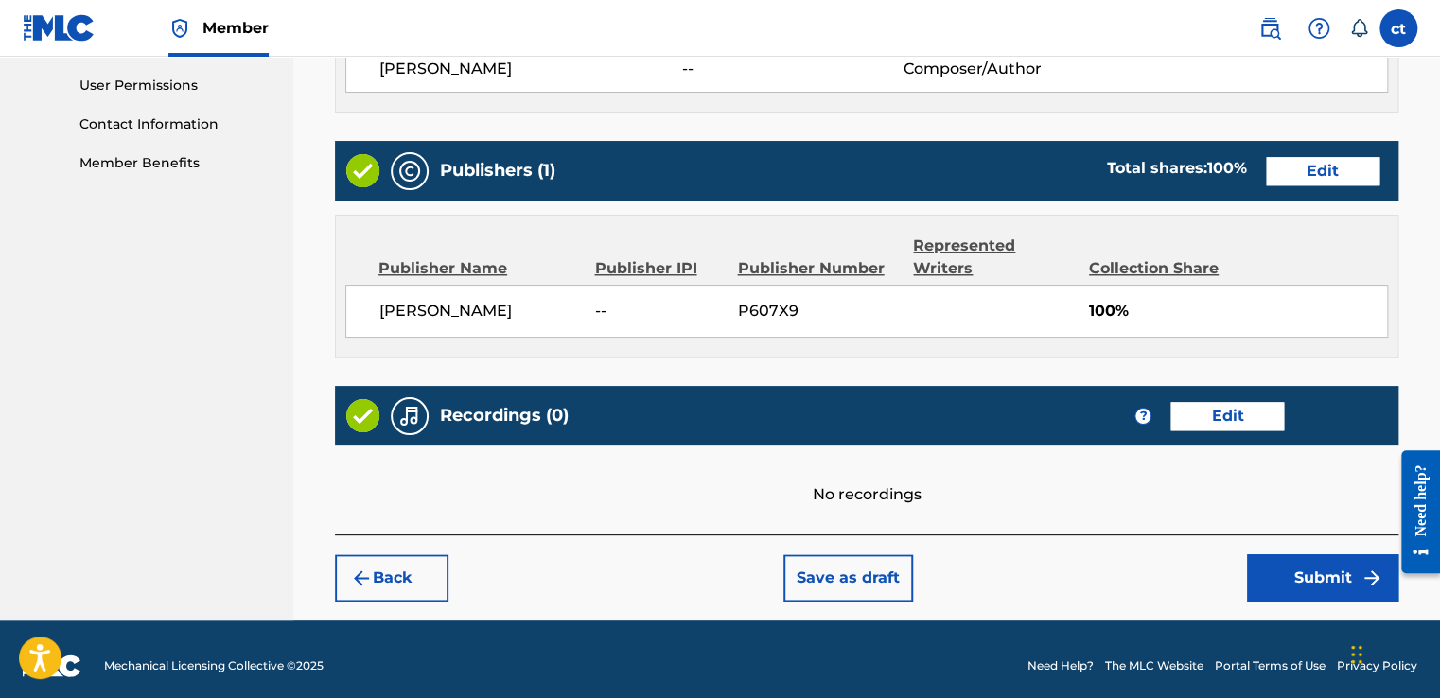
scroll to position [897, 0]
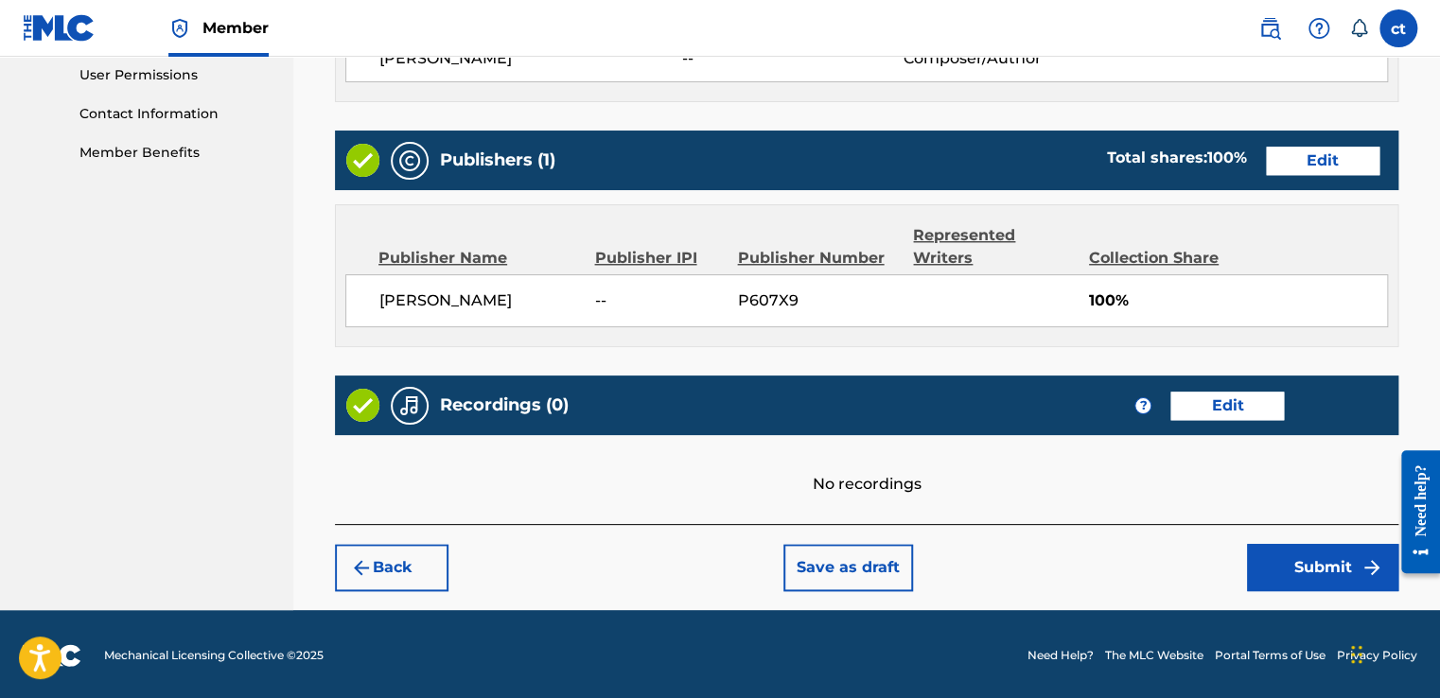
click at [1268, 563] on button "Submit" at bounding box center [1322, 567] width 151 height 47
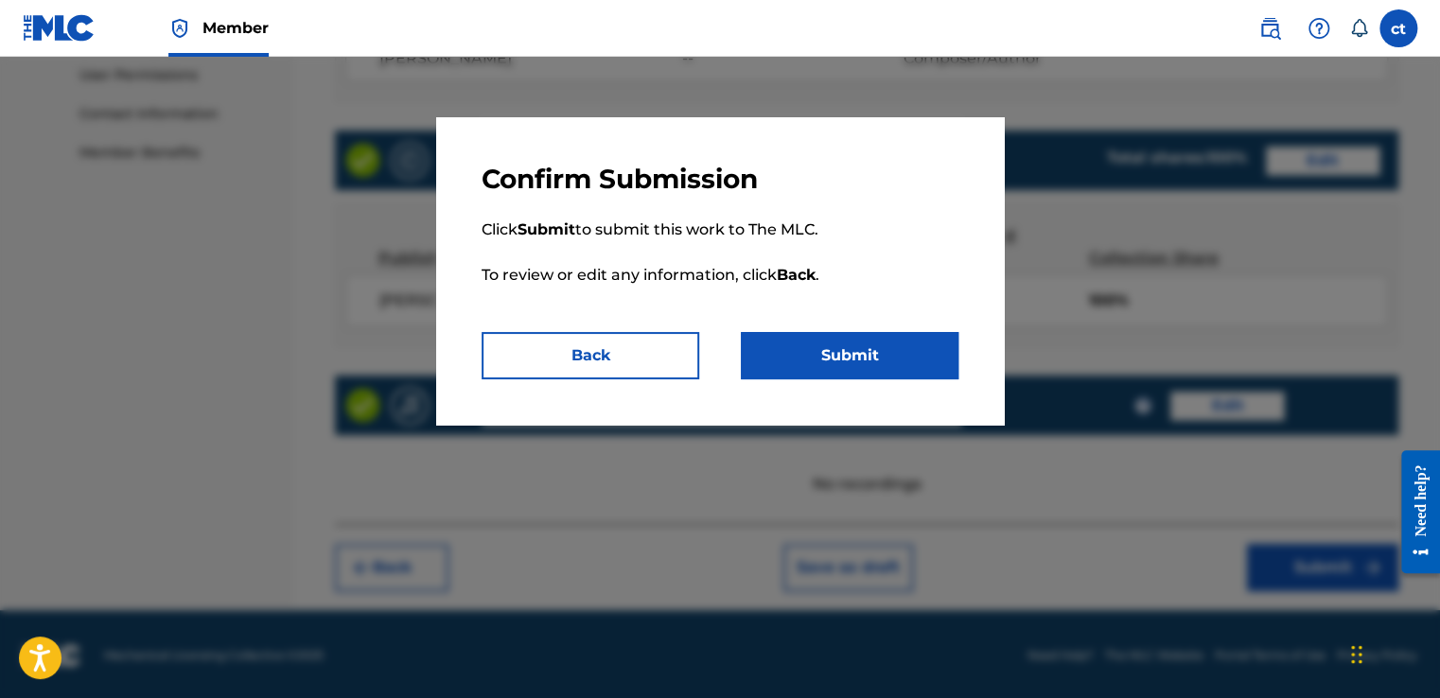
click at [871, 365] on button "Submit" at bounding box center [850, 355] width 218 height 47
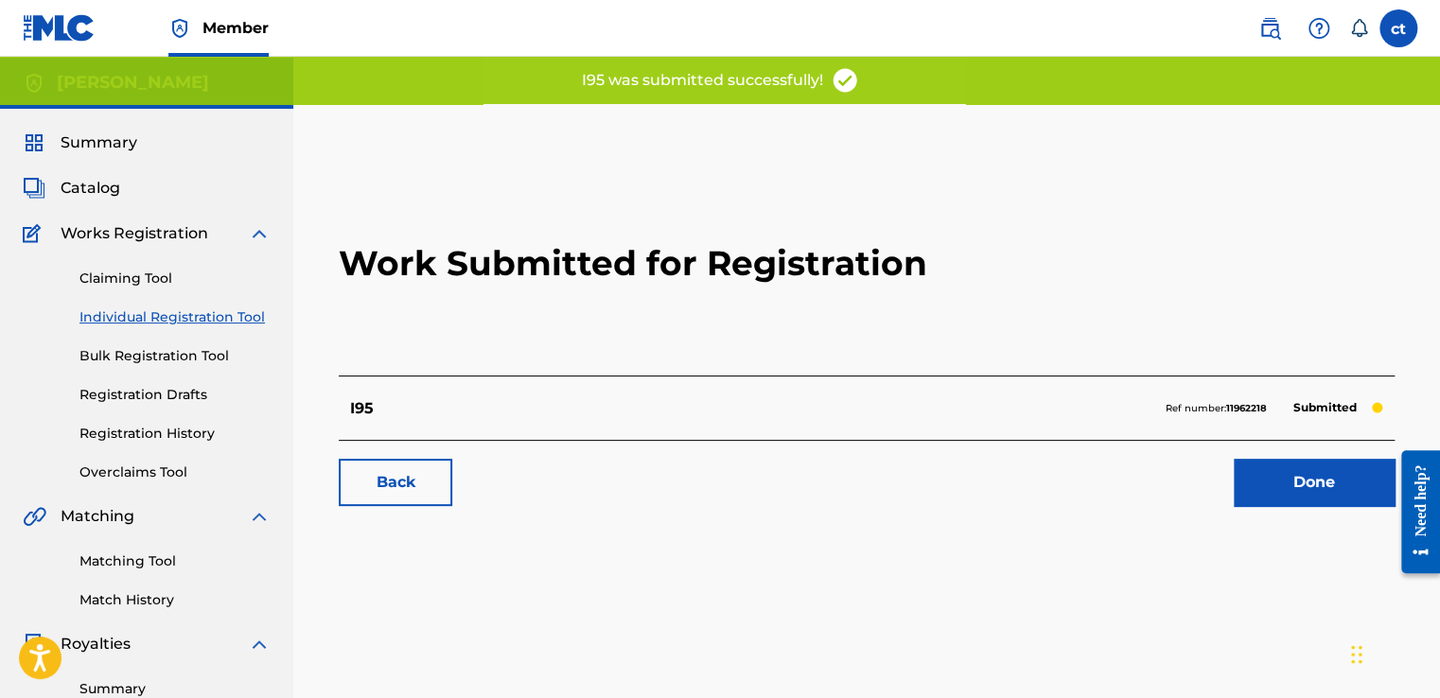
click at [168, 317] on link "Individual Registration Tool" at bounding box center [174, 318] width 191 height 20
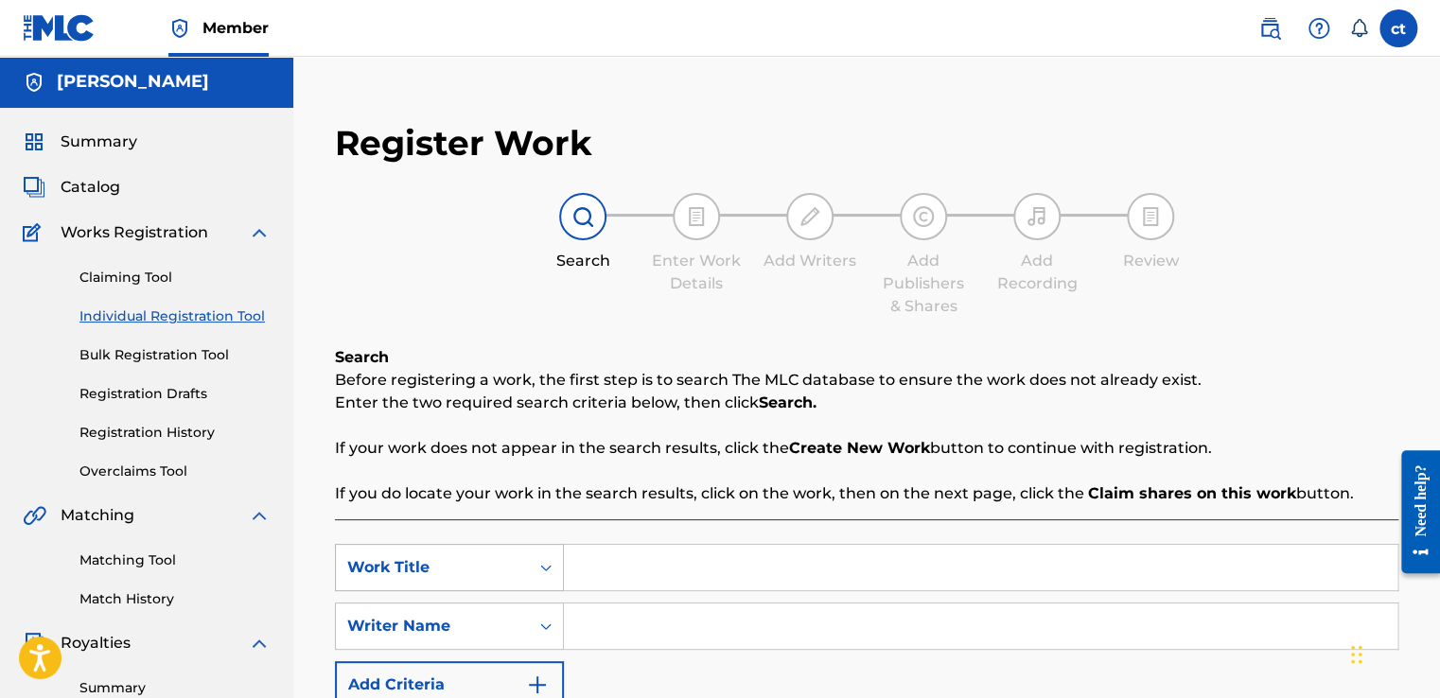
scroll to position [96, 0]
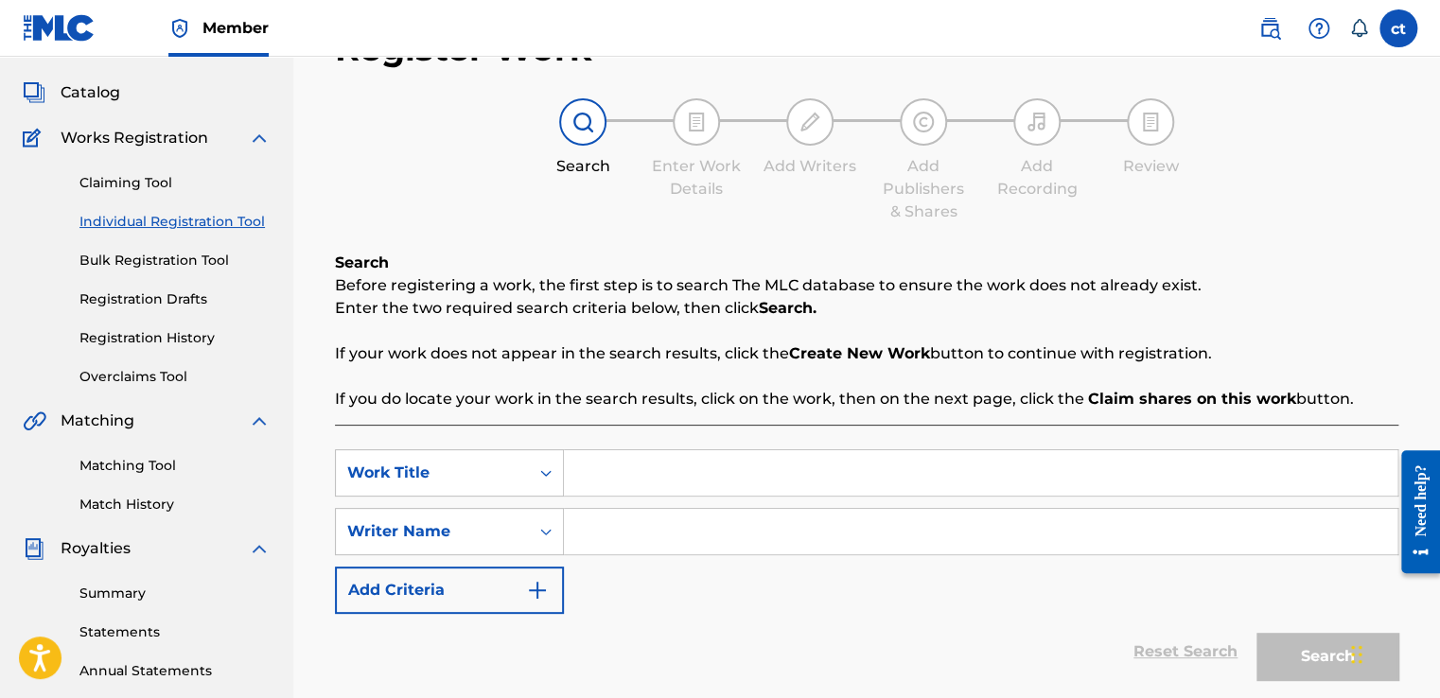
click at [573, 480] on input "Search Form" at bounding box center [981, 472] width 834 height 45
type input "guess it depends"
click at [606, 528] on input "Search Form" at bounding box center [981, 531] width 834 height 45
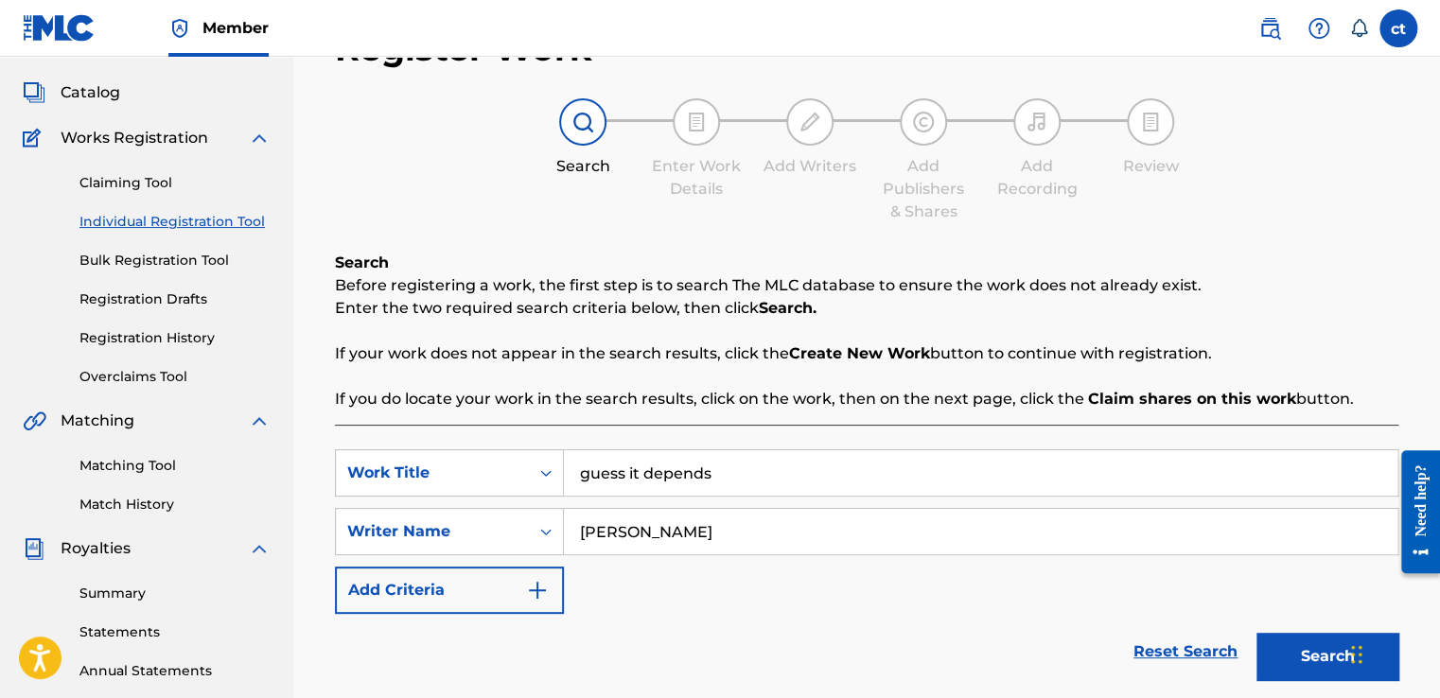
type input "[PERSON_NAME]"
click at [937, 630] on div "Reset Search Search" at bounding box center [866, 652] width 1063 height 76
click at [1313, 674] on button "Search" at bounding box center [1328, 656] width 142 height 47
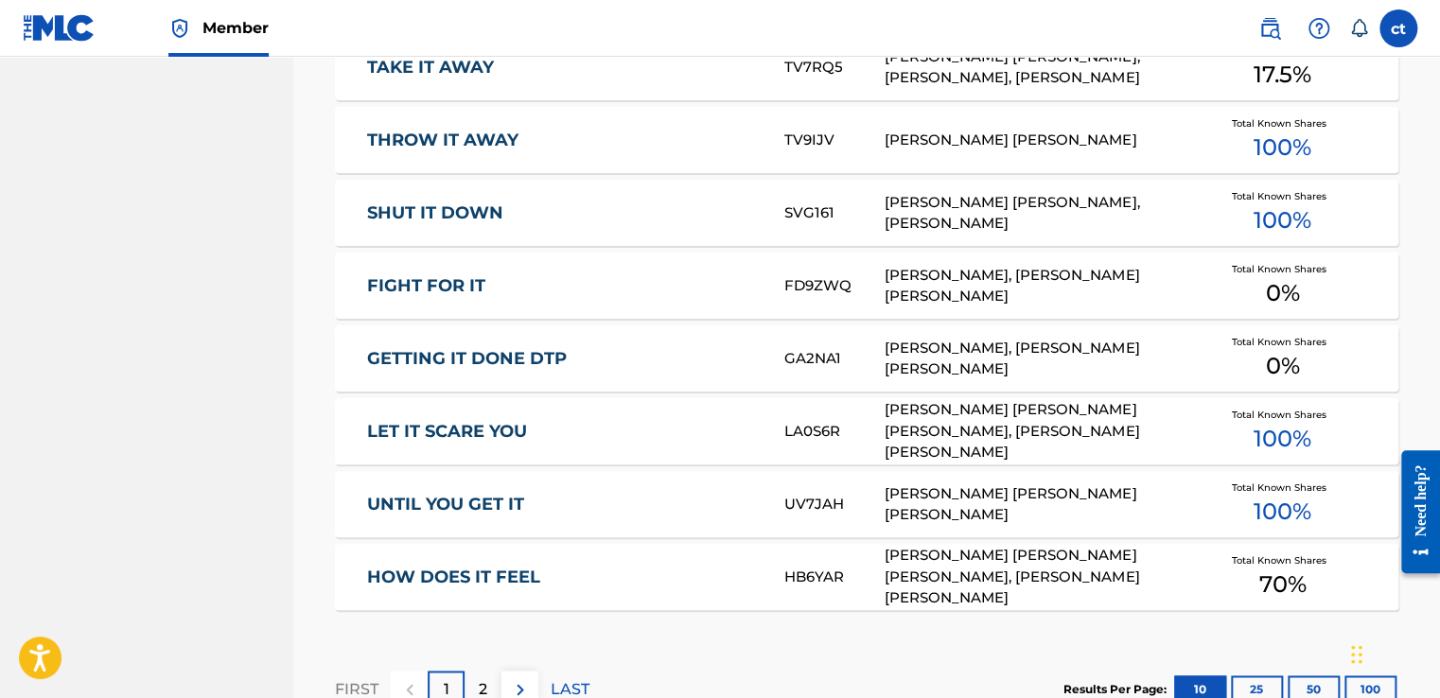
scroll to position [1275, 0]
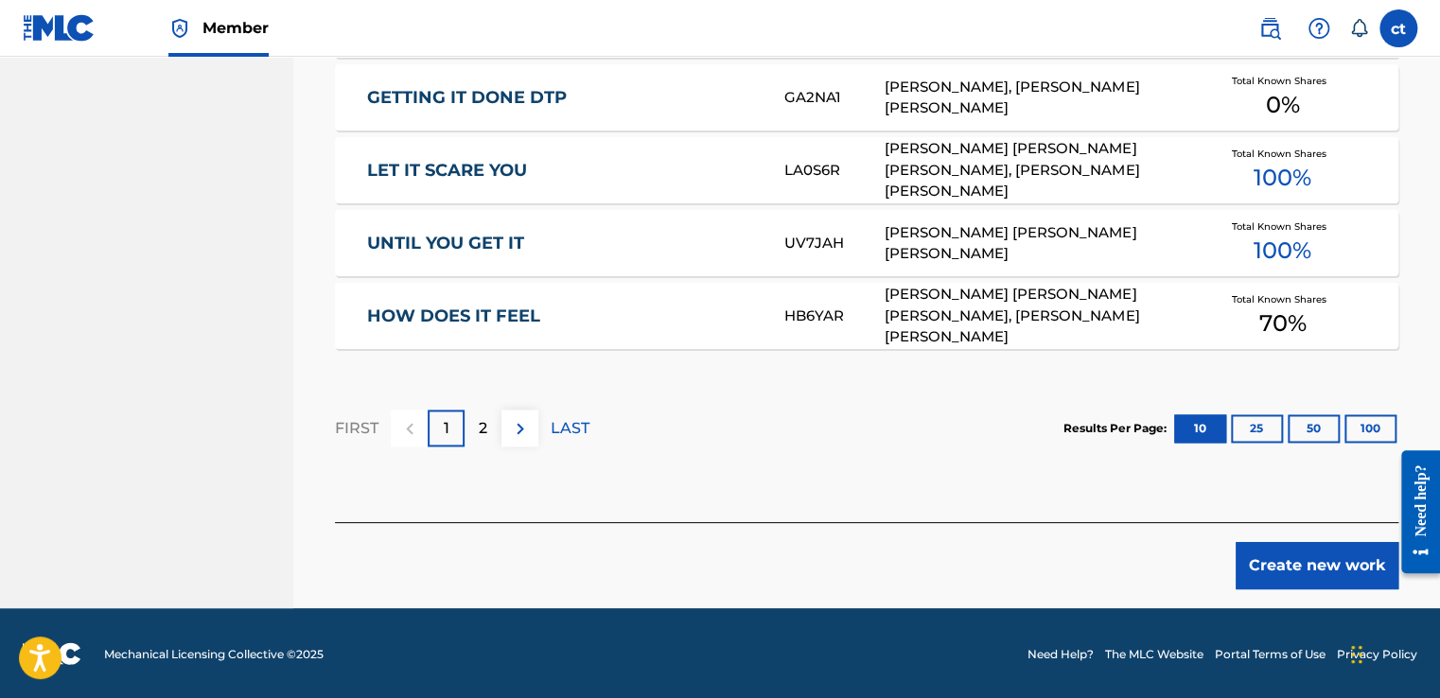
click at [467, 427] on div "2" at bounding box center [483, 428] width 37 height 37
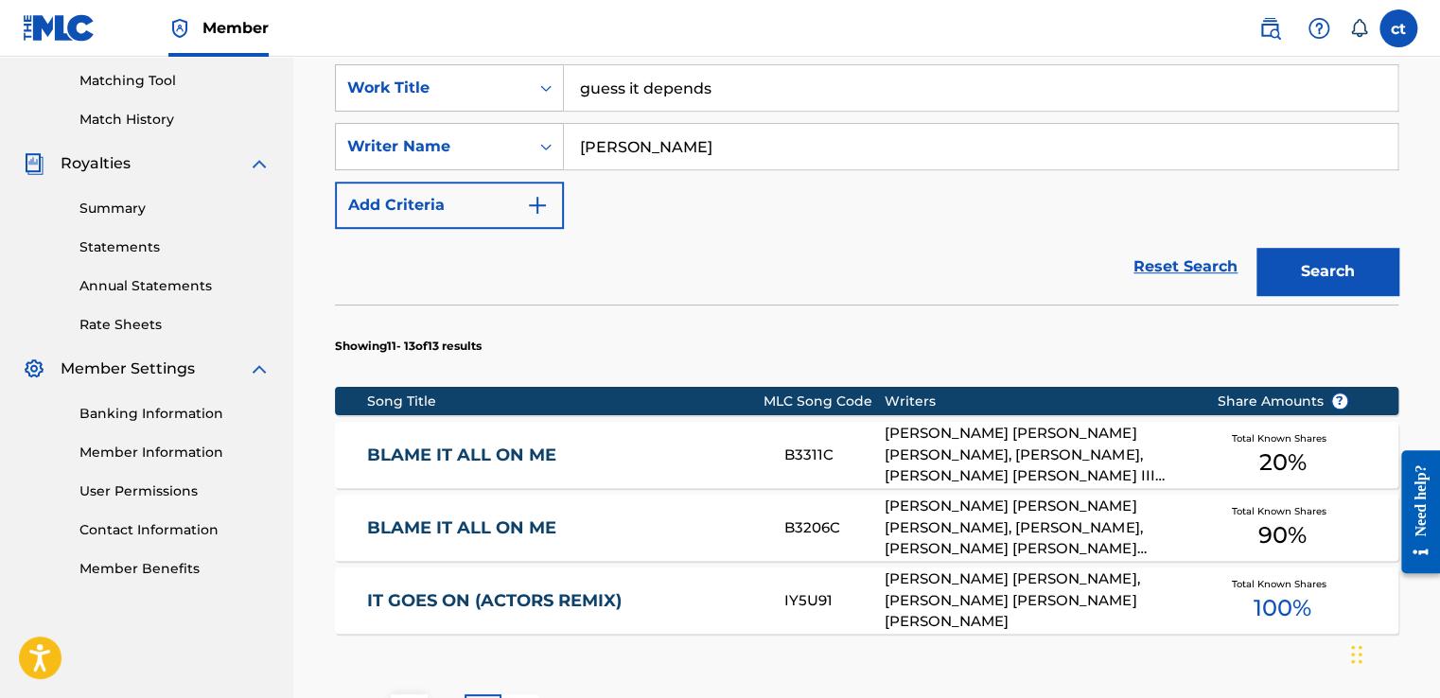
scroll to position [765, 0]
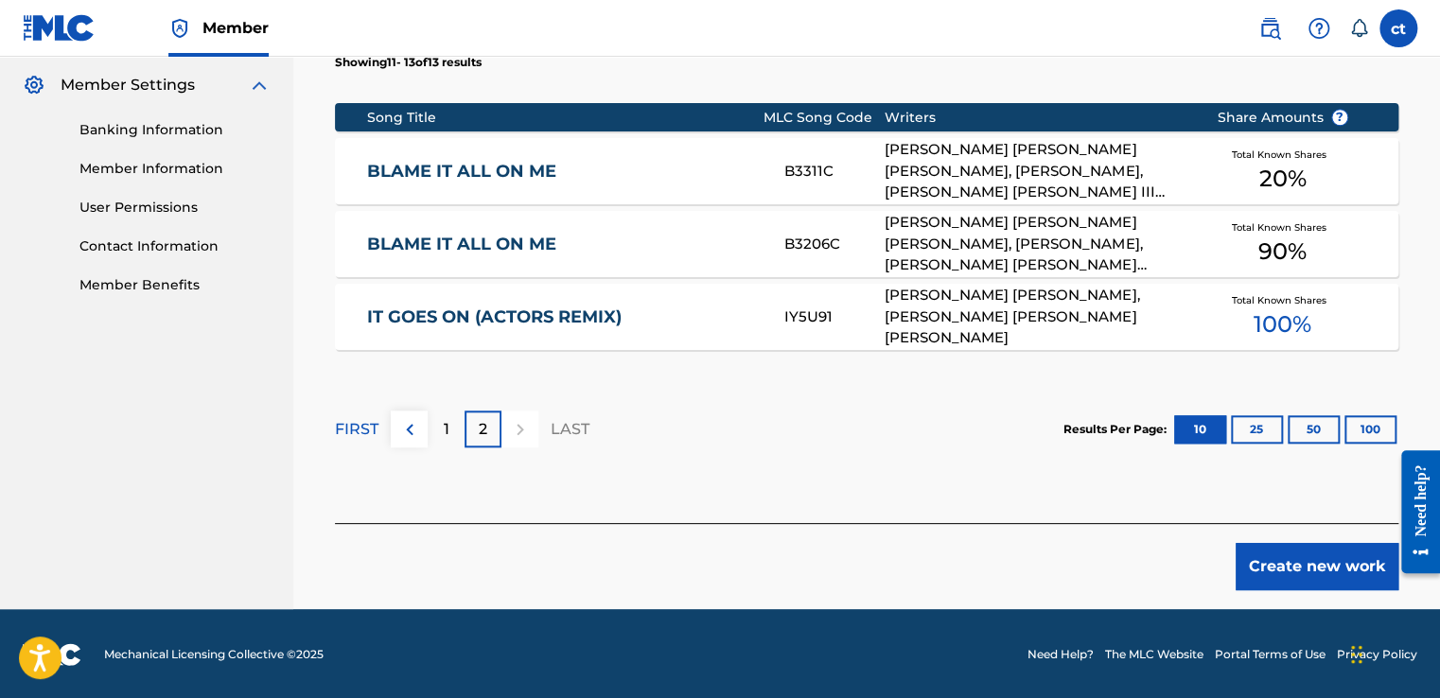
click at [1302, 554] on button "Create new work" at bounding box center [1317, 566] width 163 height 47
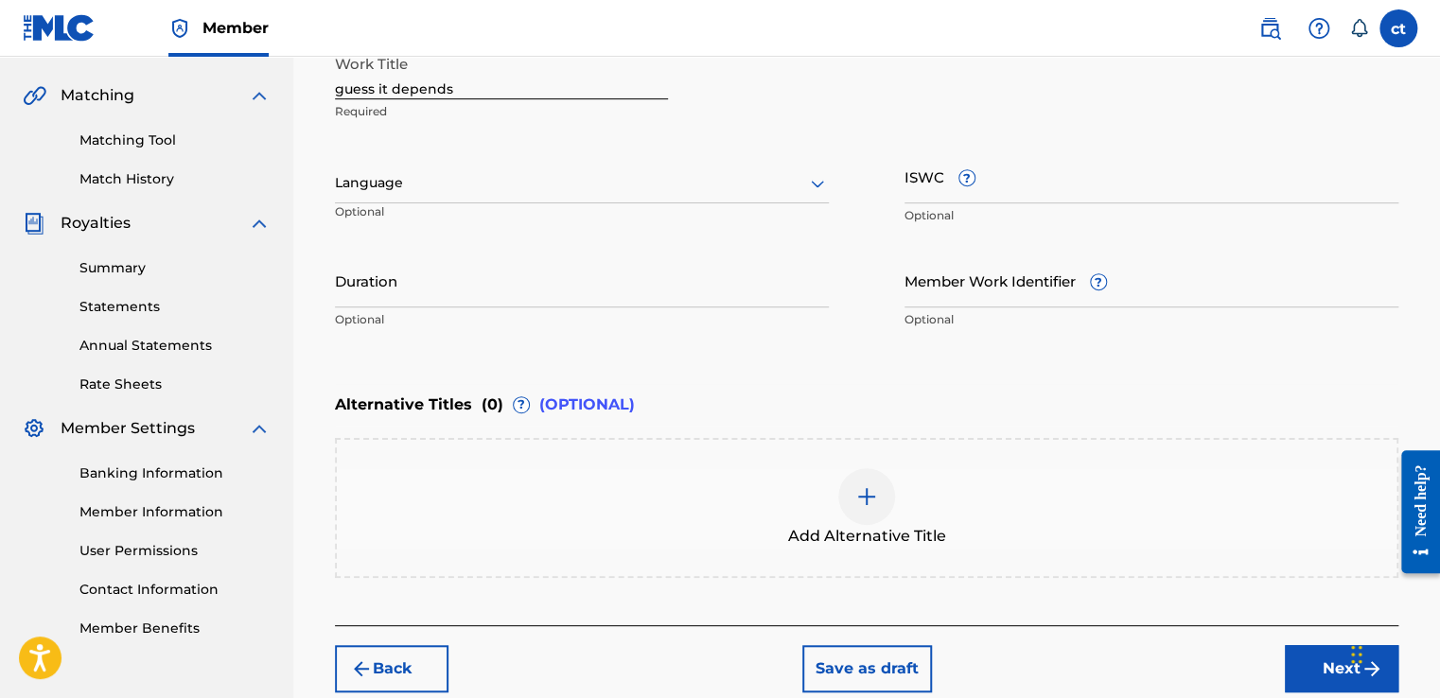
scroll to position [238, 0]
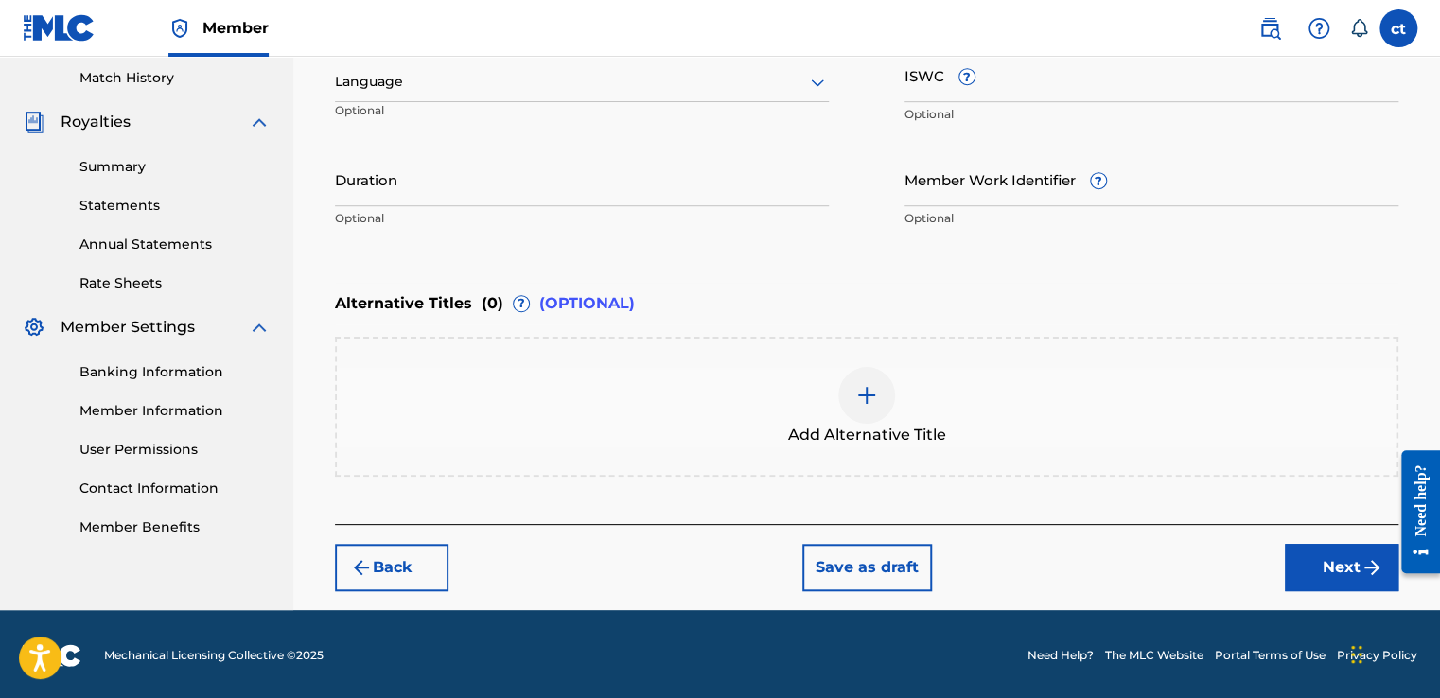
click at [1314, 554] on button "Next" at bounding box center [1342, 567] width 114 height 47
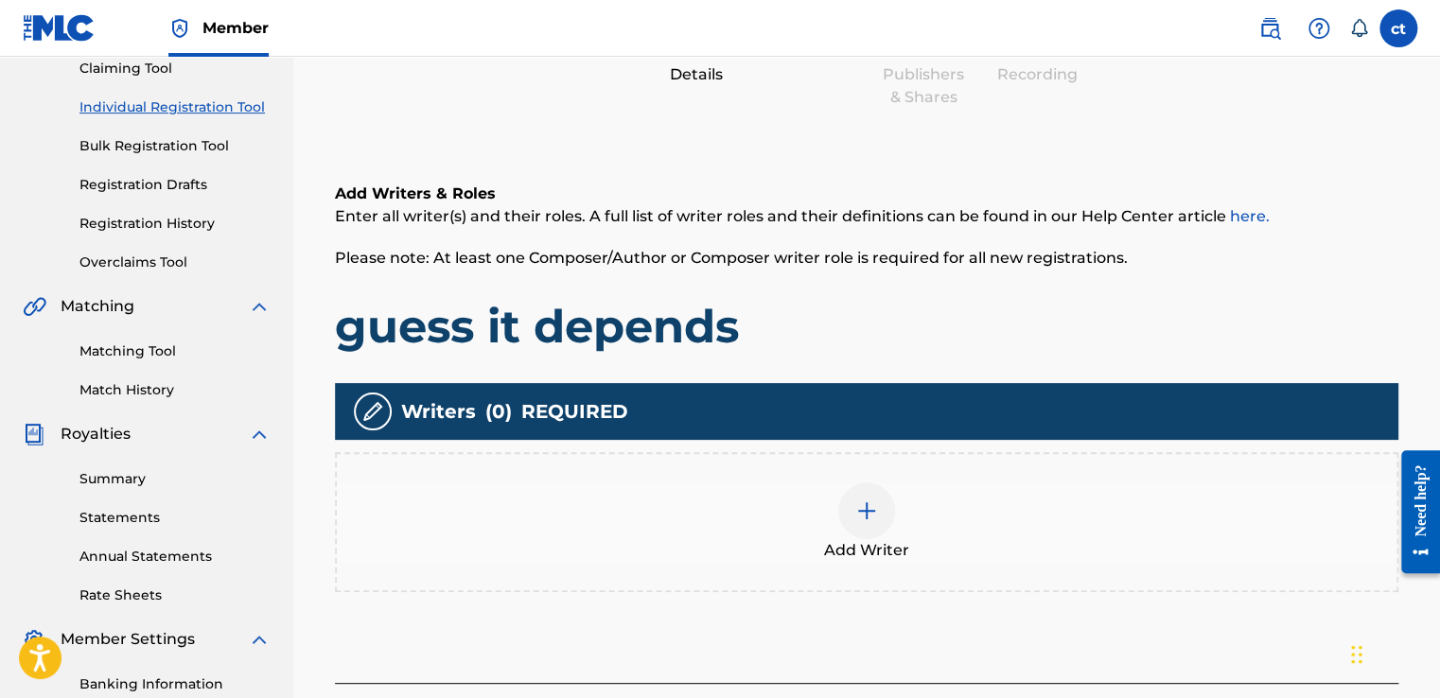
scroll to position [274, 0]
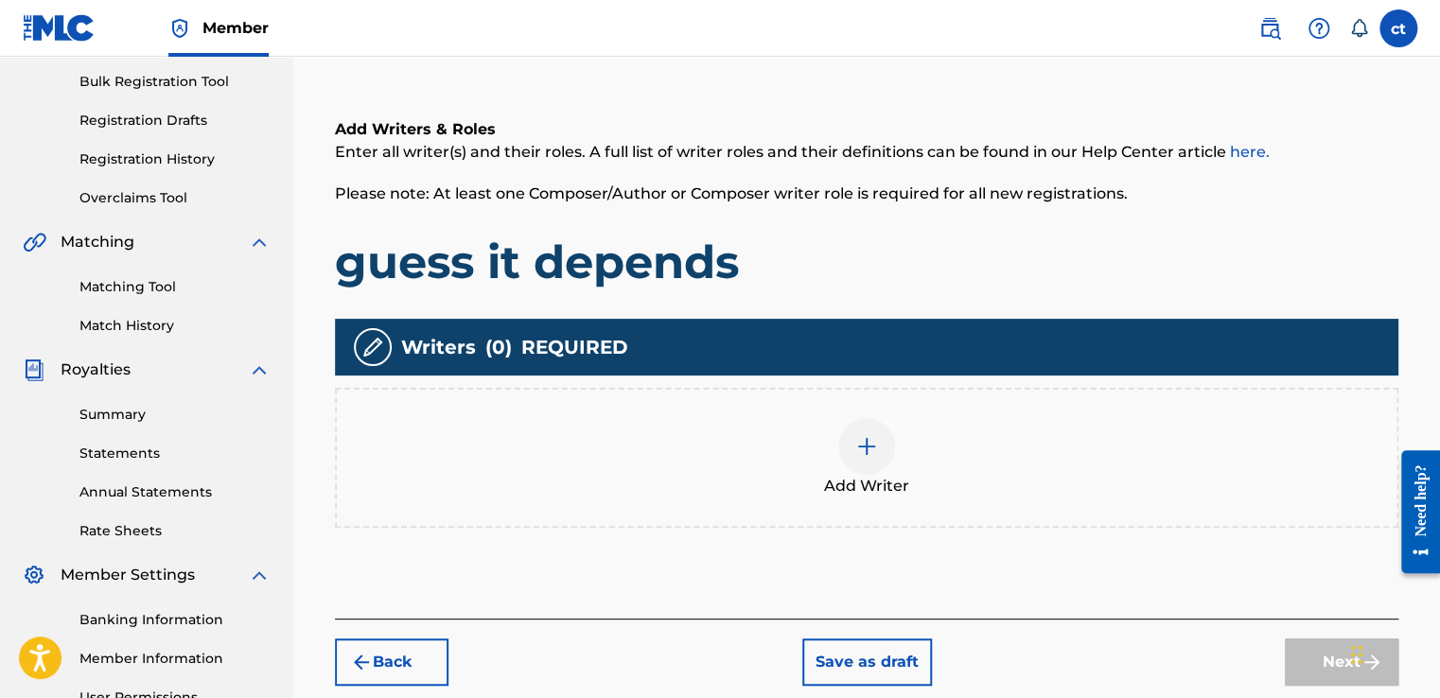
click at [846, 464] on div at bounding box center [866, 446] width 57 height 57
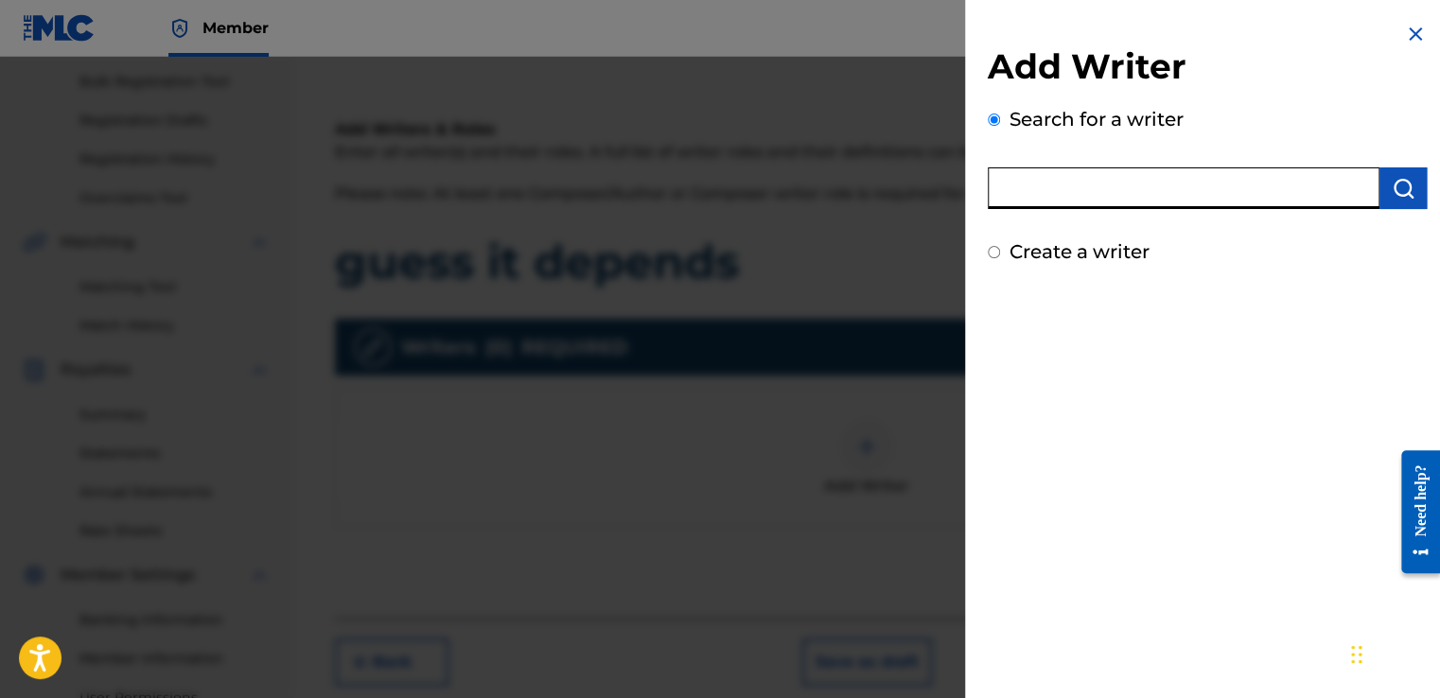
click at [1053, 195] on input "text" at bounding box center [1184, 188] width 392 height 42
type input "[PERSON_NAME]"
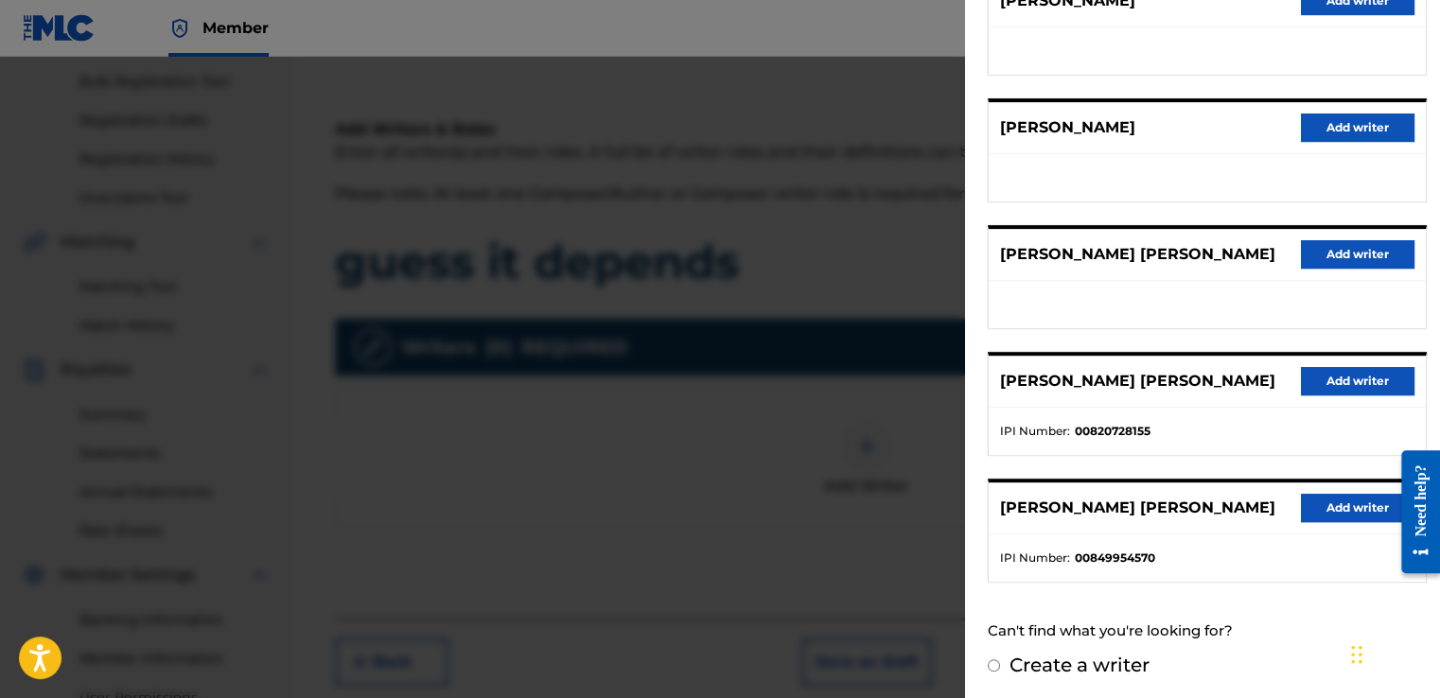
scroll to position [285, 0]
click at [992, 663] on input "Create a writer" at bounding box center [994, 665] width 12 height 12
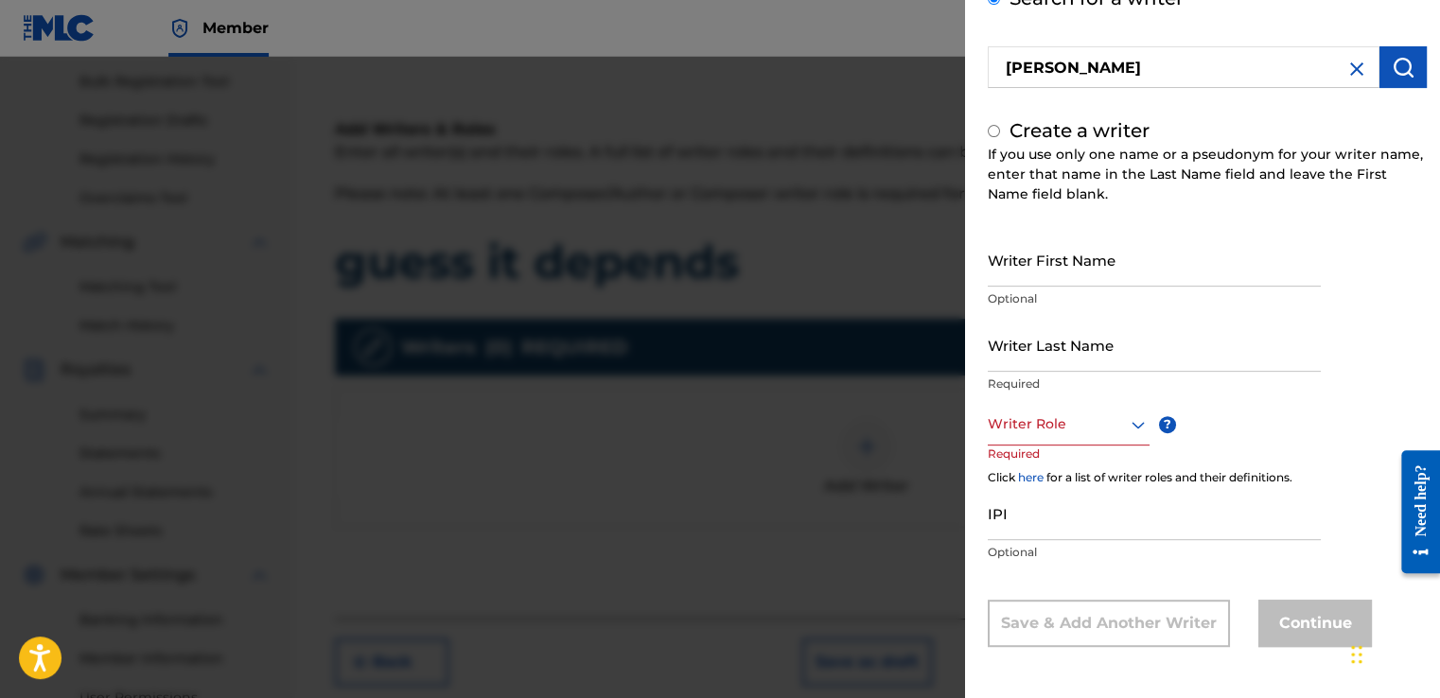
radio input "false"
radio input "true"
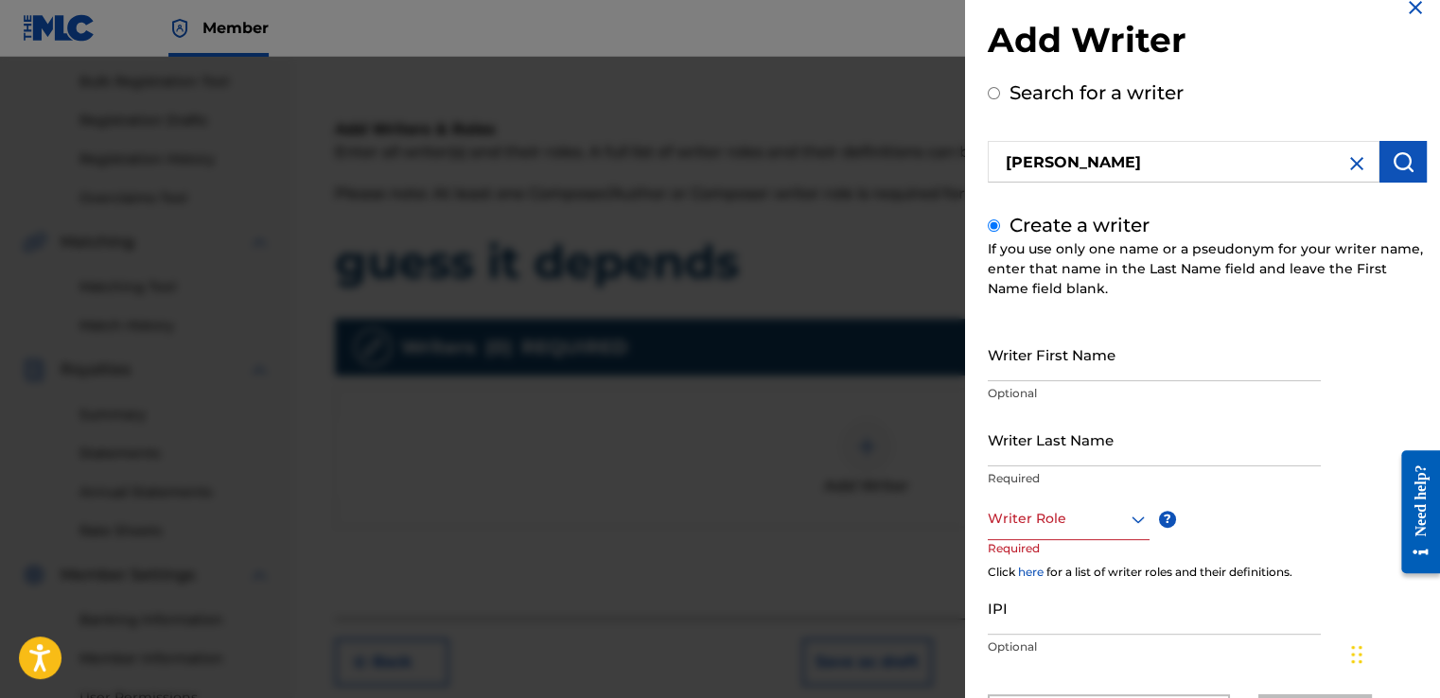
click at [1105, 156] on input "[PERSON_NAME]" at bounding box center [1184, 162] width 392 height 42
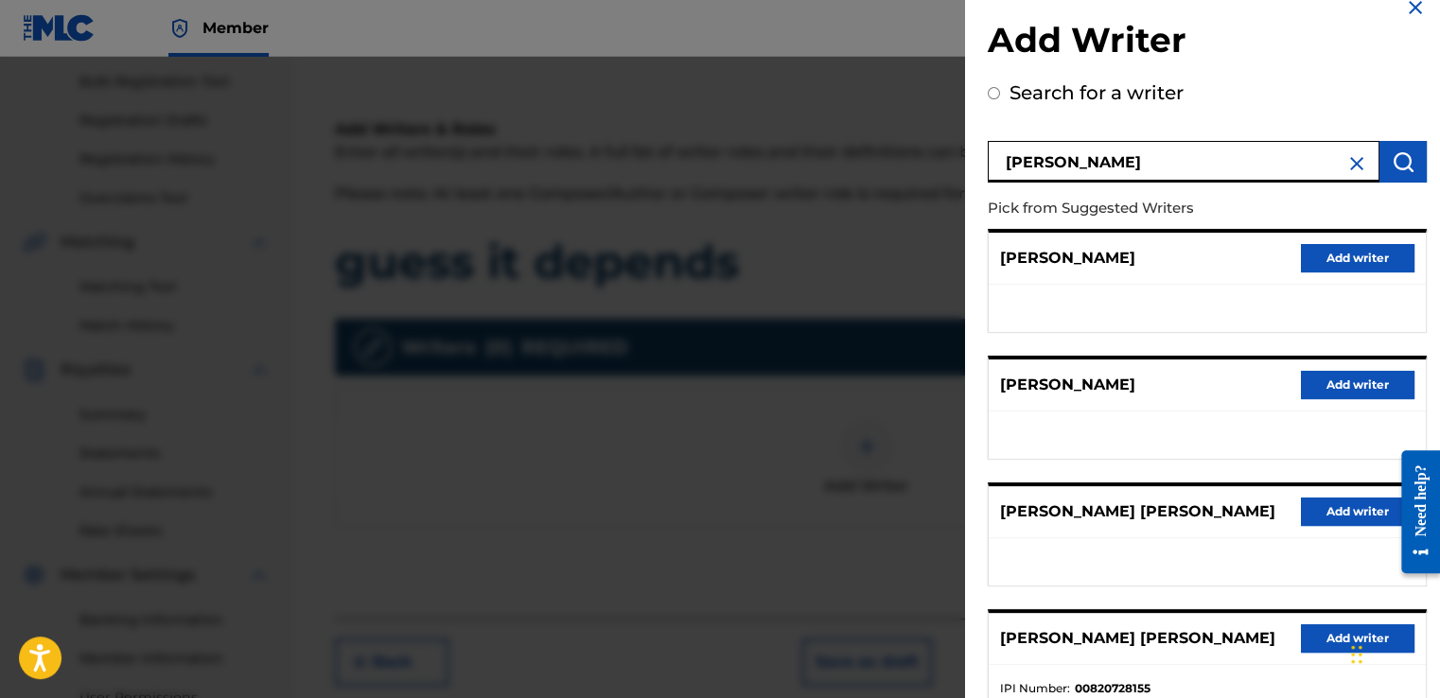
radio input "true"
type input "[PERSON_NAME]"
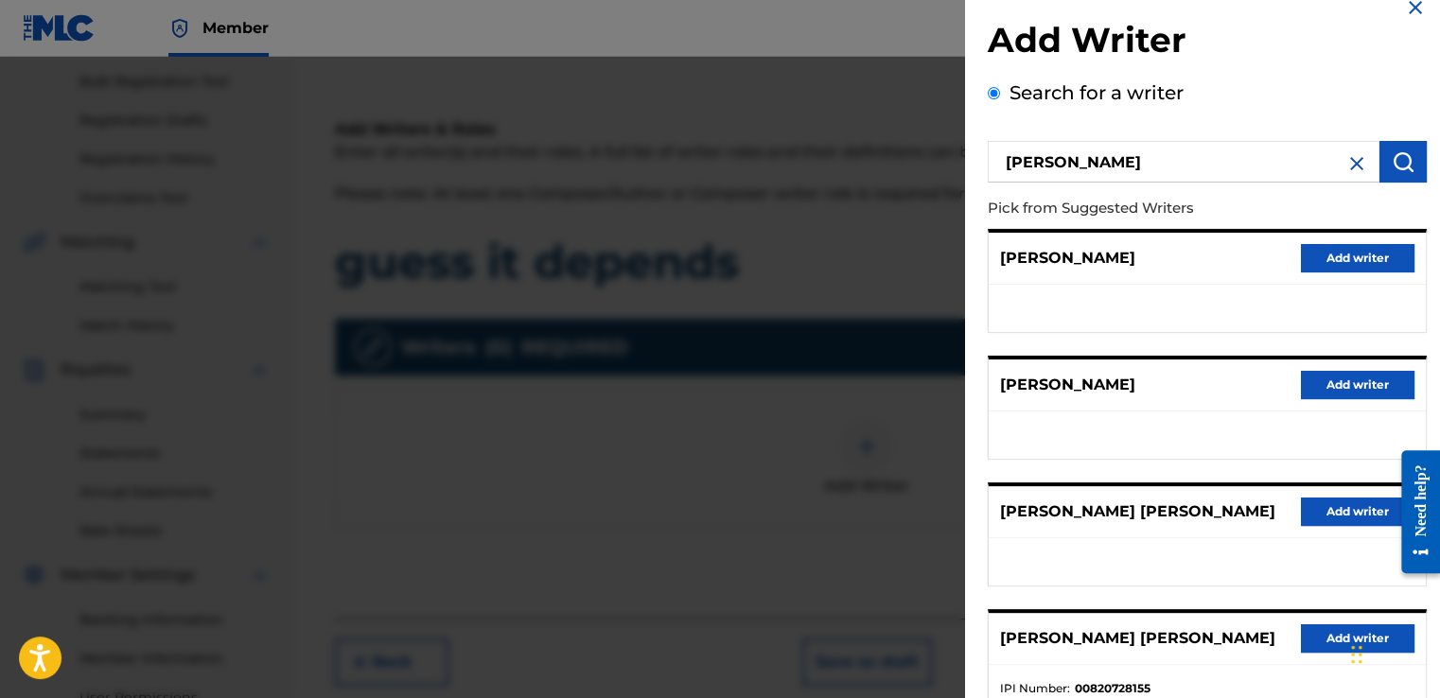
click at [1402, 163] on img "submit" at bounding box center [1403, 161] width 23 height 23
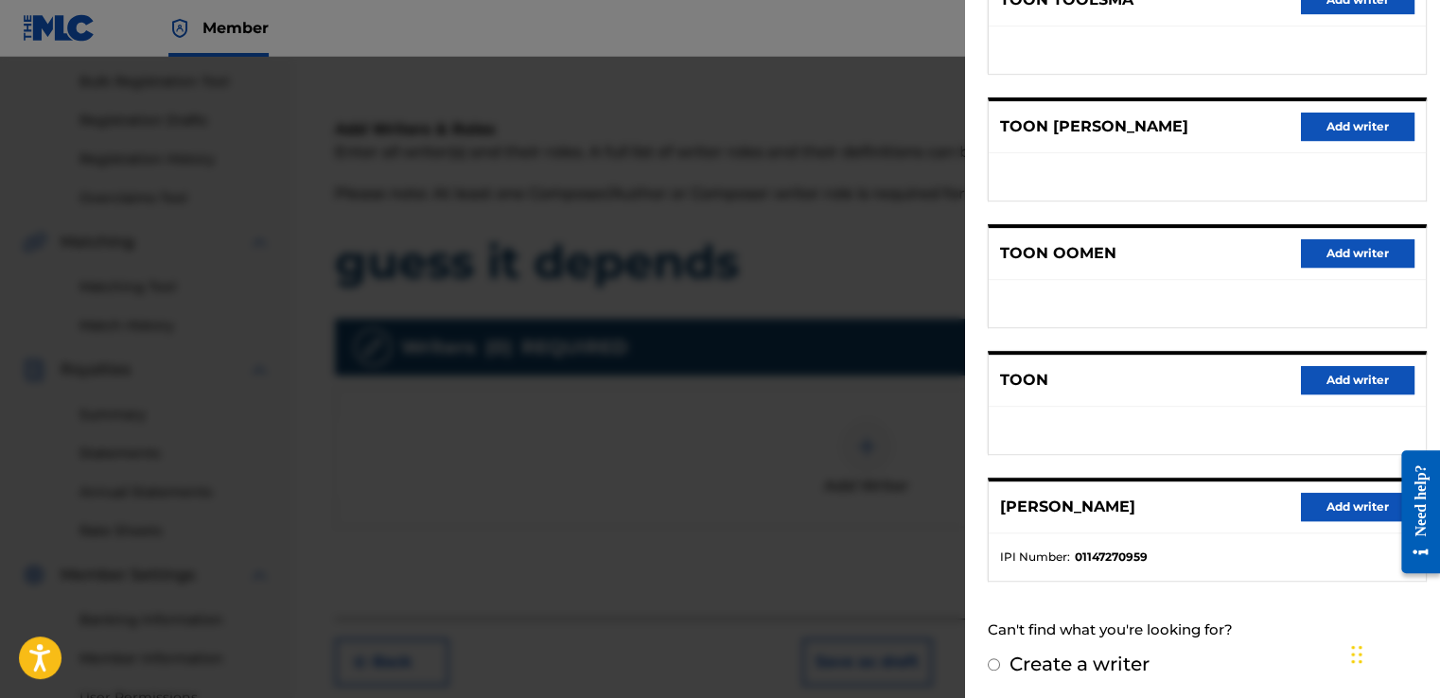
scroll to position [369, 0]
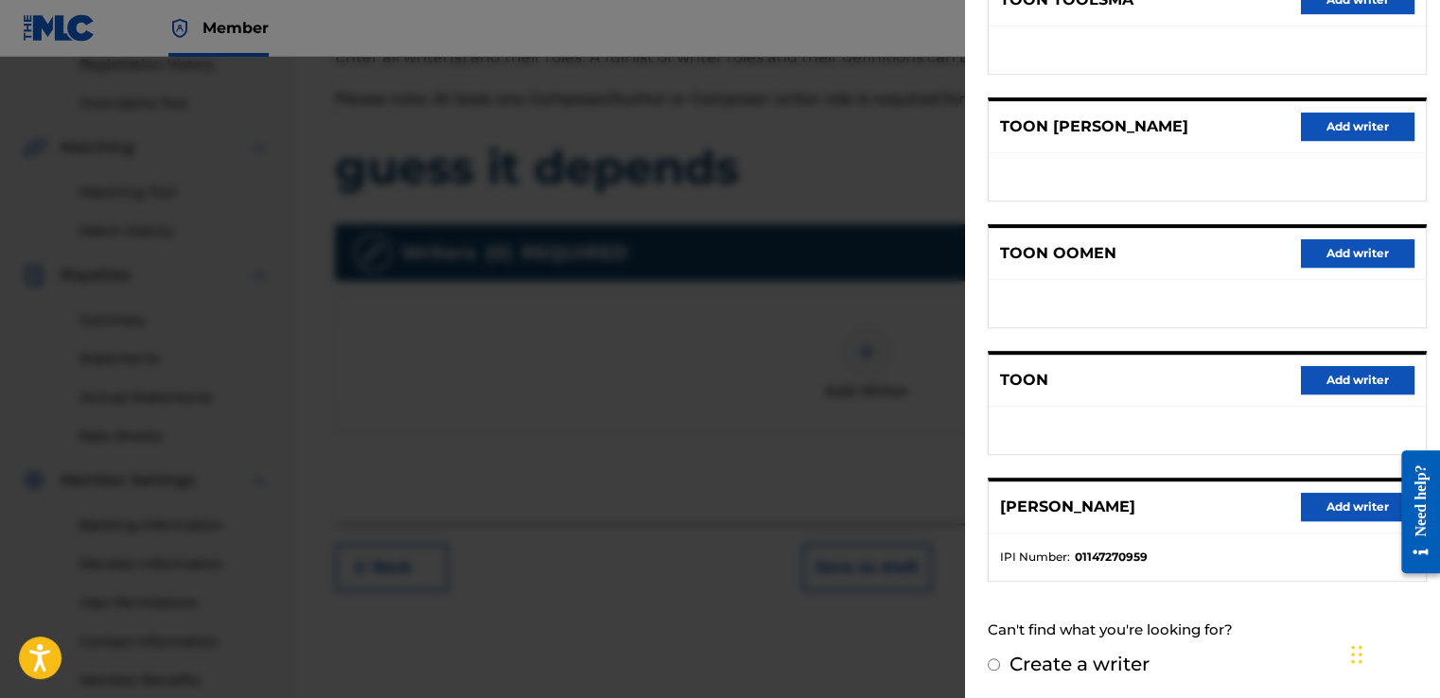
click at [990, 662] on input "Create a writer" at bounding box center [994, 665] width 12 height 12
radio input "false"
radio input "true"
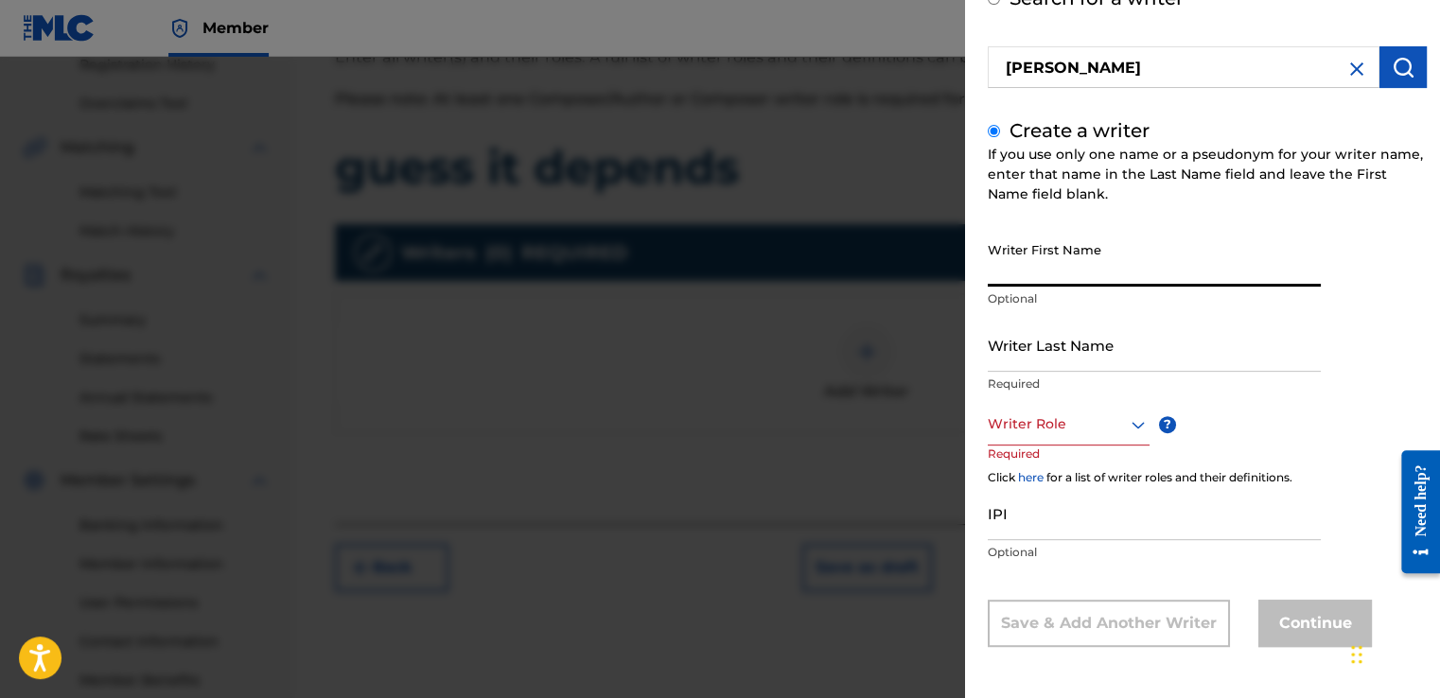
click at [1031, 267] on input "Writer First Name" at bounding box center [1154, 260] width 333 height 54
type input "[PERSON_NAME]"
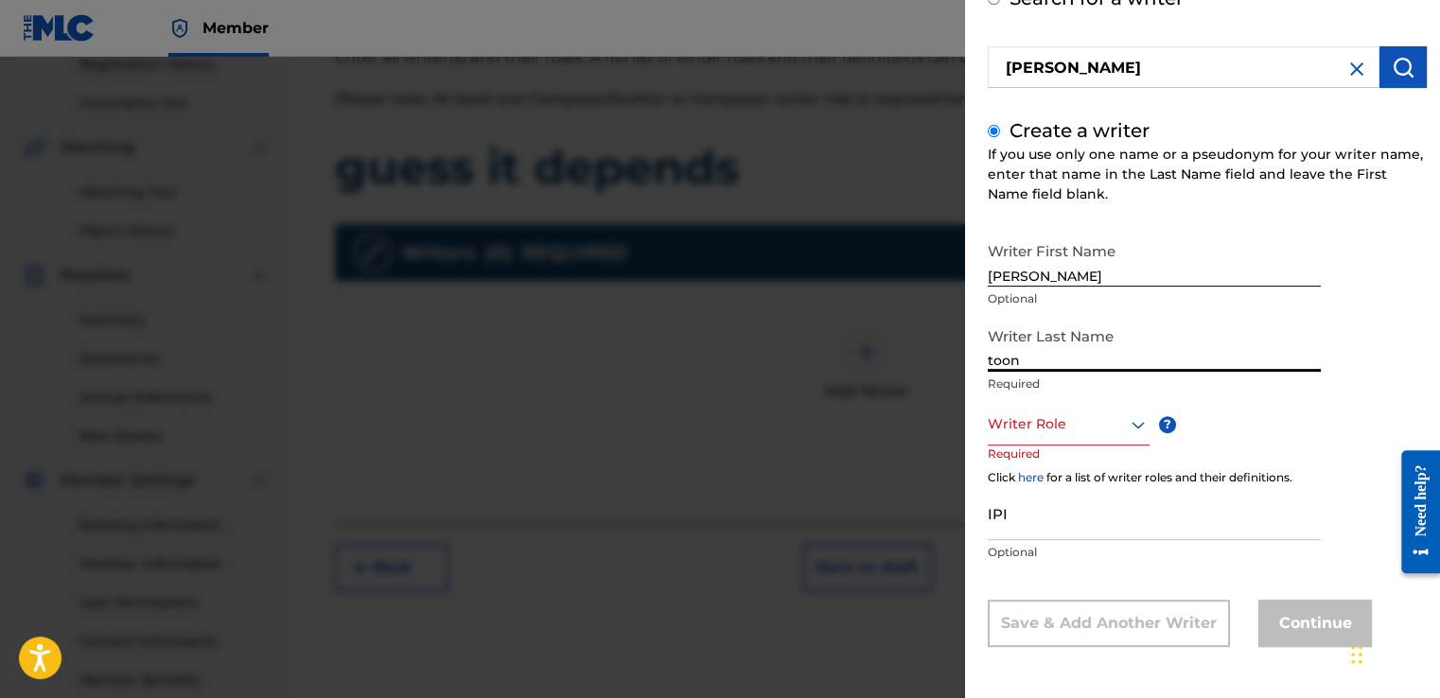
type input "toon"
click at [1041, 437] on div "Writer Role" at bounding box center [1069, 424] width 162 height 43
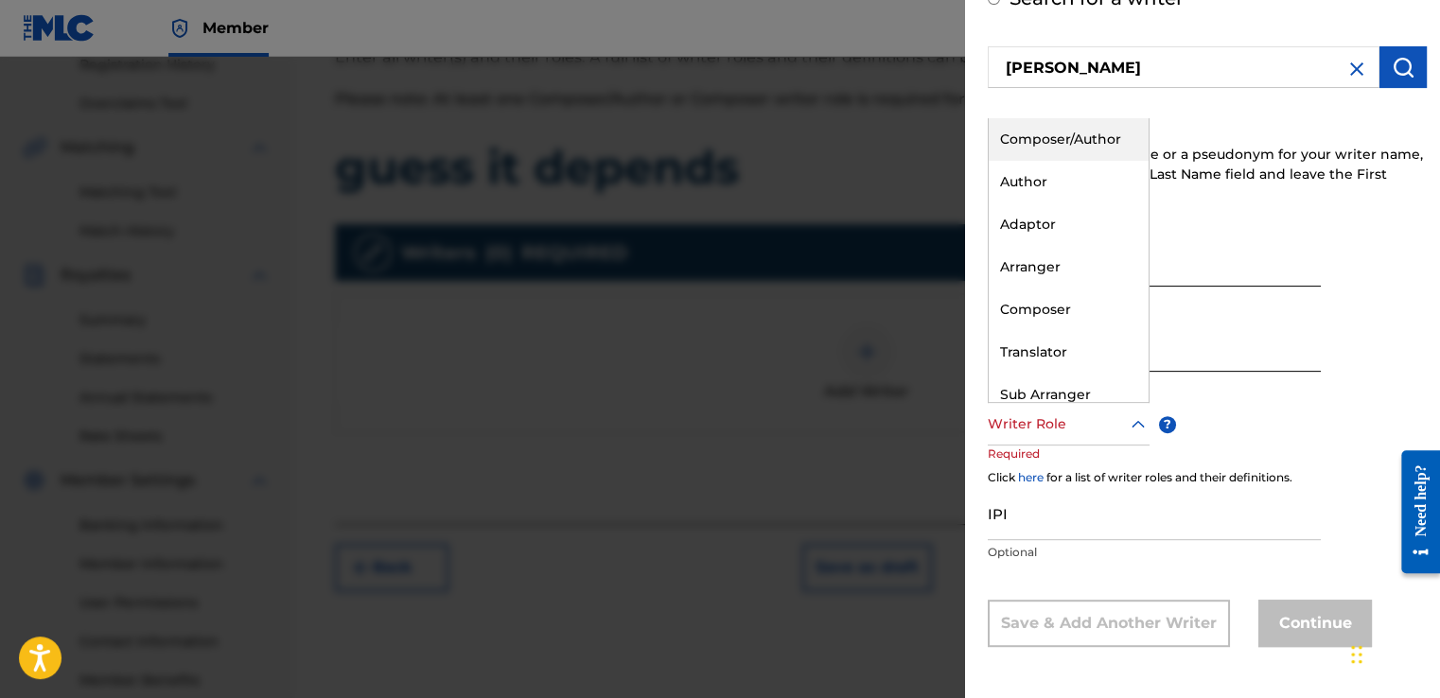
click at [1051, 140] on div "Composer/Author" at bounding box center [1069, 139] width 160 height 43
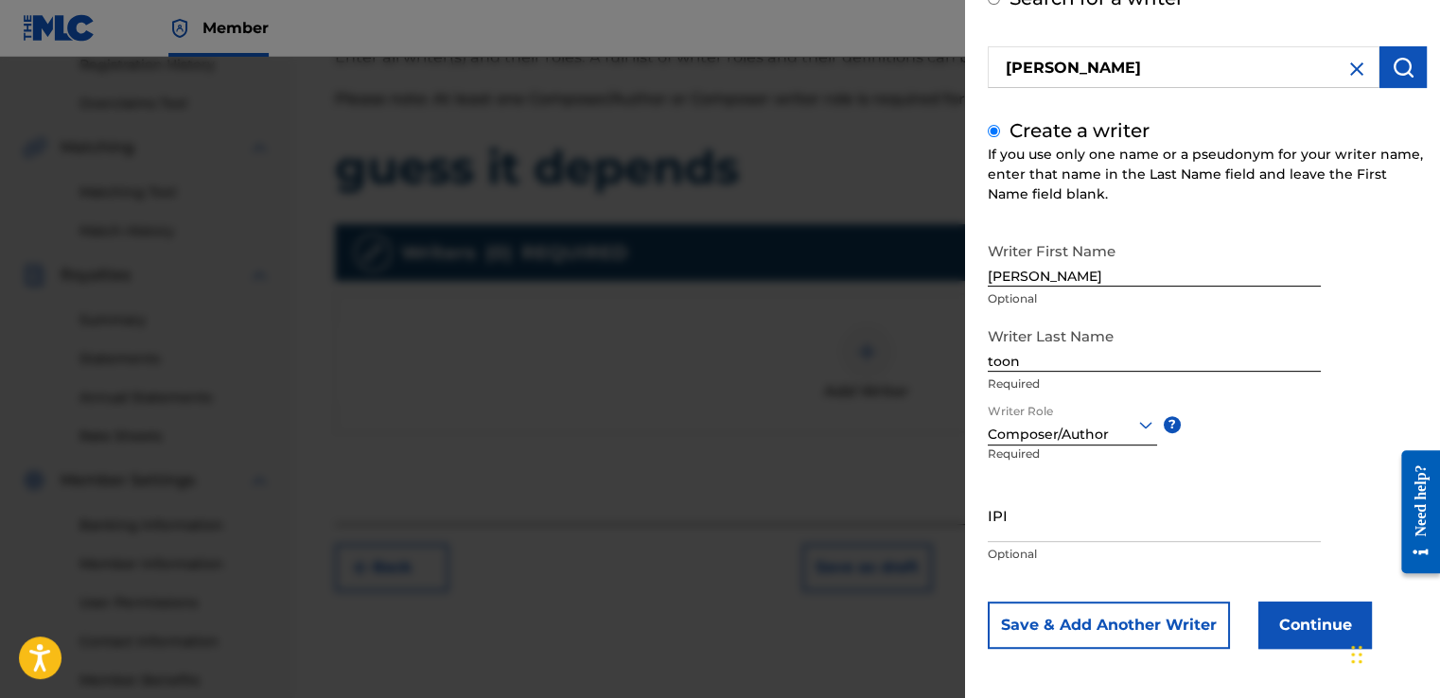
click at [1303, 632] on button "Continue" at bounding box center [1315, 625] width 114 height 47
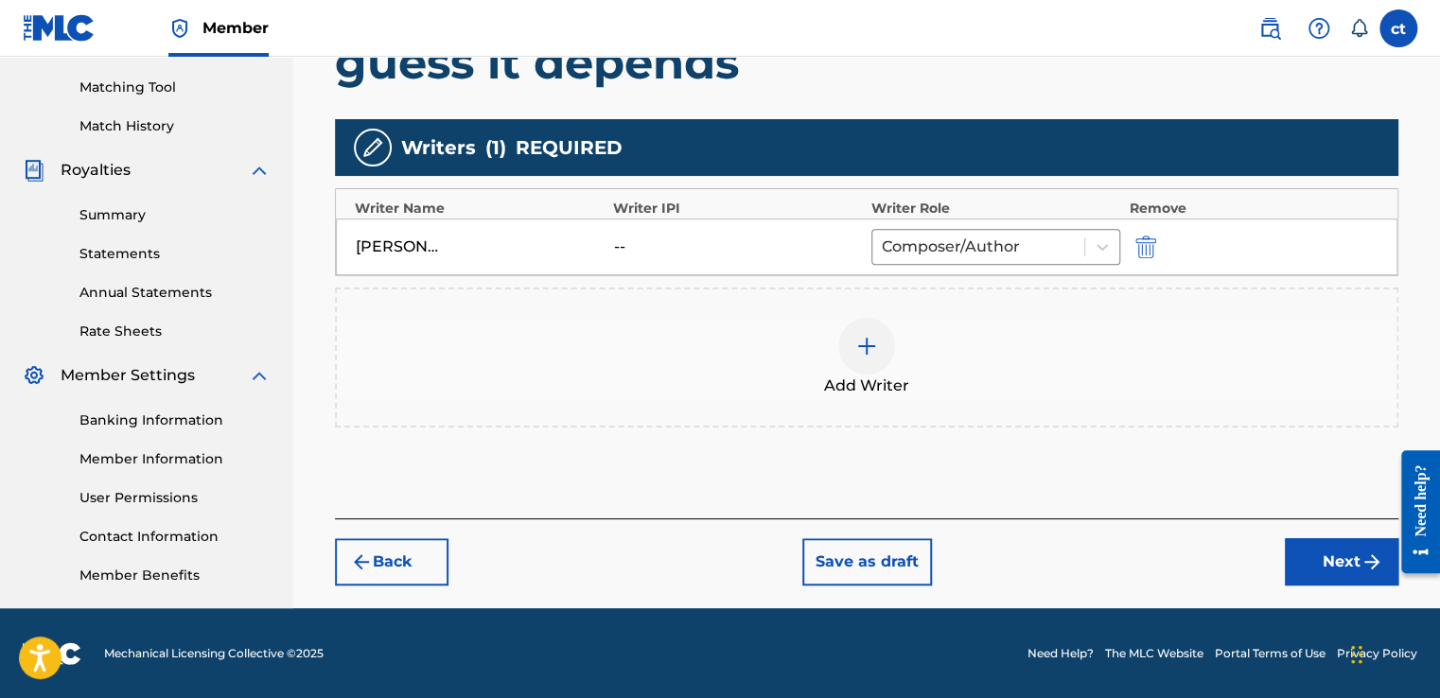
click at [1317, 554] on button "Next" at bounding box center [1342, 561] width 114 height 47
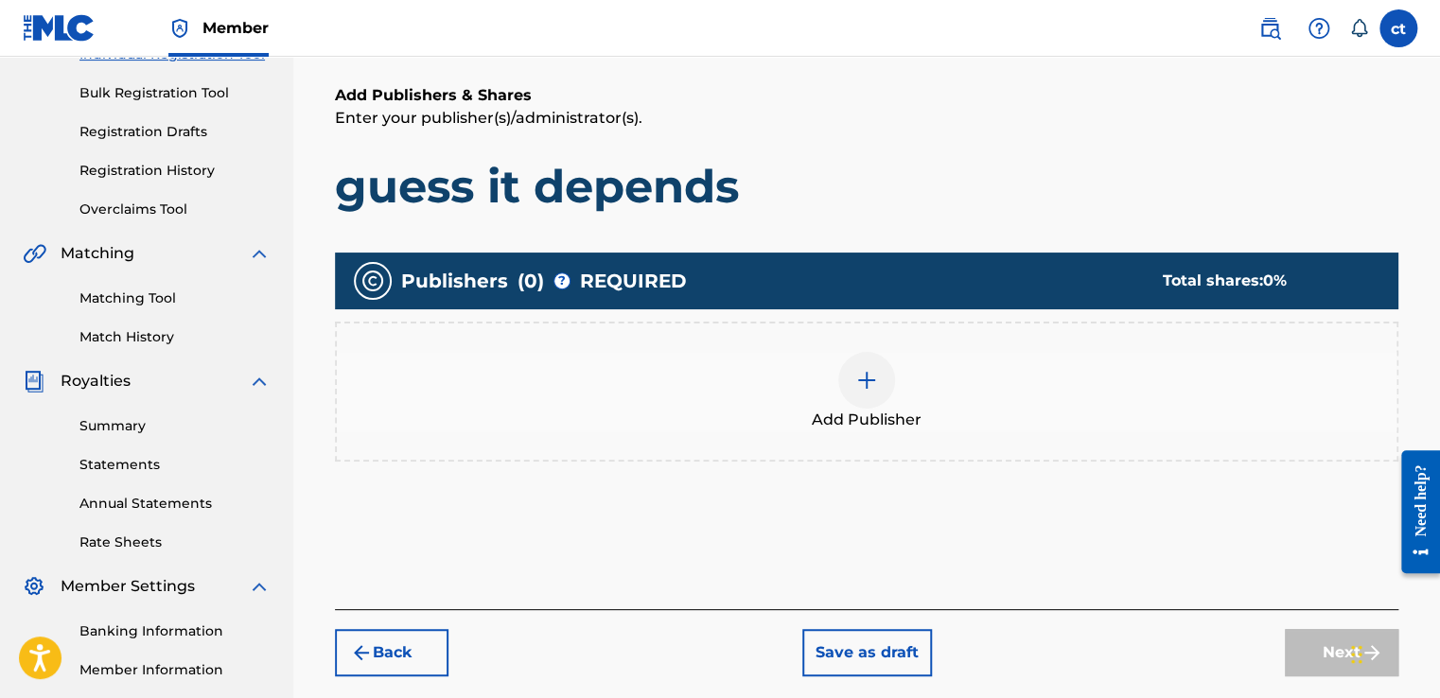
scroll to position [274, 0]
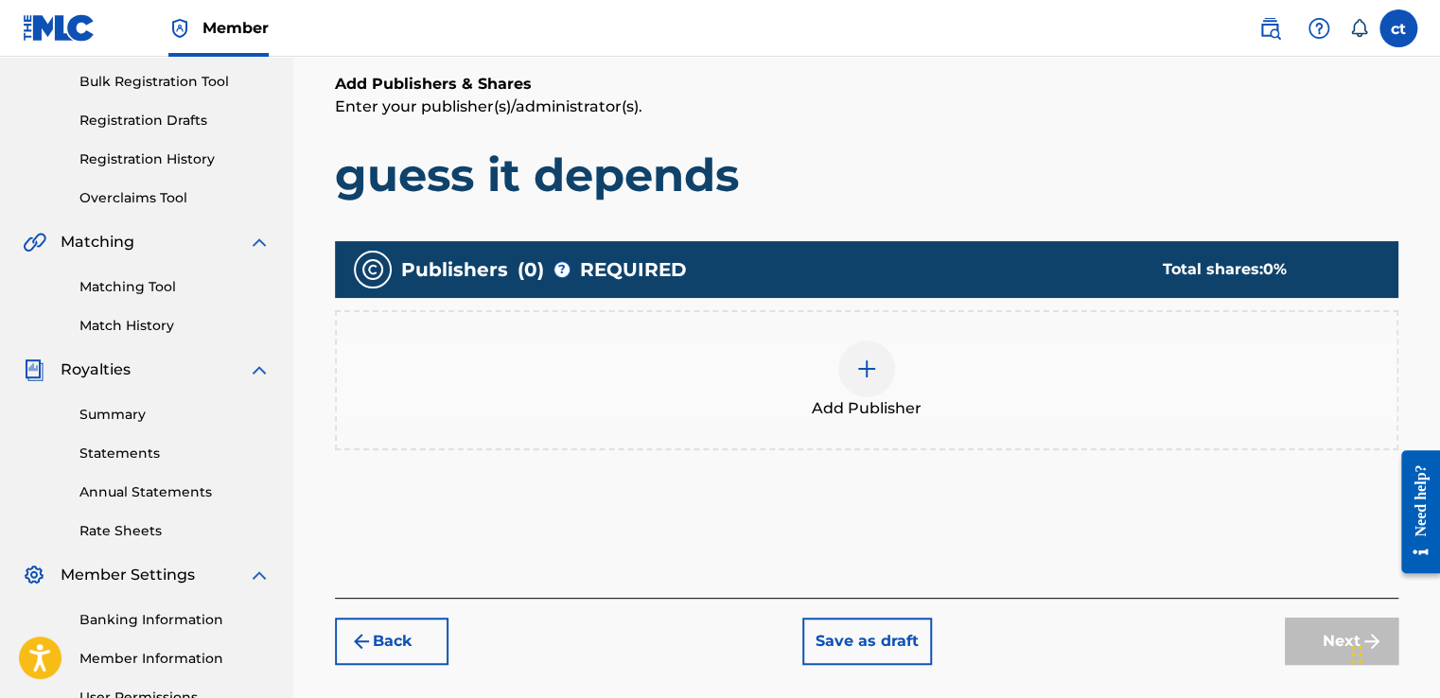
click at [881, 399] on span "Add Publisher" at bounding box center [867, 408] width 110 height 23
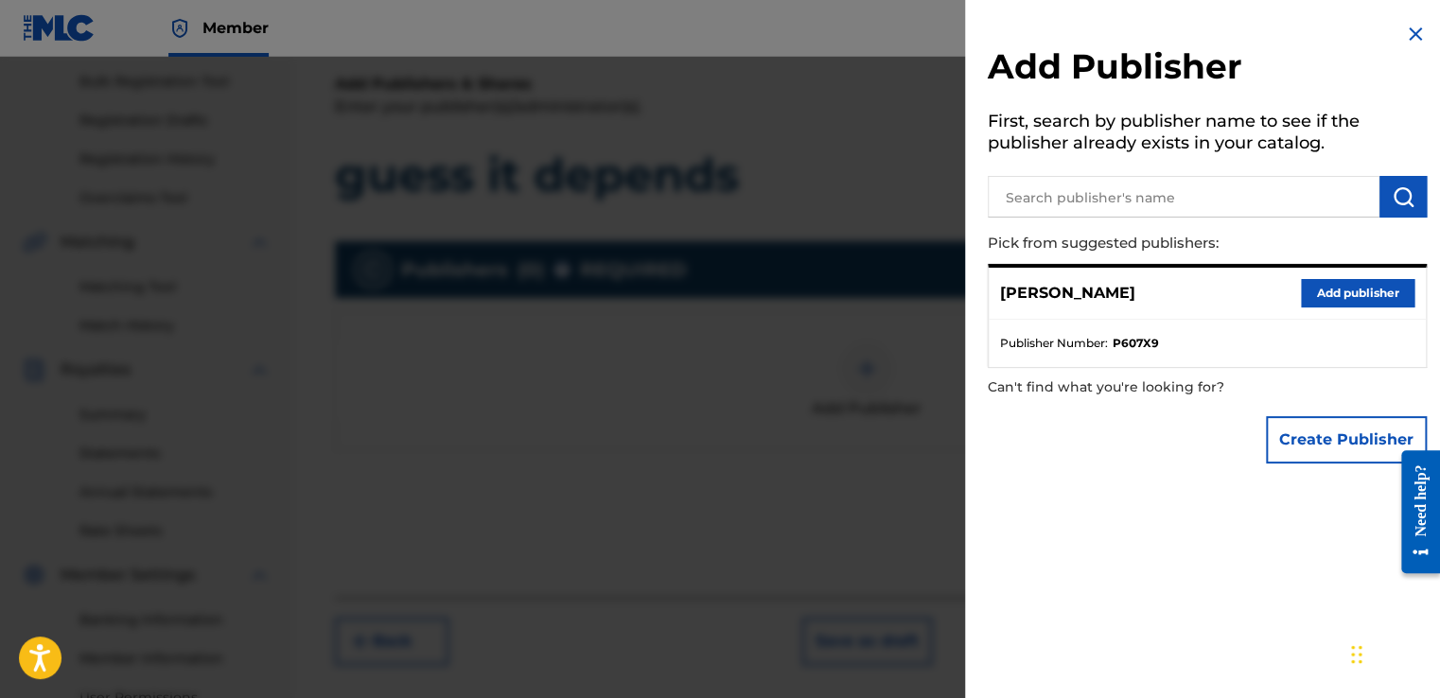
click at [1365, 293] on button "Add publisher" at bounding box center [1358, 293] width 114 height 28
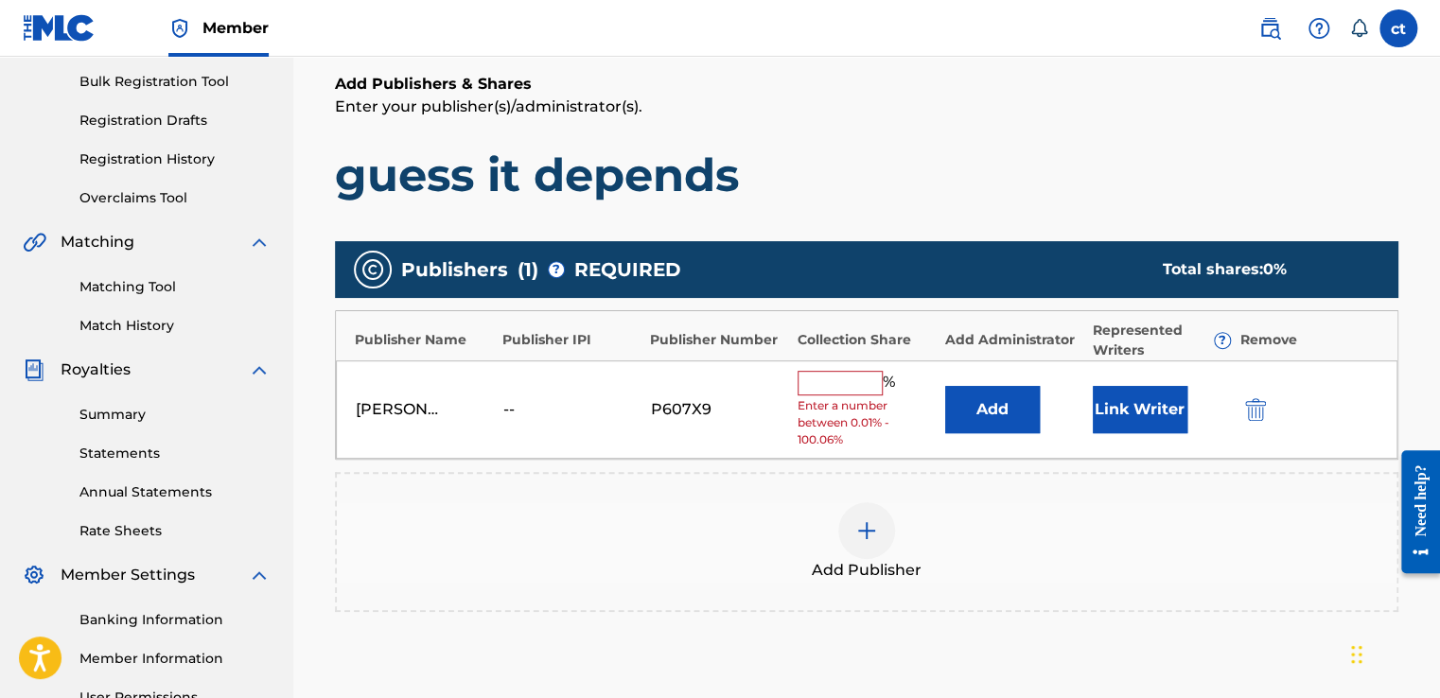
click at [1256, 412] on img "submit" at bounding box center [1255, 409] width 21 height 23
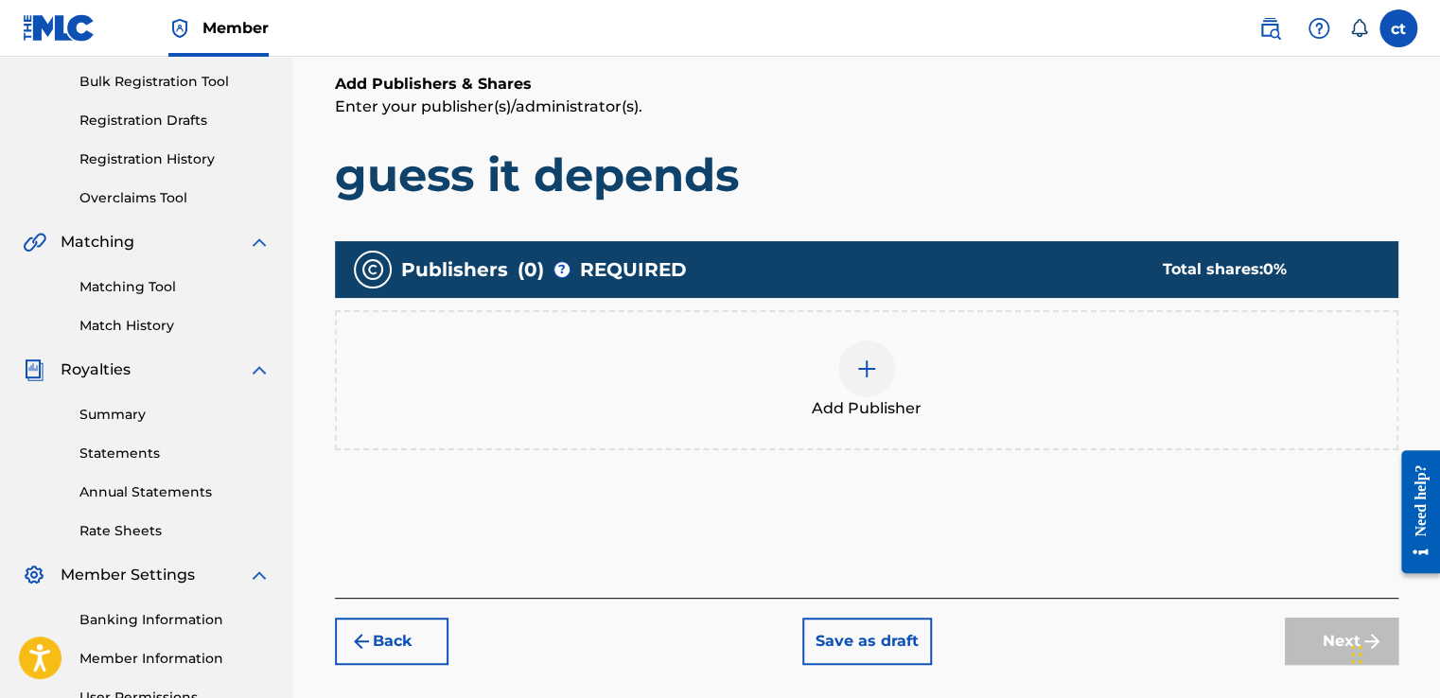
click at [864, 375] on img at bounding box center [866, 369] width 23 height 23
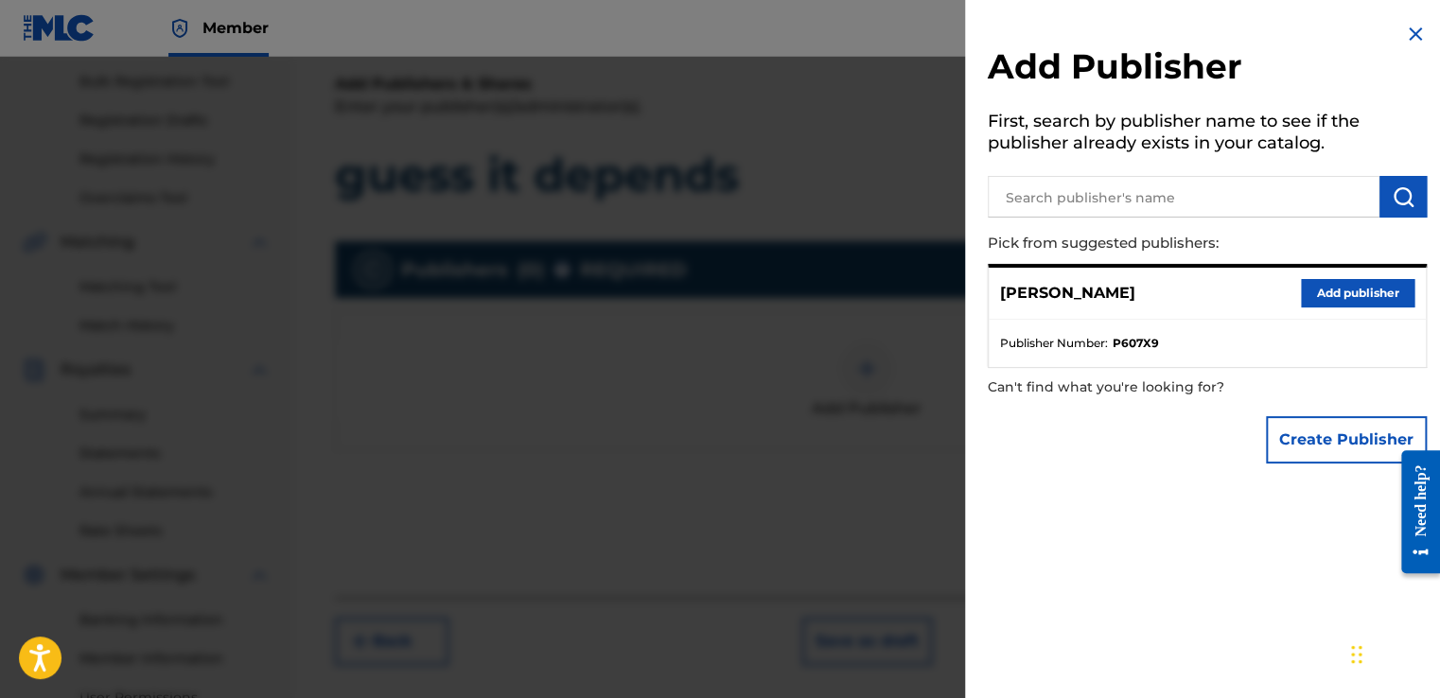
click at [1302, 438] on button "Create Publisher" at bounding box center [1346, 439] width 161 height 47
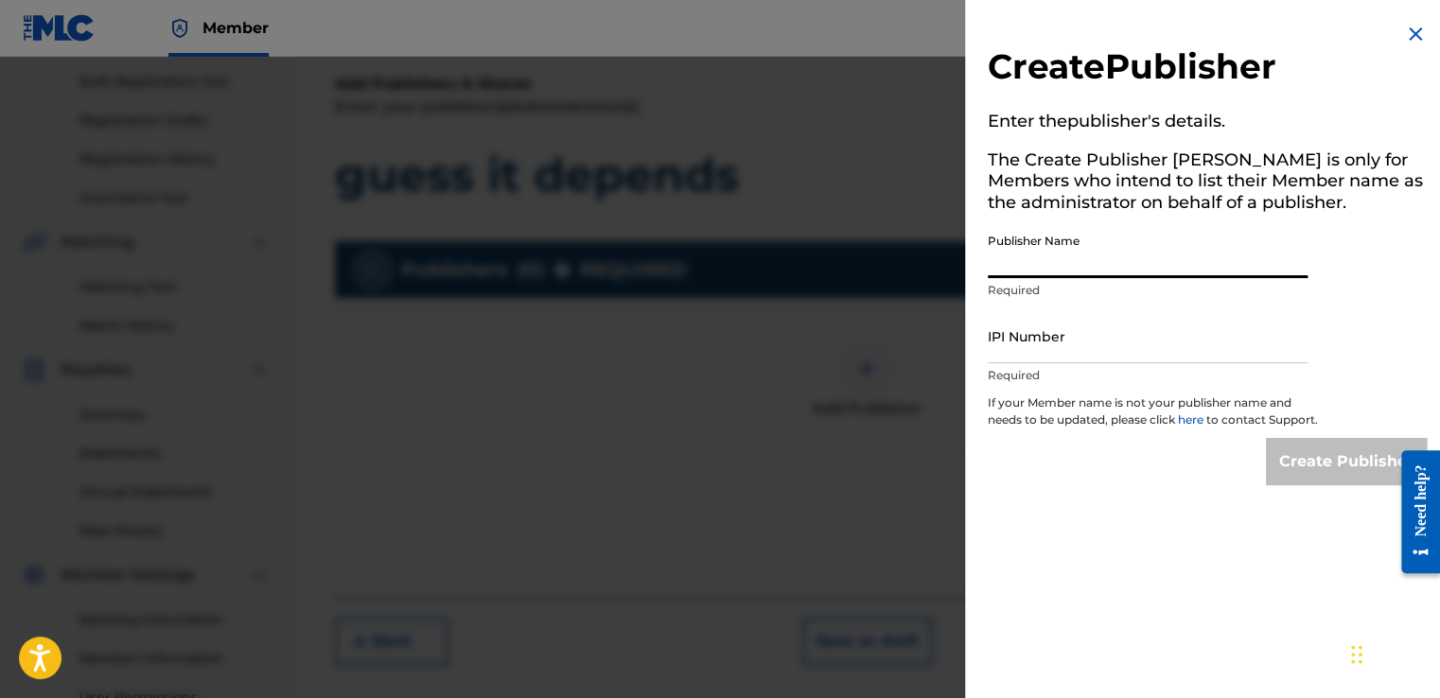
click at [1058, 263] on input "Publisher Name" at bounding box center [1148, 251] width 320 height 54
type input "[PERSON_NAME] [PERSON_NAME]"
click at [1412, 38] on img at bounding box center [1415, 34] width 23 height 23
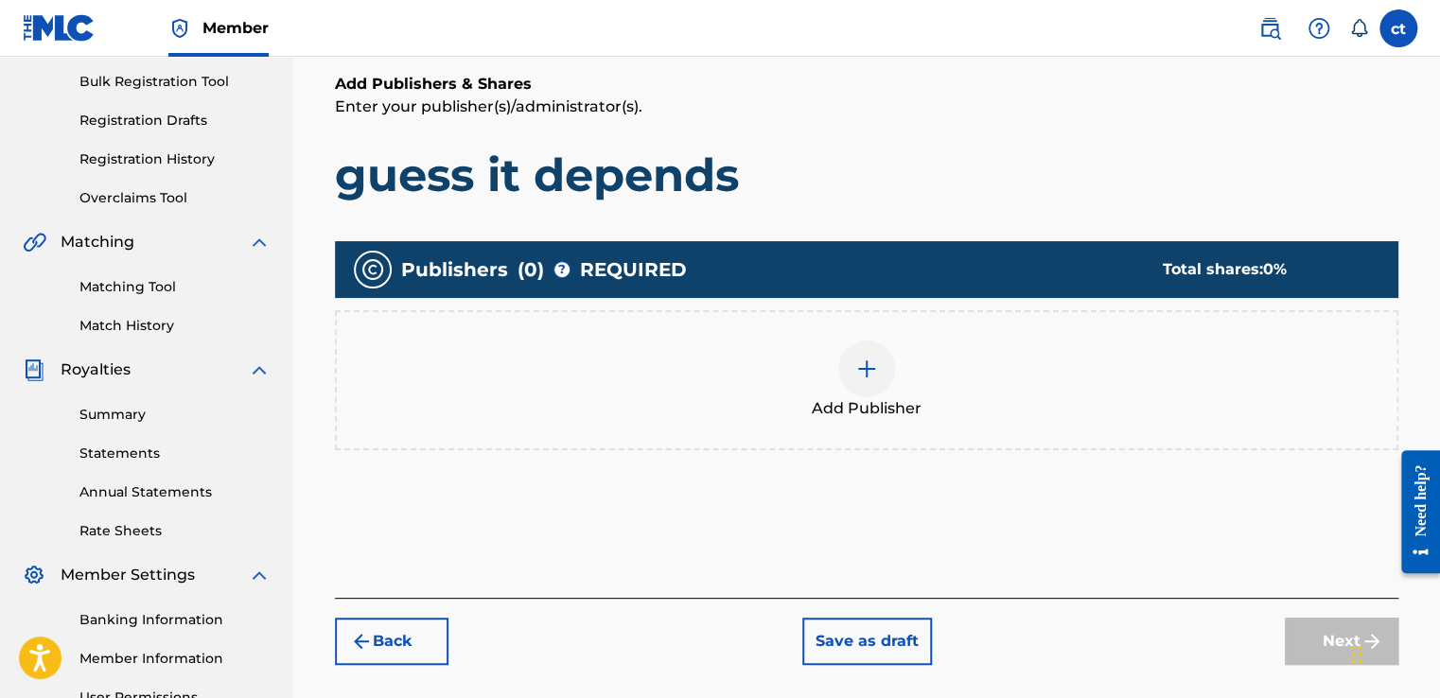
click at [867, 417] on span "Add Publisher" at bounding box center [867, 408] width 110 height 23
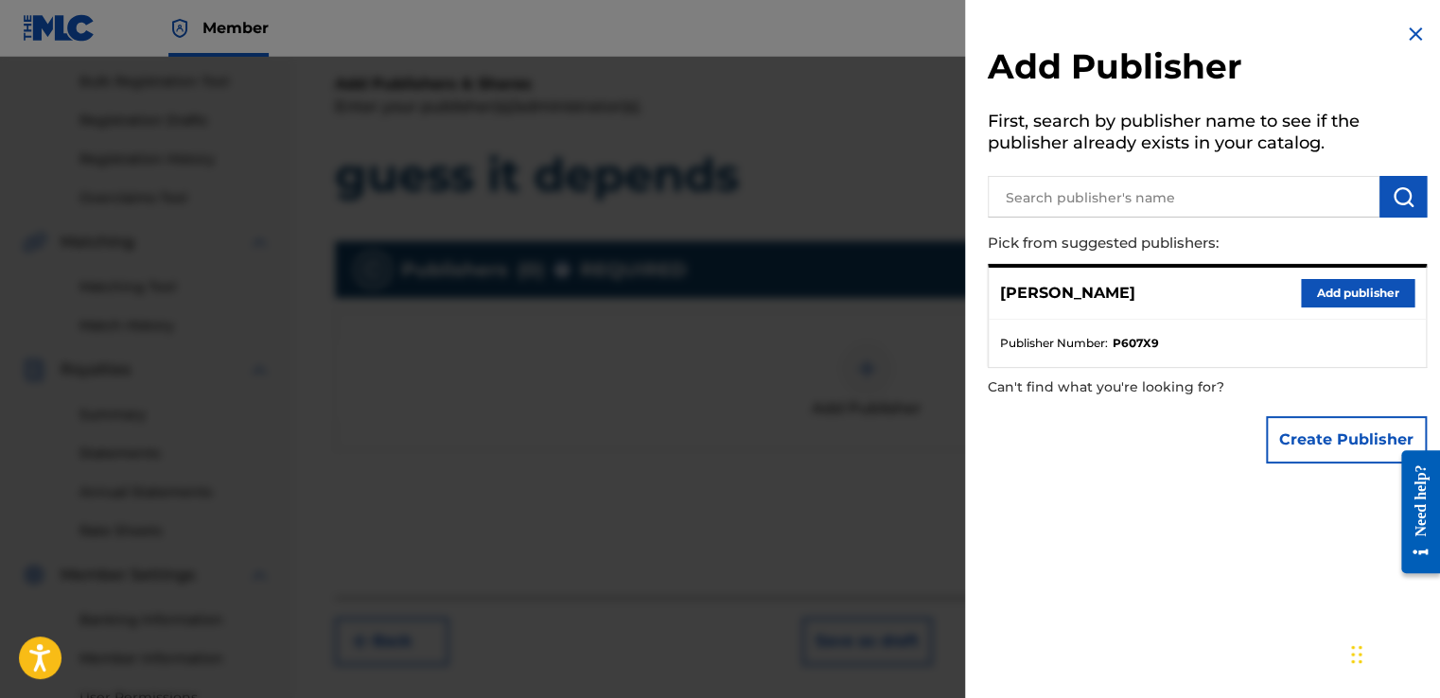
click at [1327, 283] on button "Add publisher" at bounding box center [1358, 293] width 114 height 28
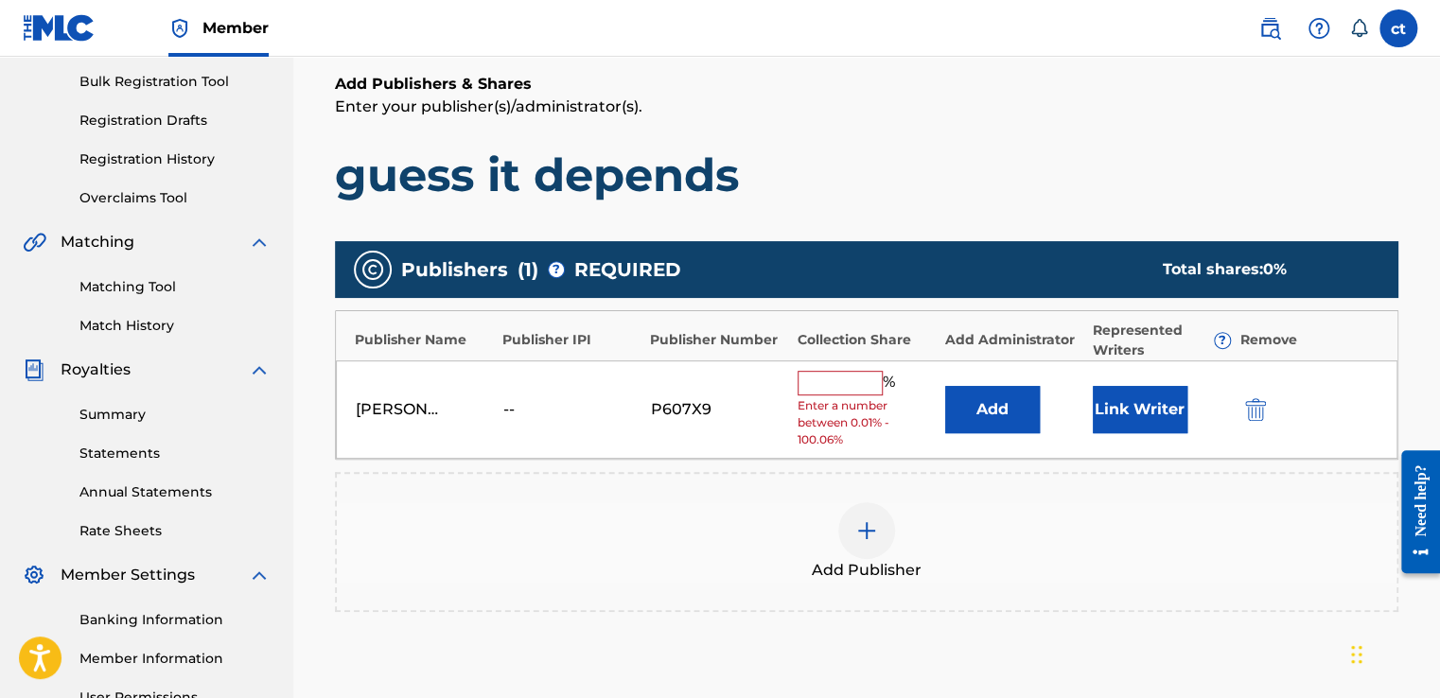
click at [831, 375] on input "text" at bounding box center [840, 383] width 85 height 25
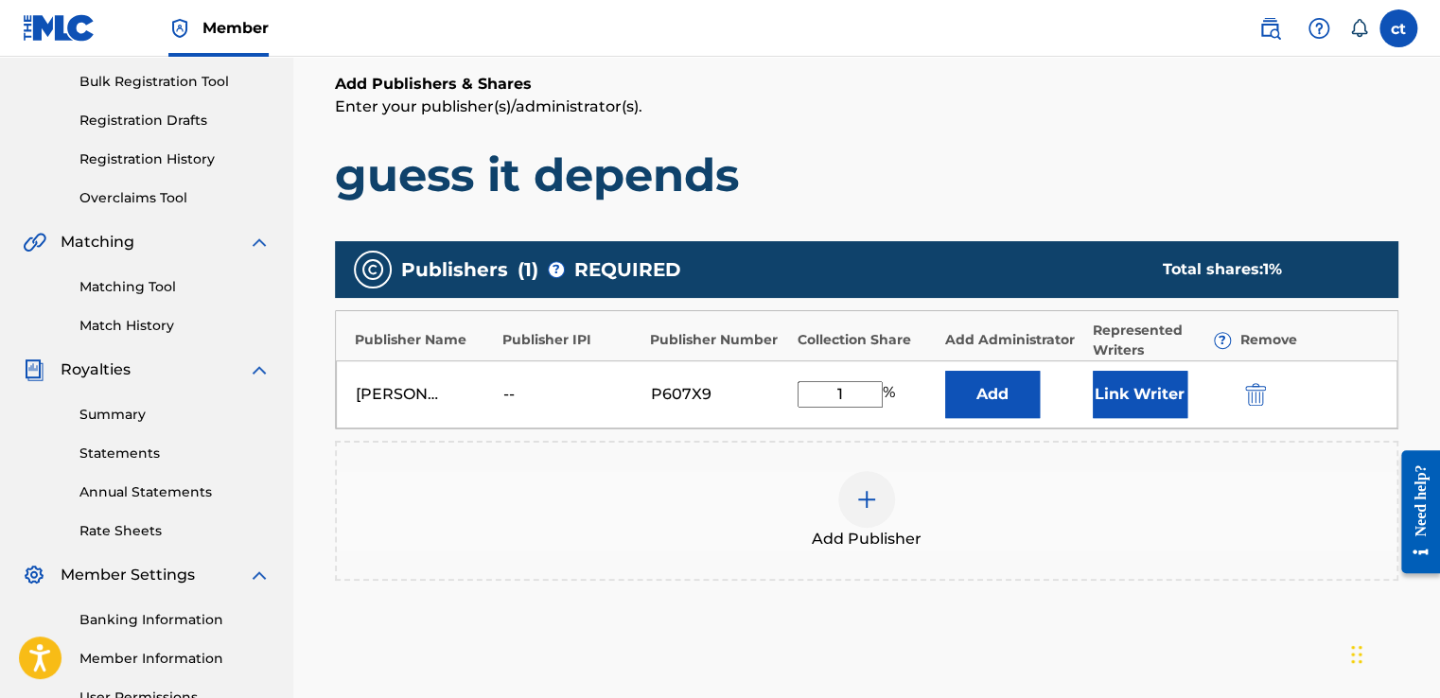
type input "1"
click at [930, 218] on div "Add Publishers & Shares Enter your publisher(s)/administrator(s). guess it depe…" at bounding box center [866, 401] width 1063 height 656
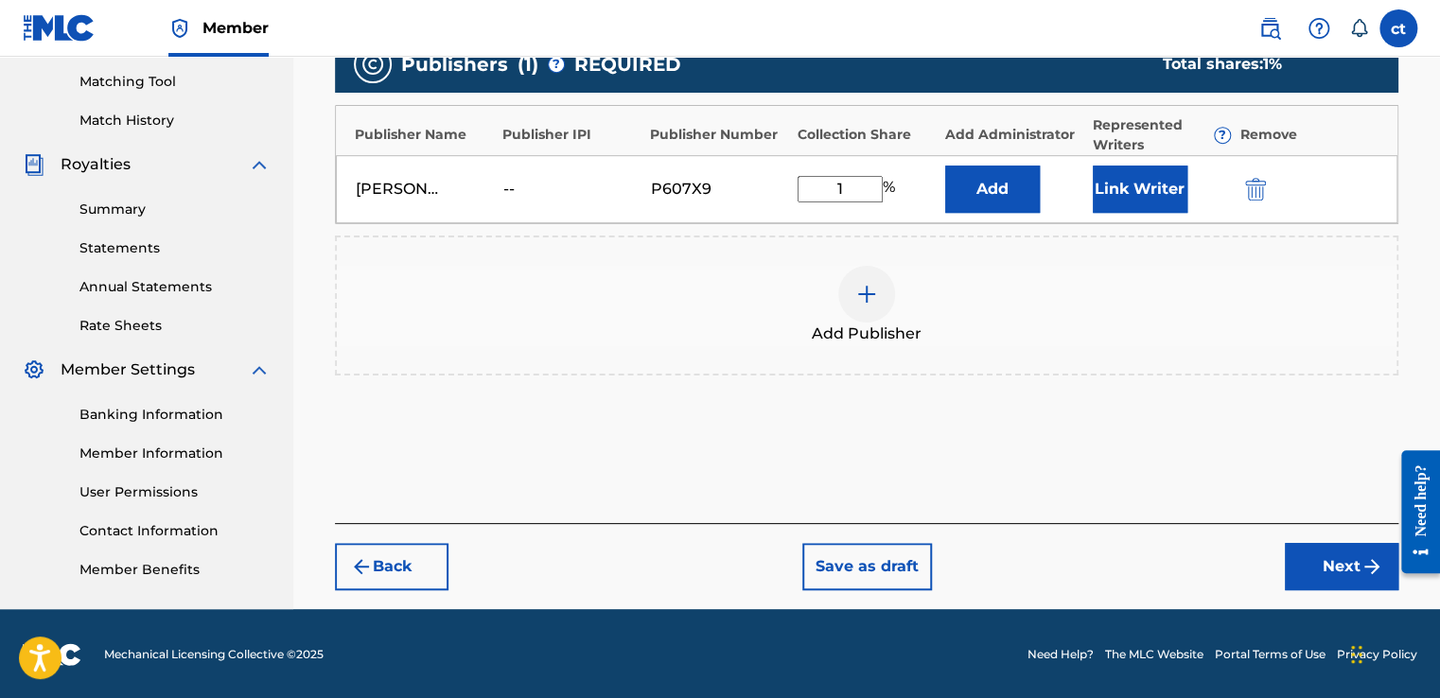
click at [1362, 577] on button "Next" at bounding box center [1342, 566] width 114 height 47
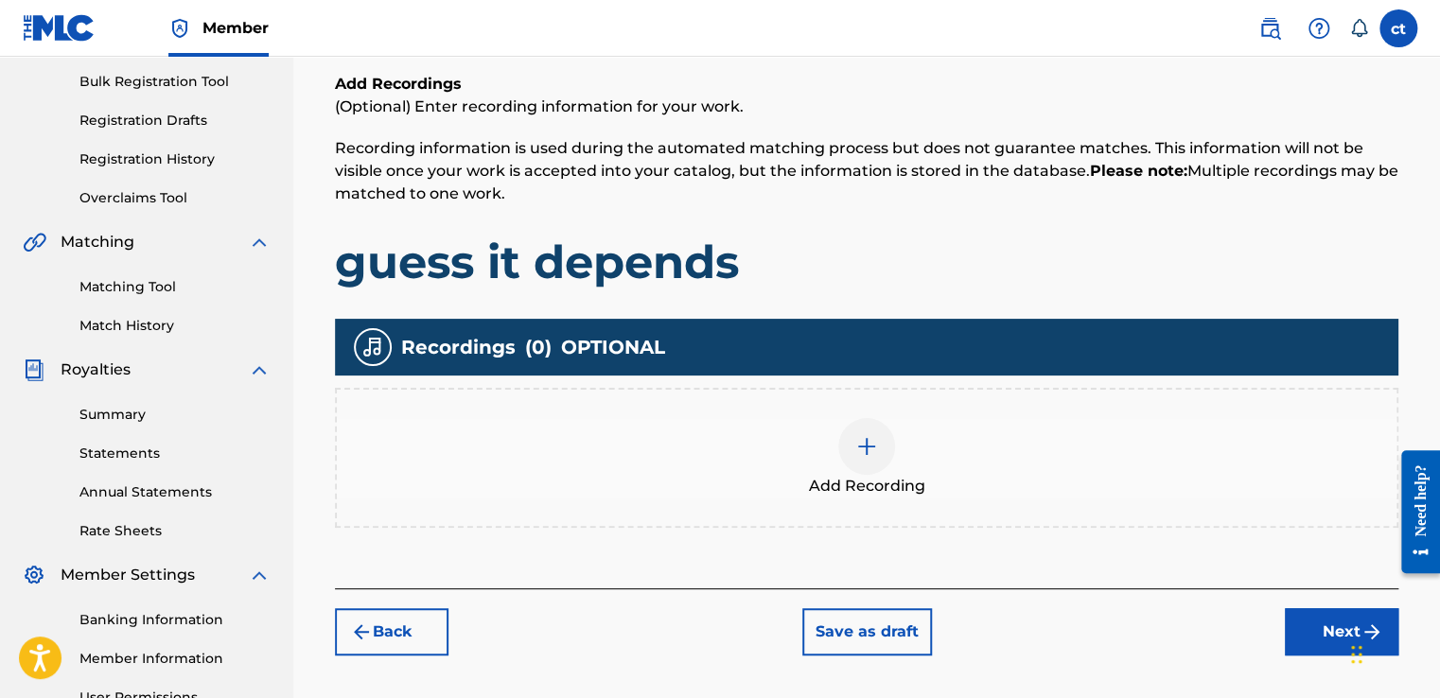
click at [1306, 634] on button "Next" at bounding box center [1342, 631] width 114 height 47
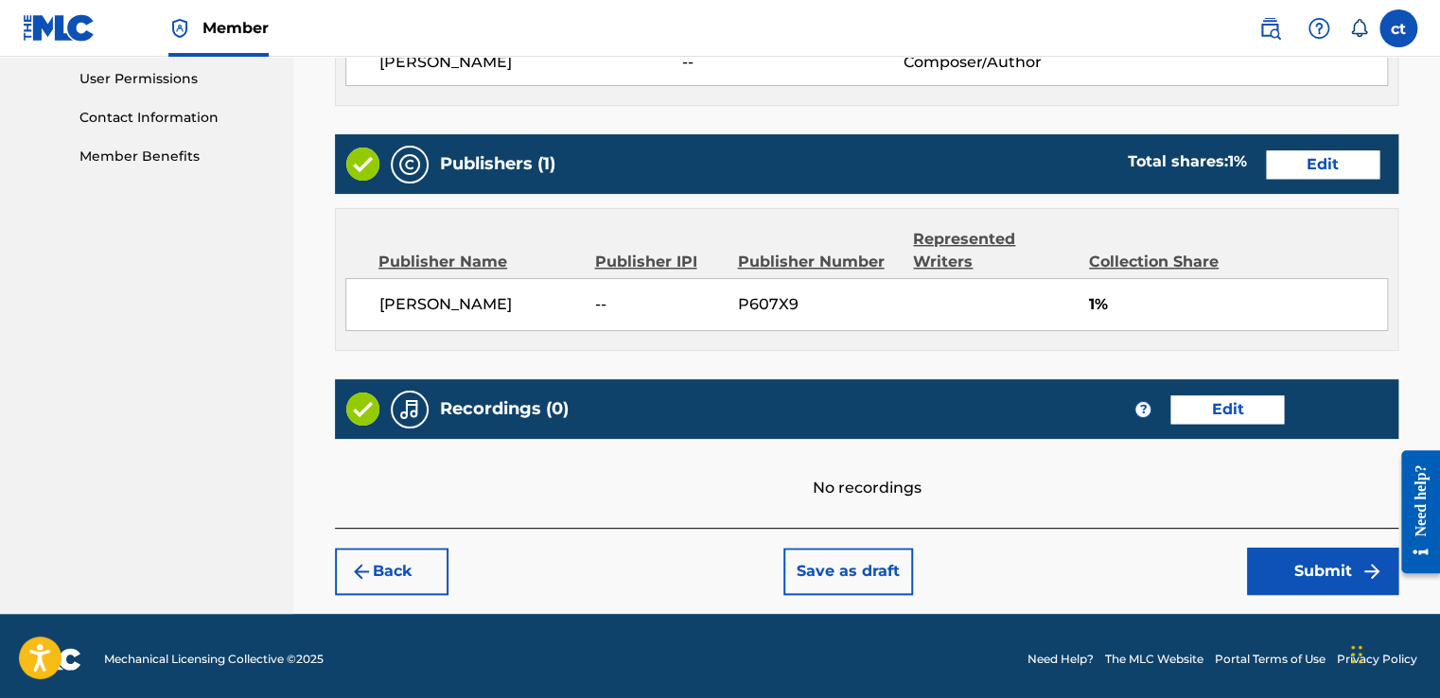
scroll to position [897, 0]
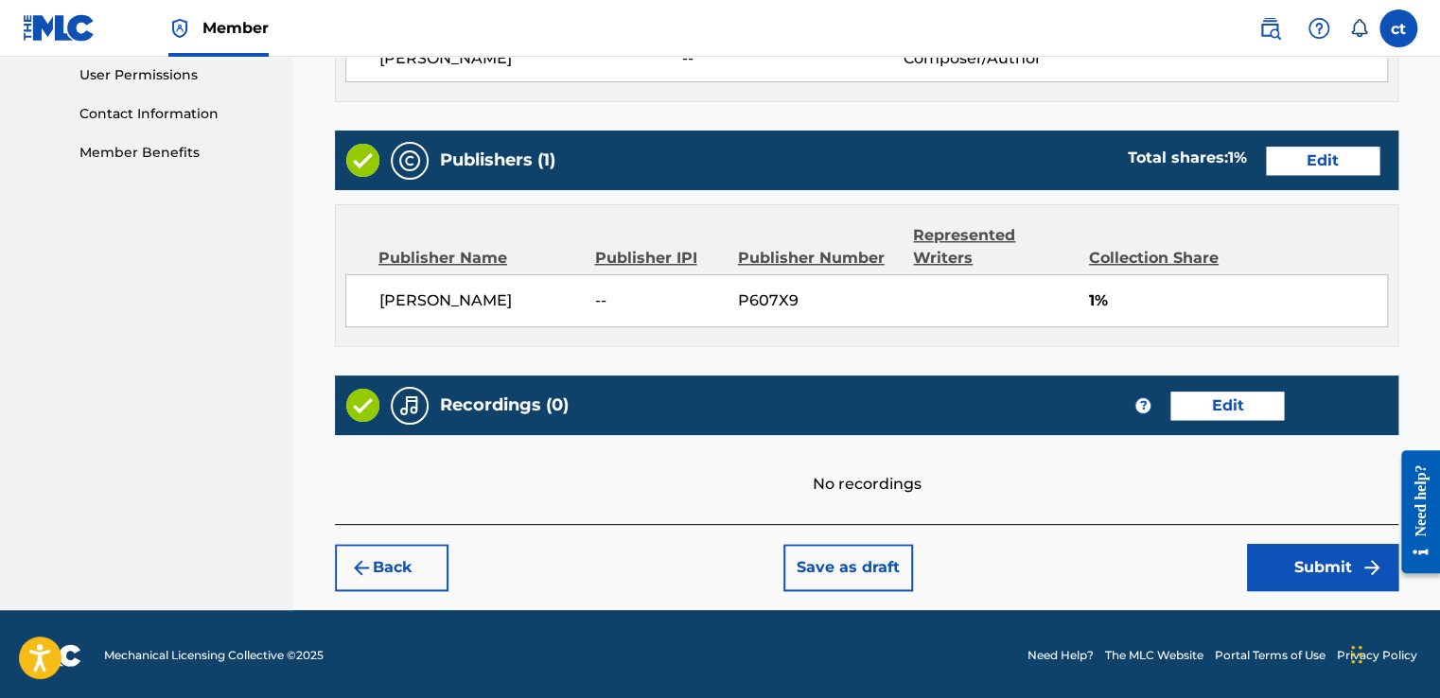
click at [1313, 559] on button "Submit" at bounding box center [1322, 567] width 151 height 47
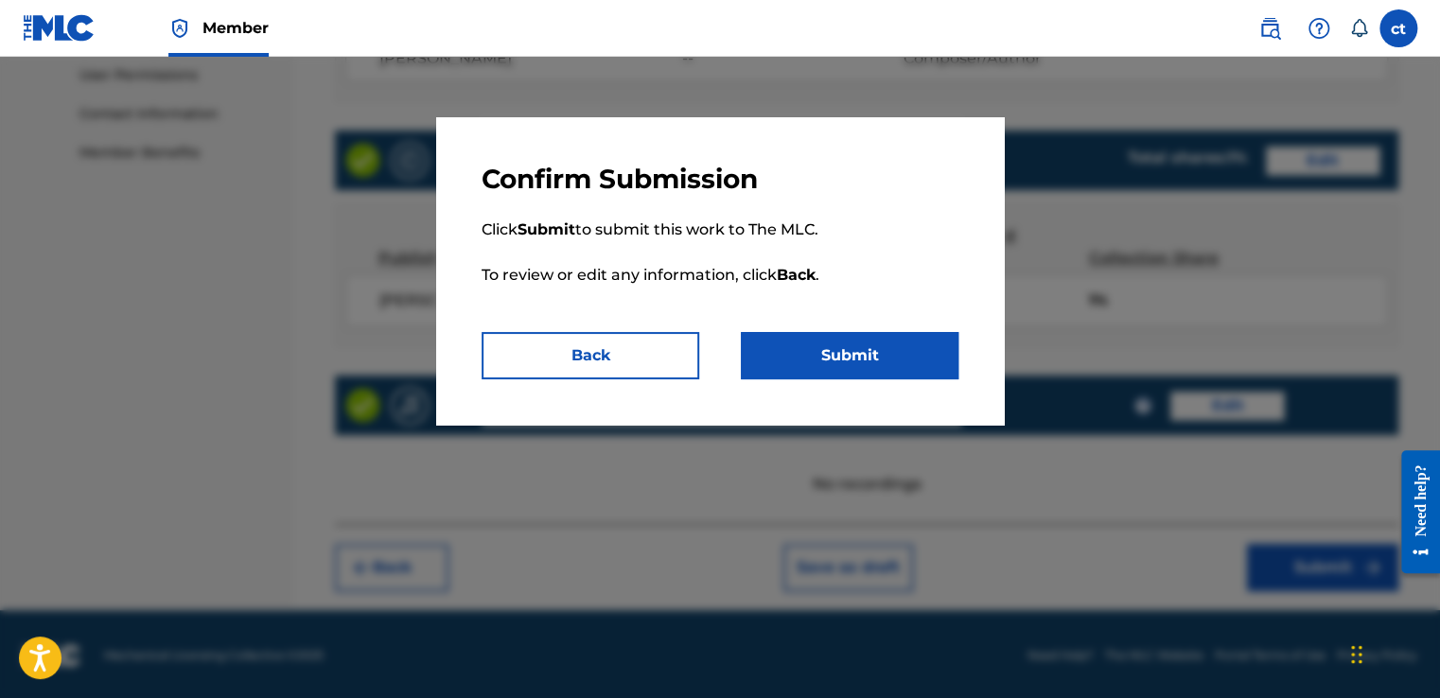
click at [845, 358] on button "Submit" at bounding box center [850, 355] width 218 height 47
